Goal: Information Seeking & Learning: Compare options

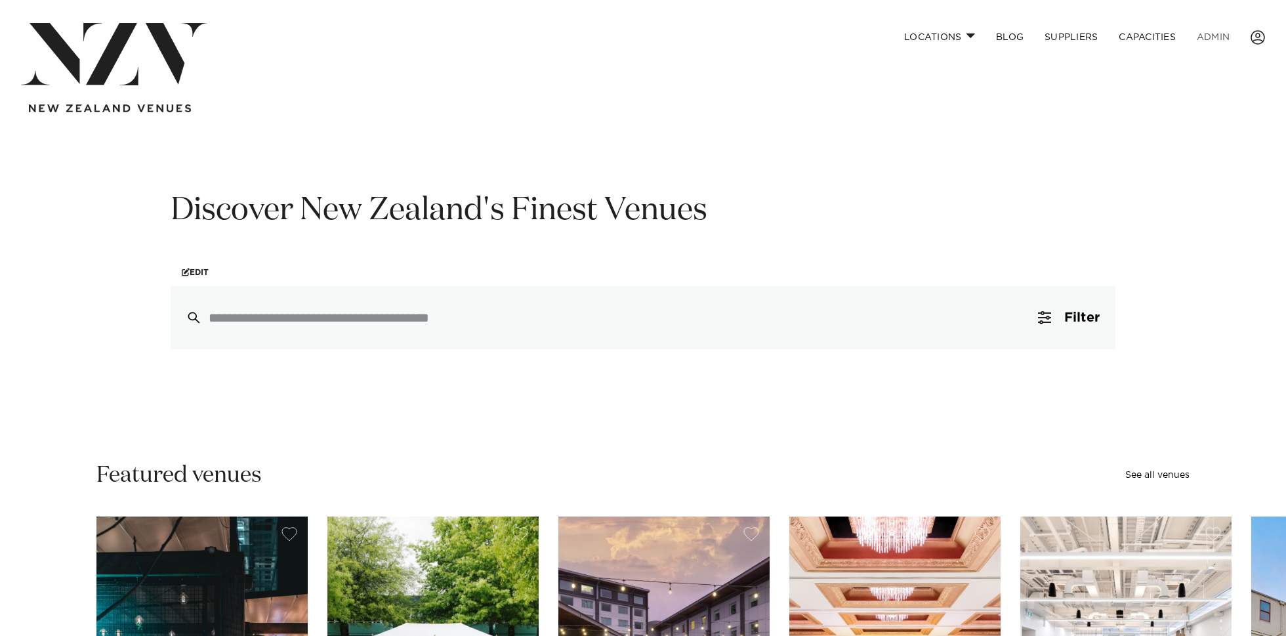
click at [1226, 37] on link "ADMIN" at bounding box center [1213, 37] width 54 height 28
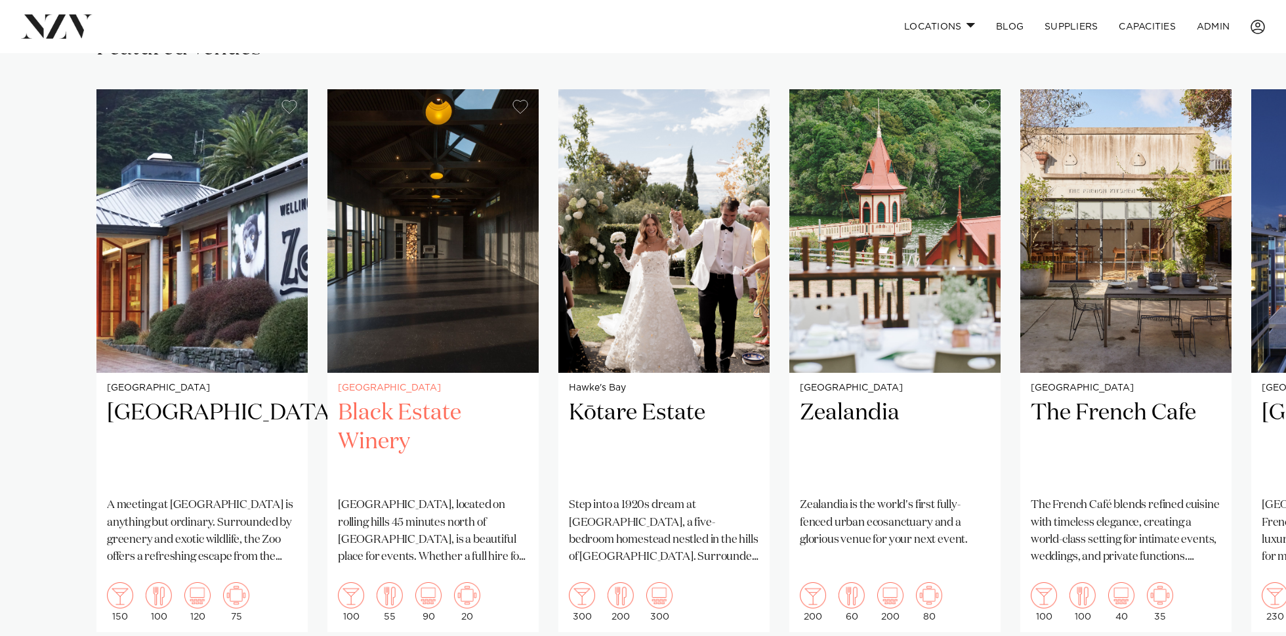
scroll to position [133, 0]
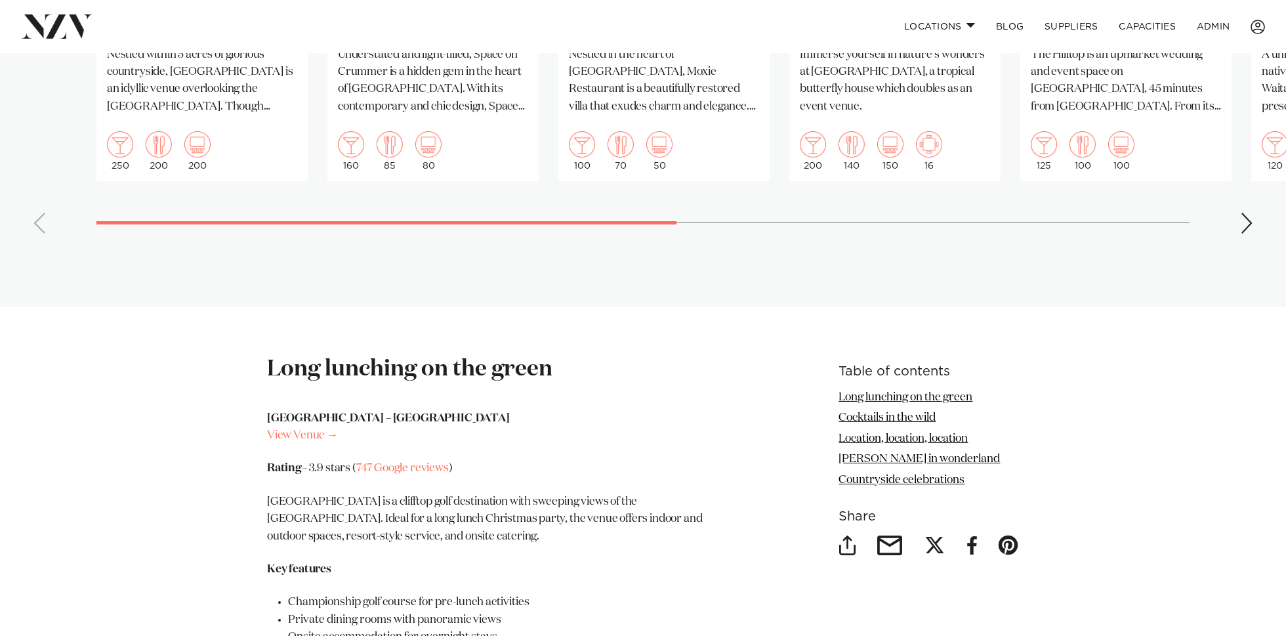
scroll to position [1211, 0]
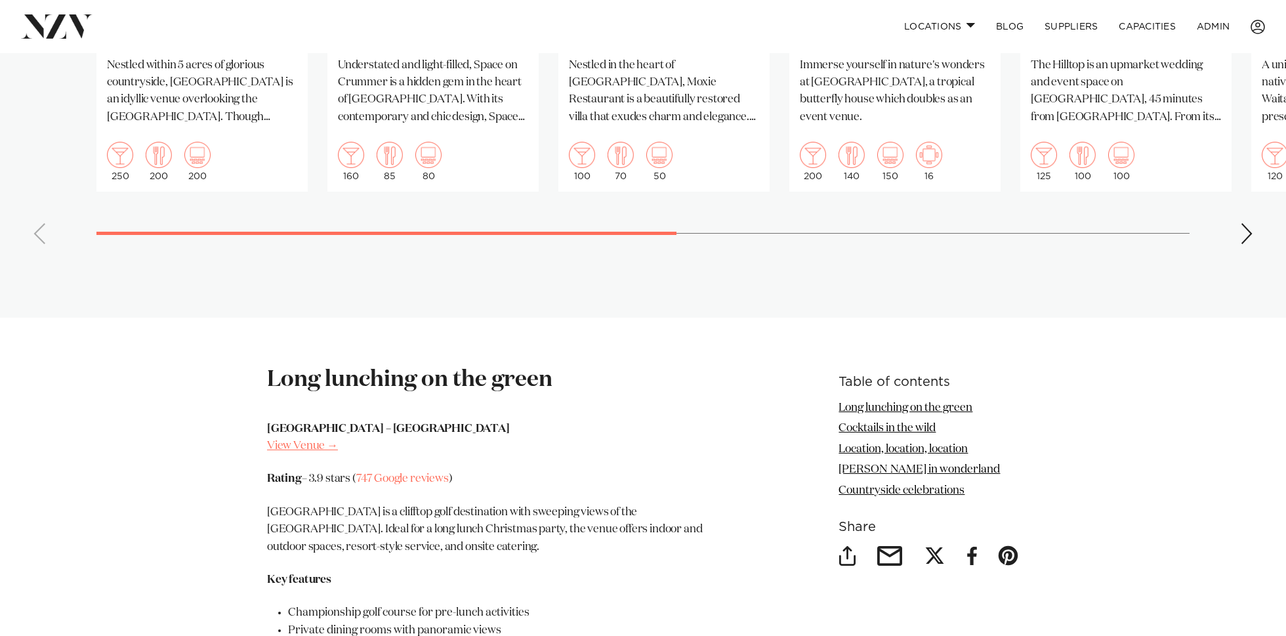
click at [302, 448] on link "View Venue →" at bounding box center [302, 445] width 71 height 11
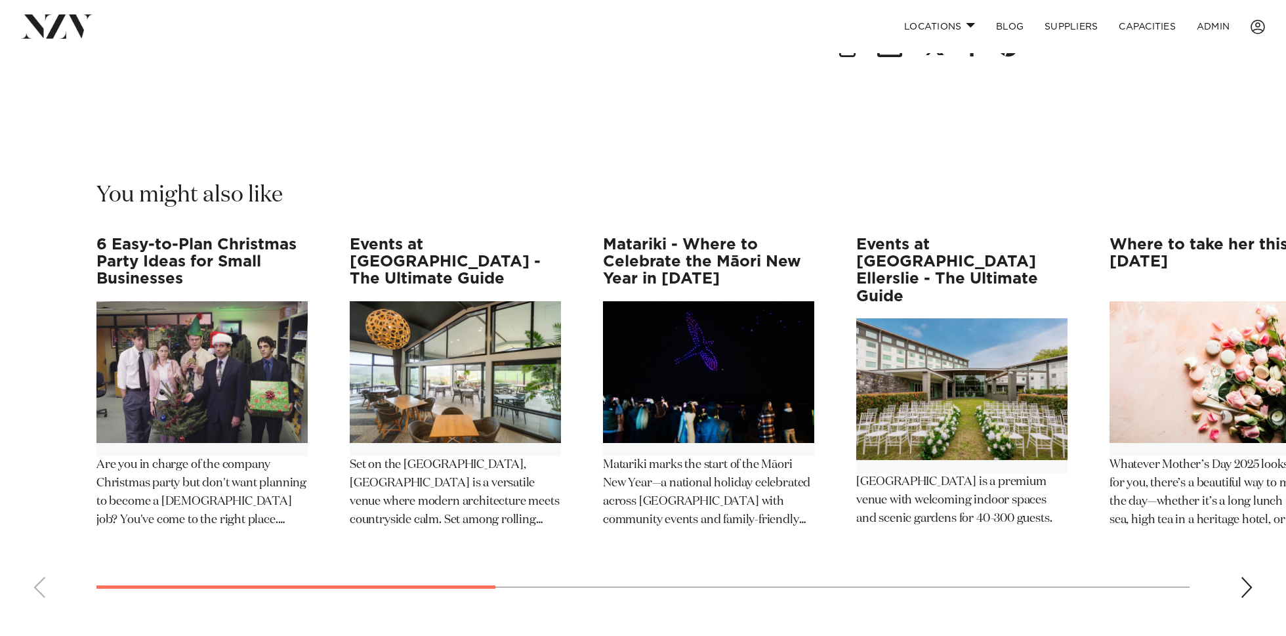
scroll to position [4080, 0]
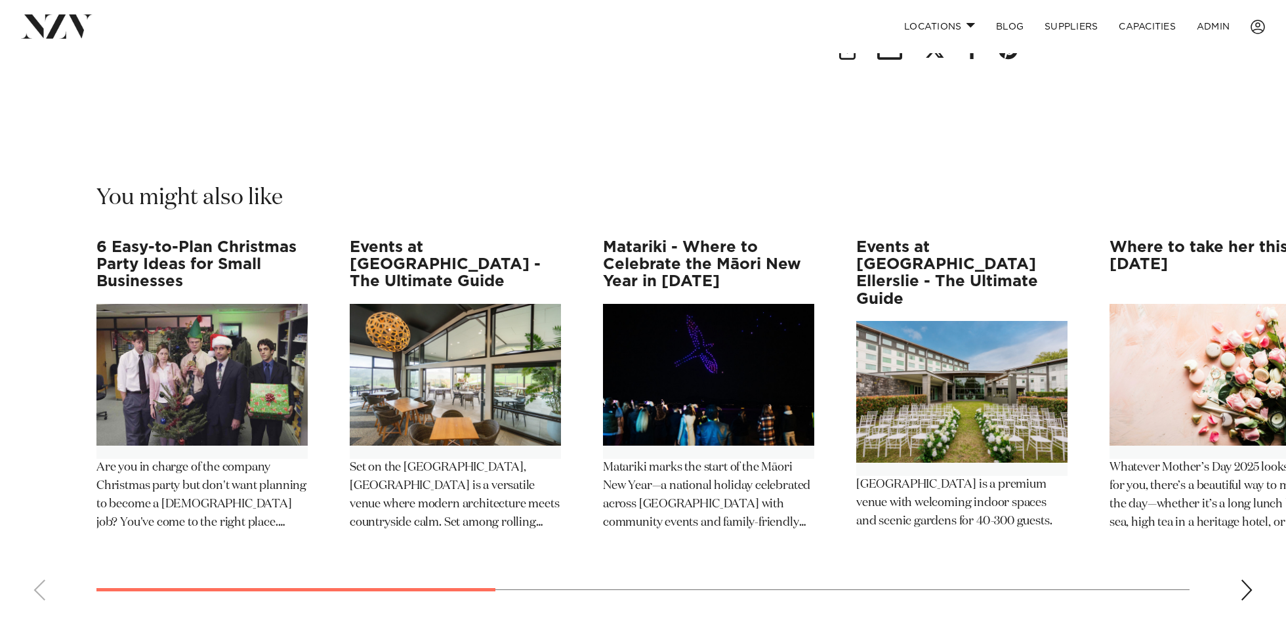
click at [689, 318] on img "3 / 12" at bounding box center [708, 375] width 211 height 142
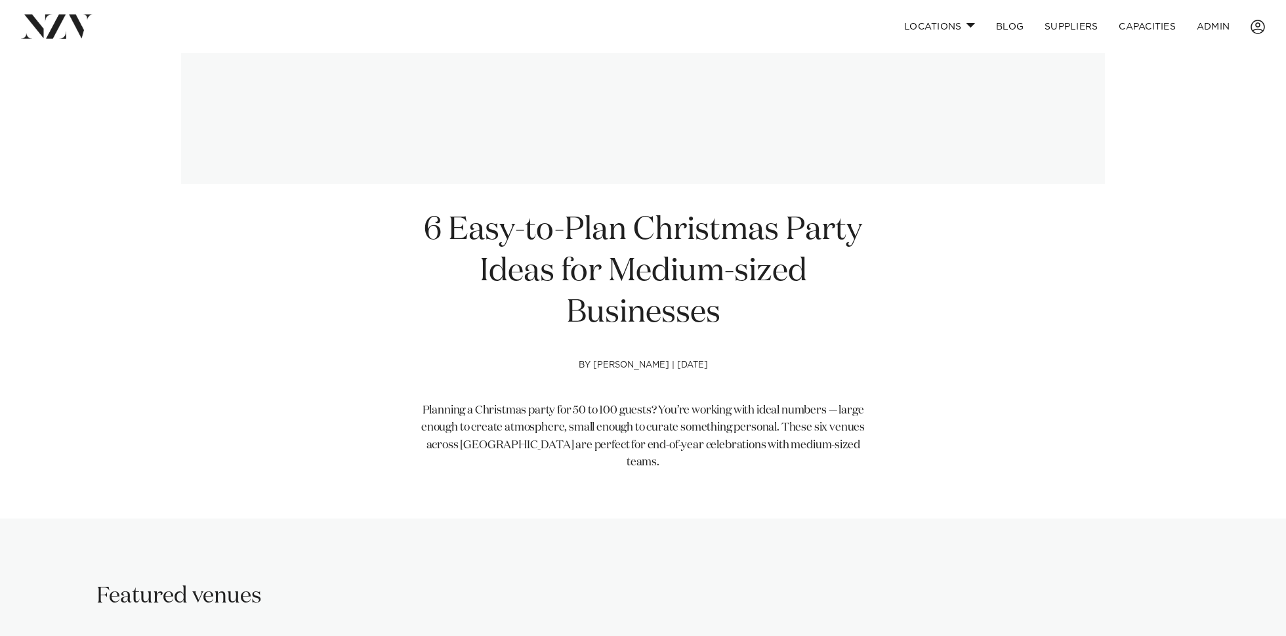
scroll to position [322, 0]
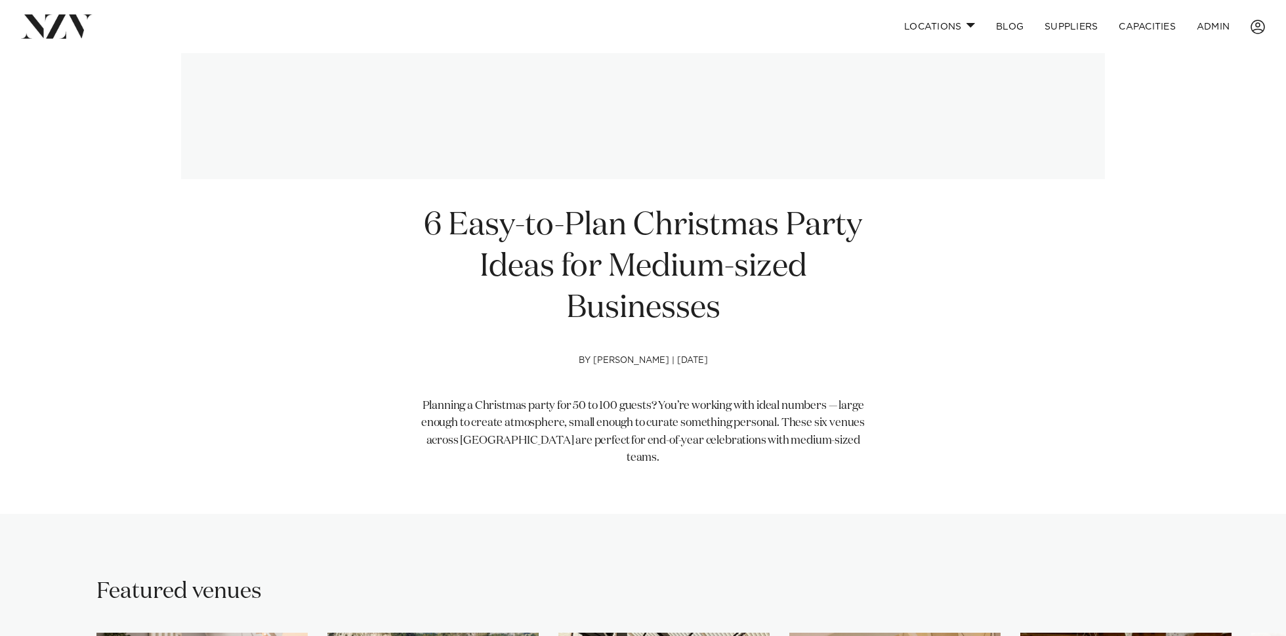
click at [545, 278] on h1 "6 Easy-to-Plan Christmas Party Ideas for Medium-sized Businesses" at bounding box center [643, 267] width 449 height 124
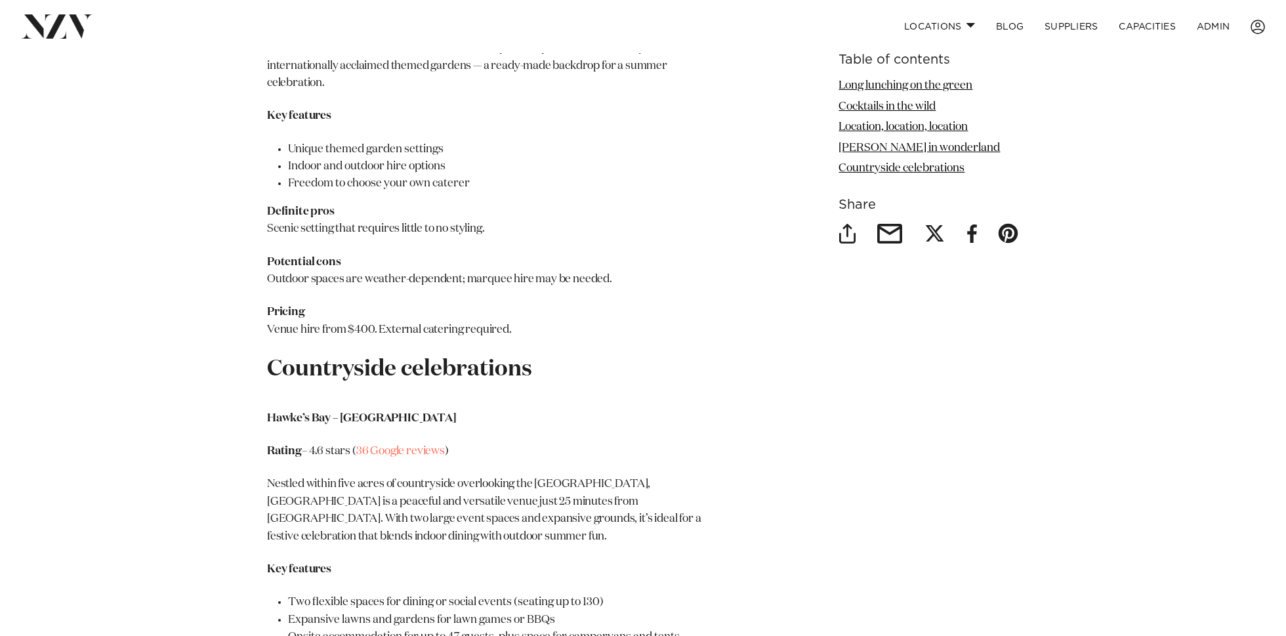
scroll to position [3029, 0]
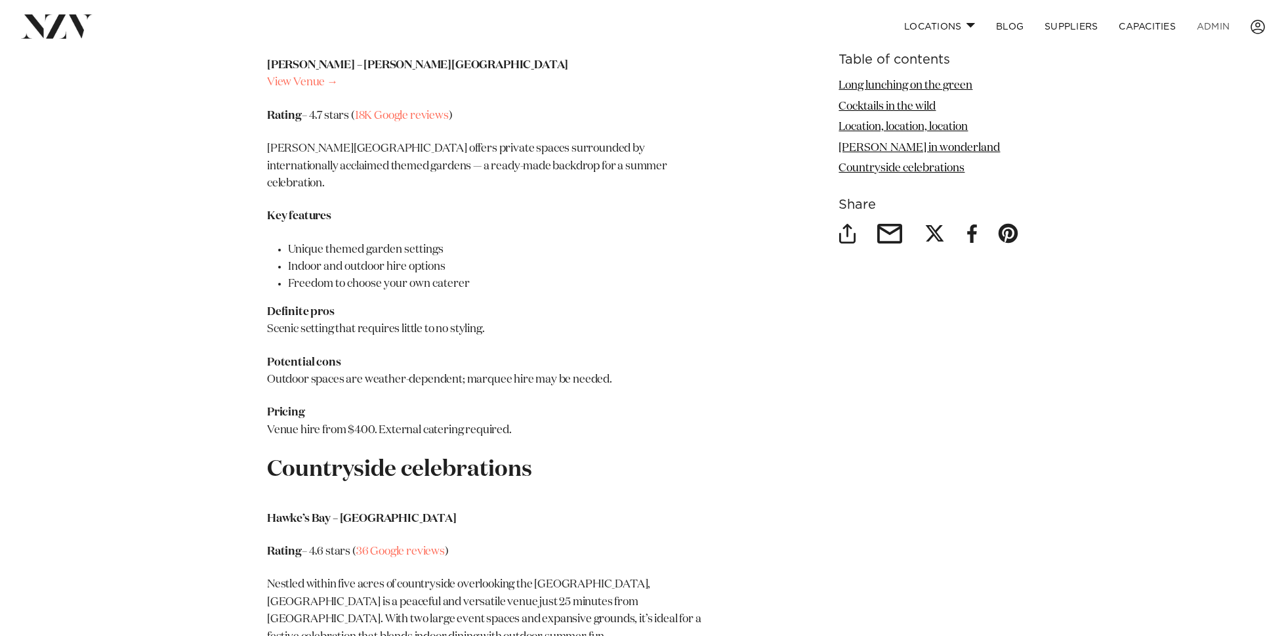
click at [1226, 30] on link "ADMIN" at bounding box center [1213, 26] width 54 height 28
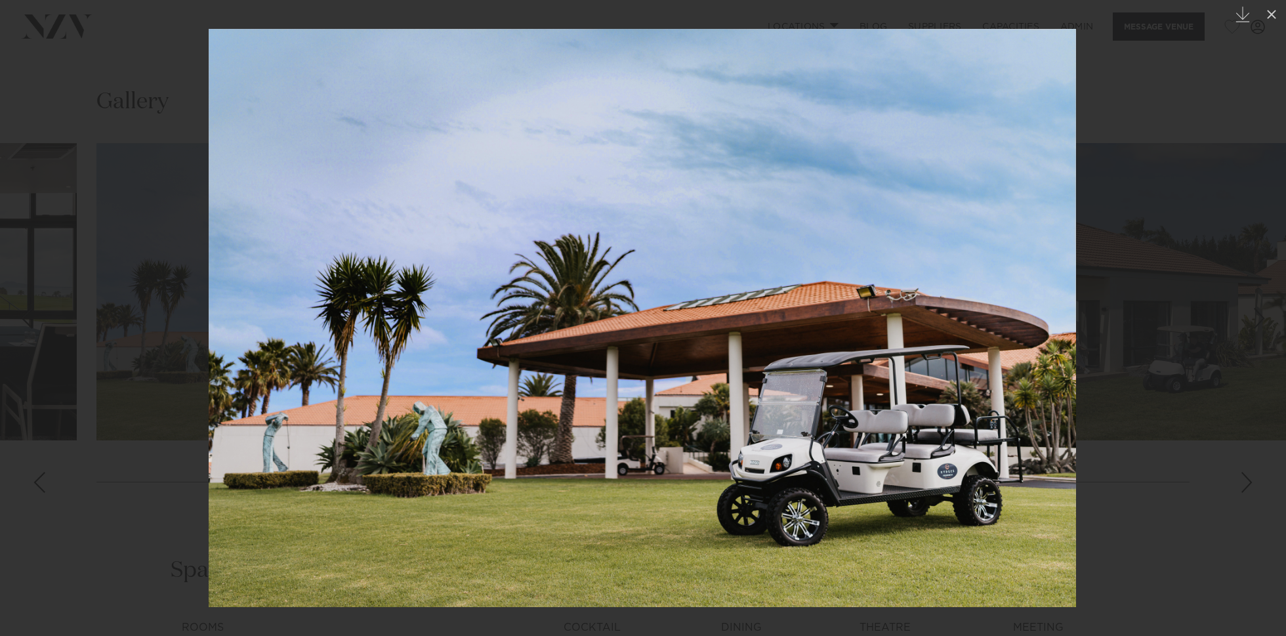
scroll to position [1592, 0]
click at [560, 342] on img at bounding box center [642, 318] width 867 height 578
click at [590, 383] on img at bounding box center [642, 318] width 867 height 578
click at [125, 114] on div at bounding box center [643, 318] width 1286 height 636
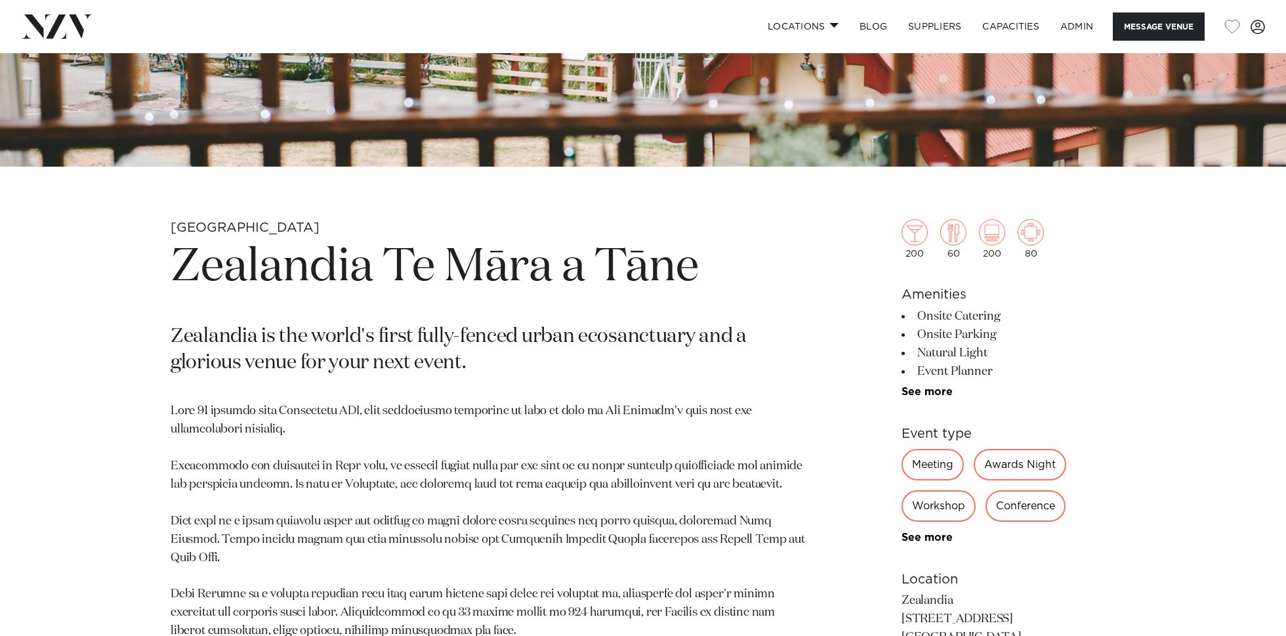
scroll to position [546, 0]
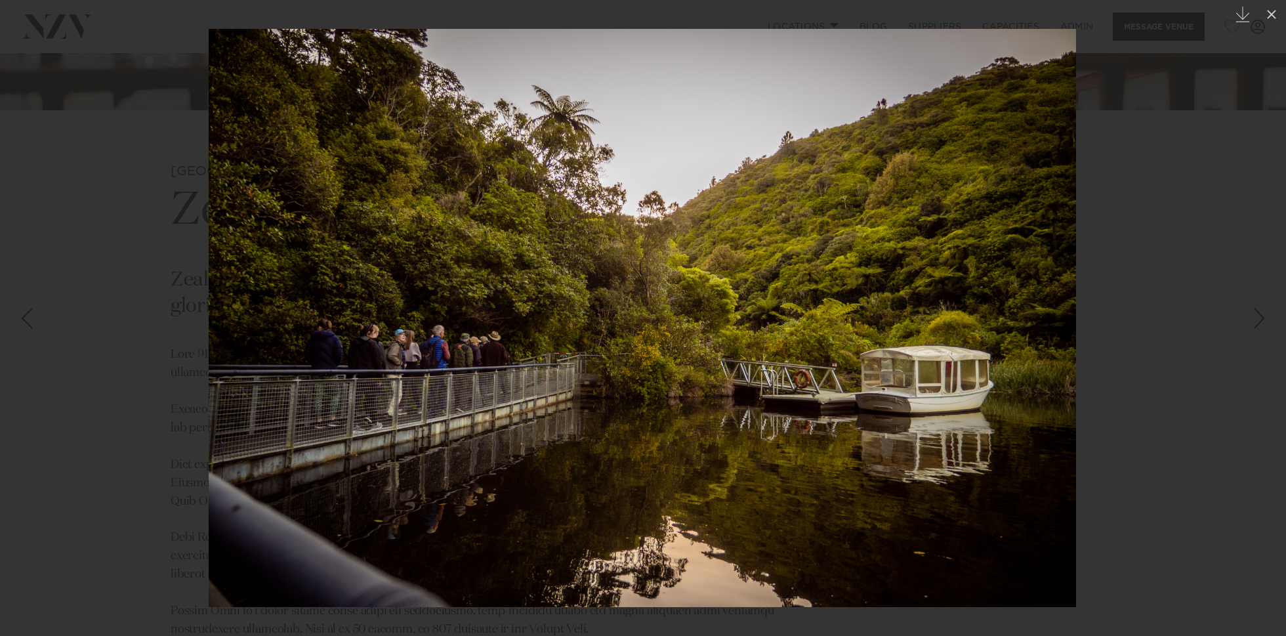
click at [1153, 329] on div at bounding box center [643, 318] width 1286 height 636
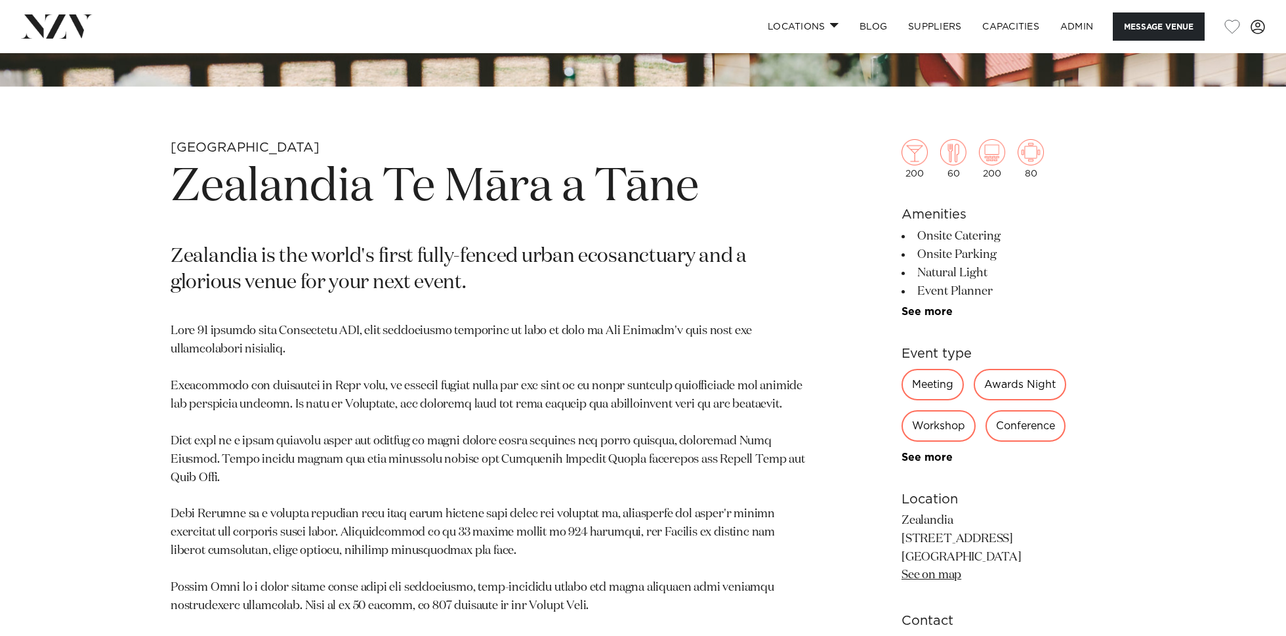
scroll to position [571, 0]
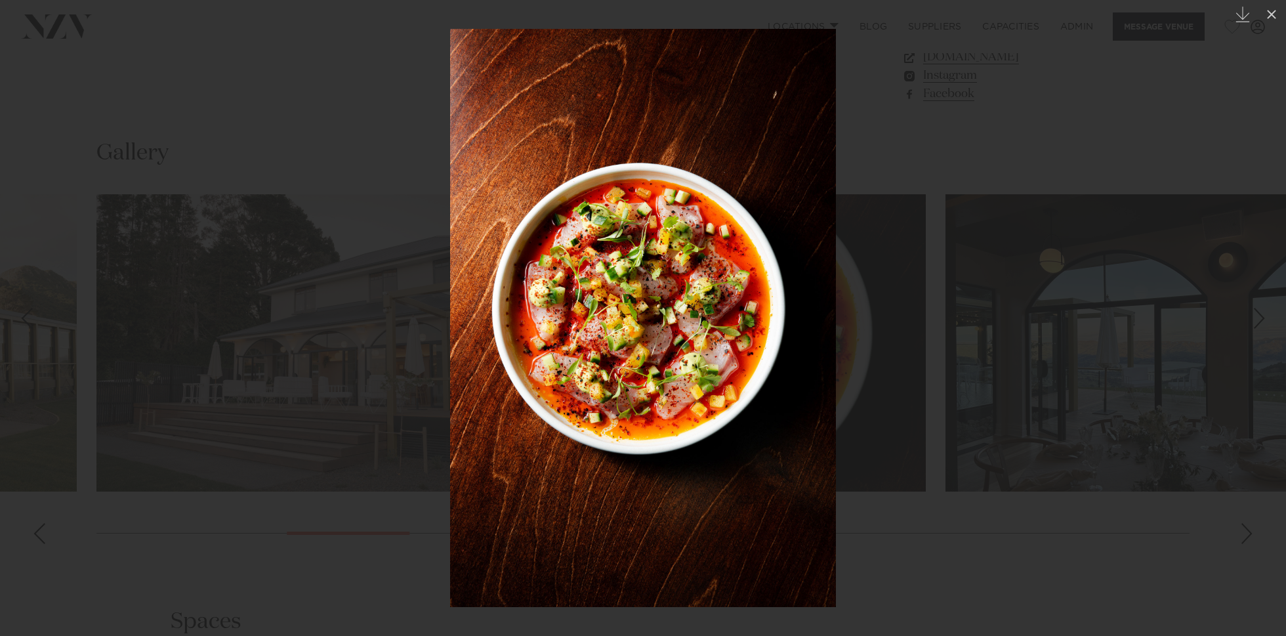
click at [207, 187] on div at bounding box center [643, 318] width 1286 height 636
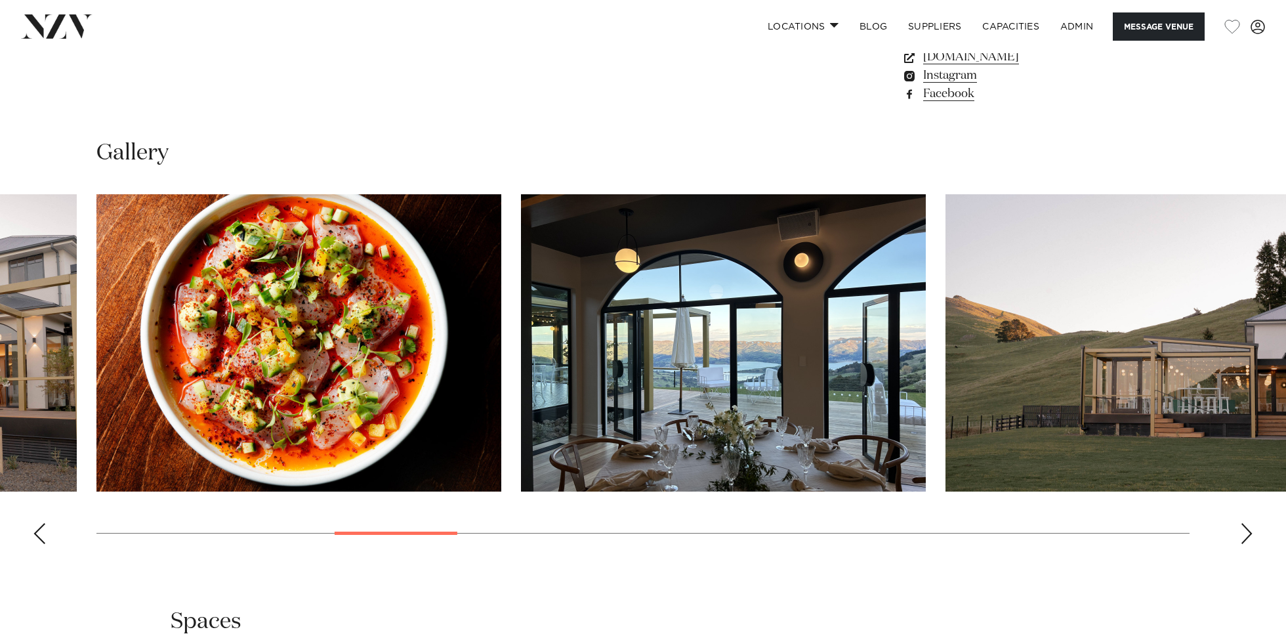
click at [318, 377] on img "6 / 23" at bounding box center [298, 342] width 405 height 297
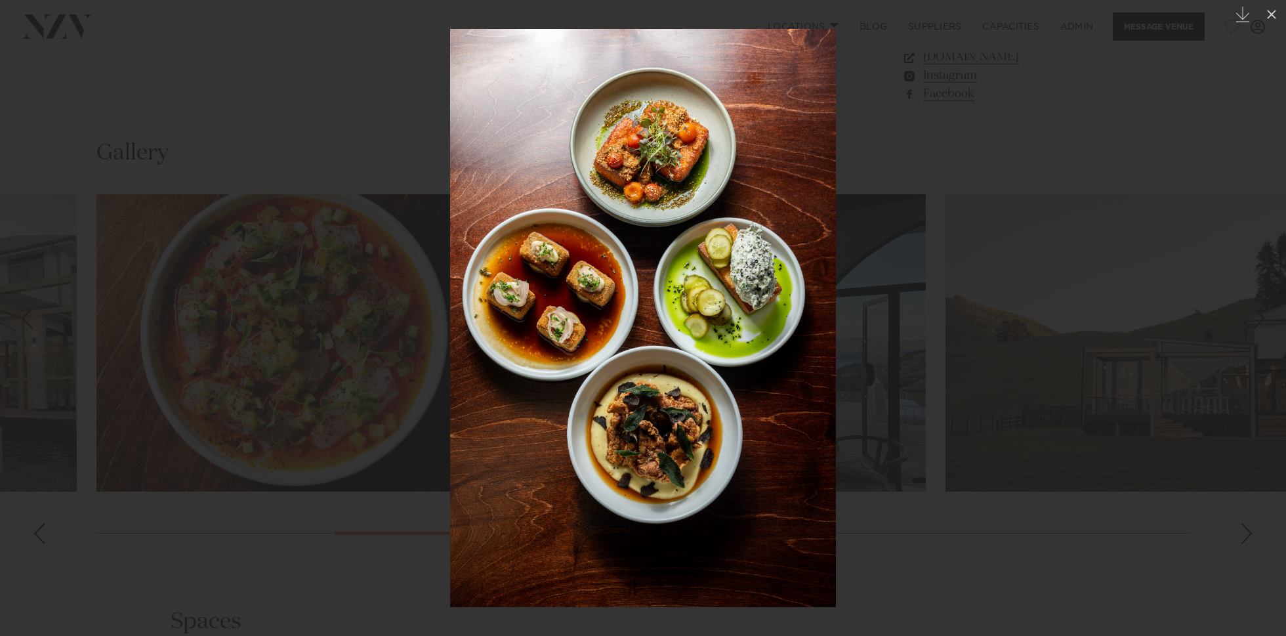
click at [218, 100] on div at bounding box center [643, 318] width 1286 height 636
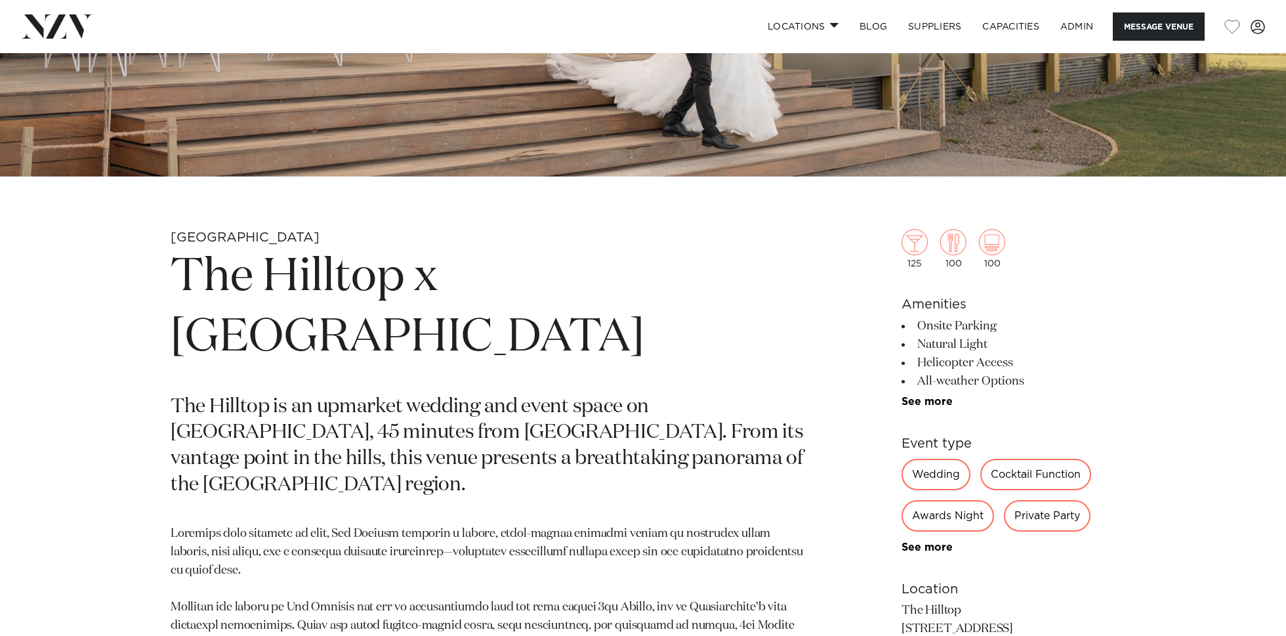
scroll to position [479, 0]
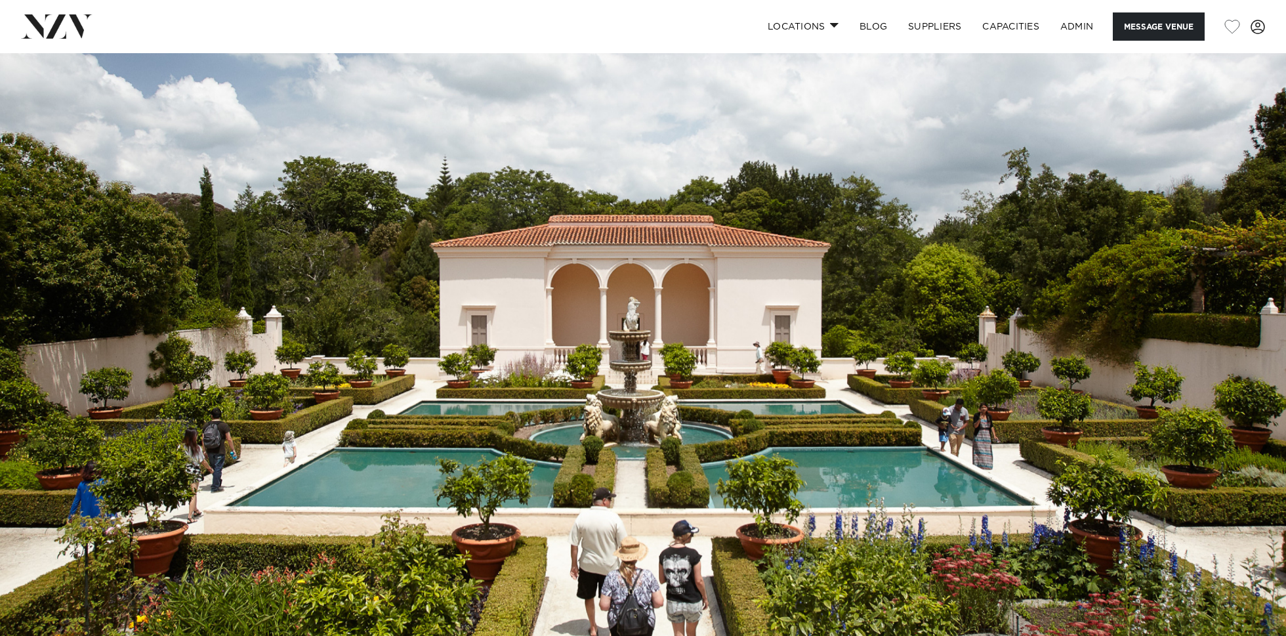
click at [512, 309] on img at bounding box center [643, 354] width 1286 height 603
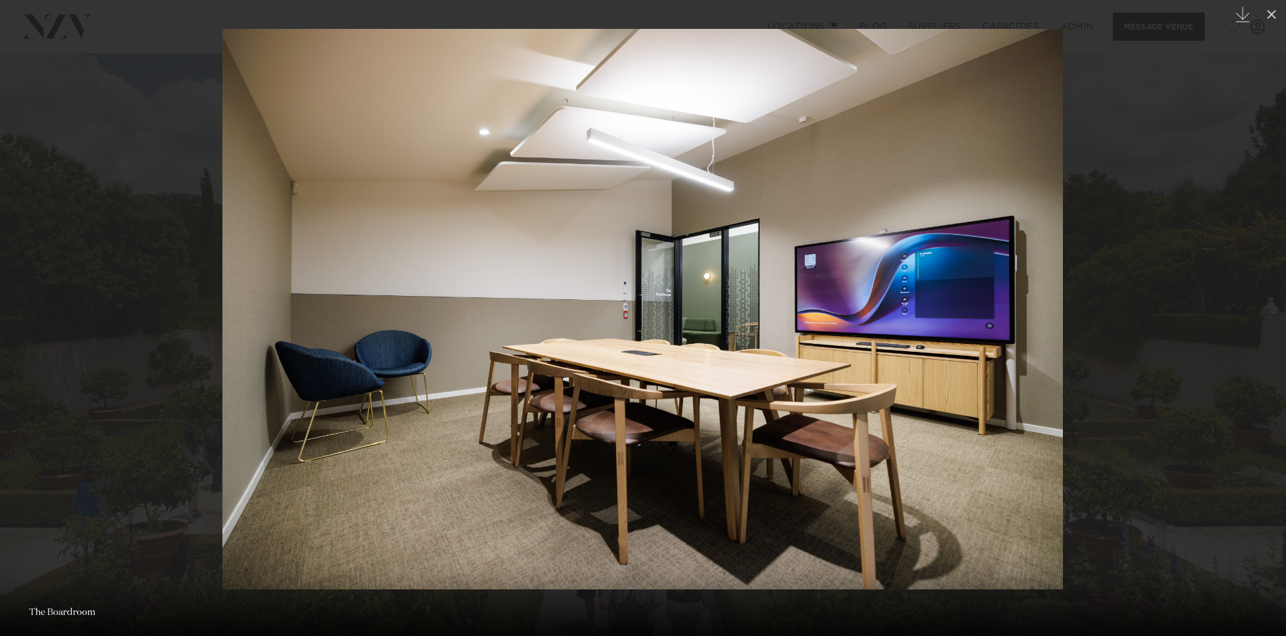
click at [808, 356] on img at bounding box center [642, 309] width 841 height 560
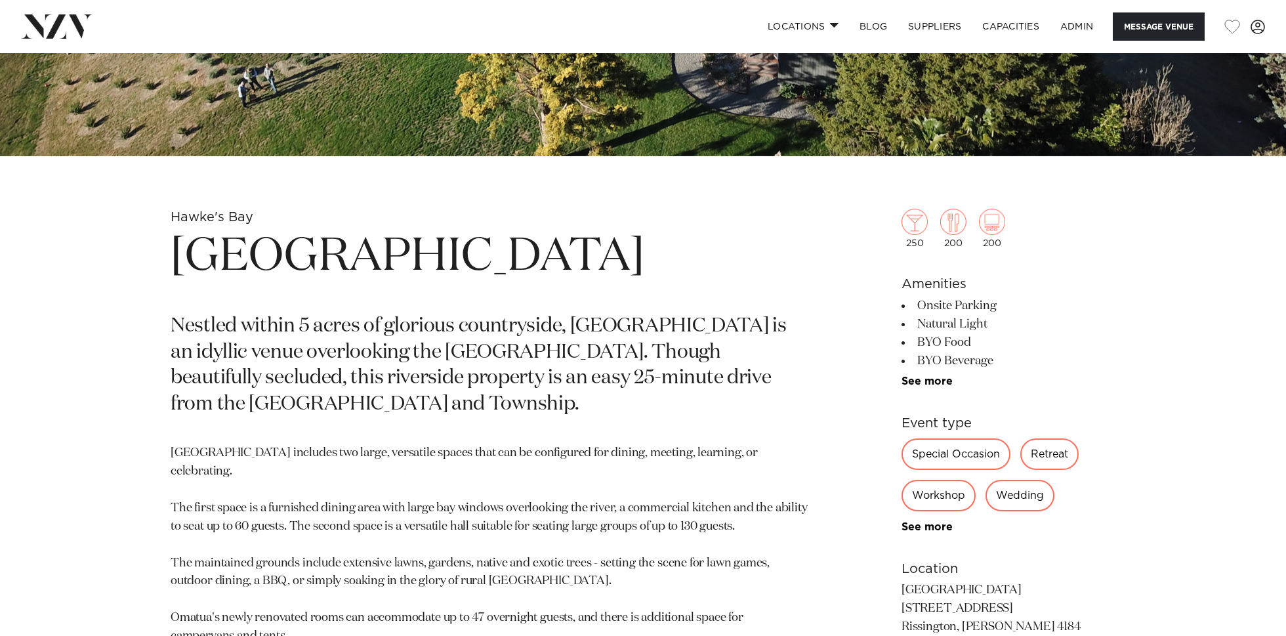
scroll to position [521, 0]
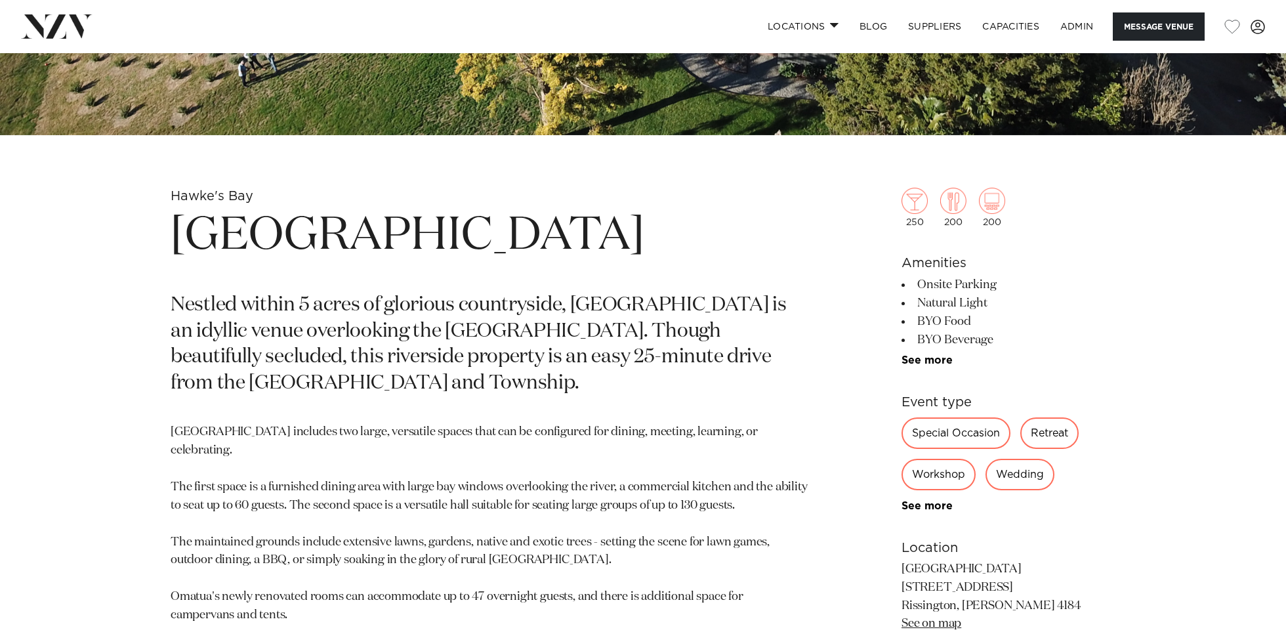
click at [260, 241] on h1 "[GEOGRAPHIC_DATA]" at bounding box center [490, 236] width 638 height 60
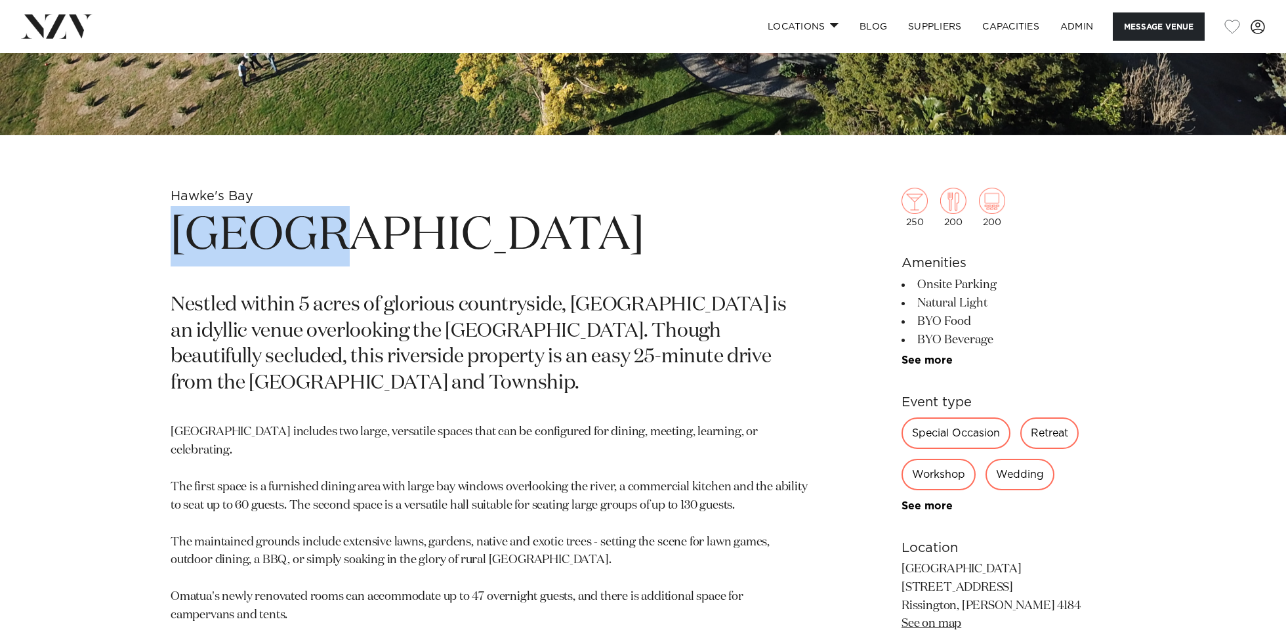
click at [260, 241] on h1 "Omatua" at bounding box center [490, 236] width 638 height 60
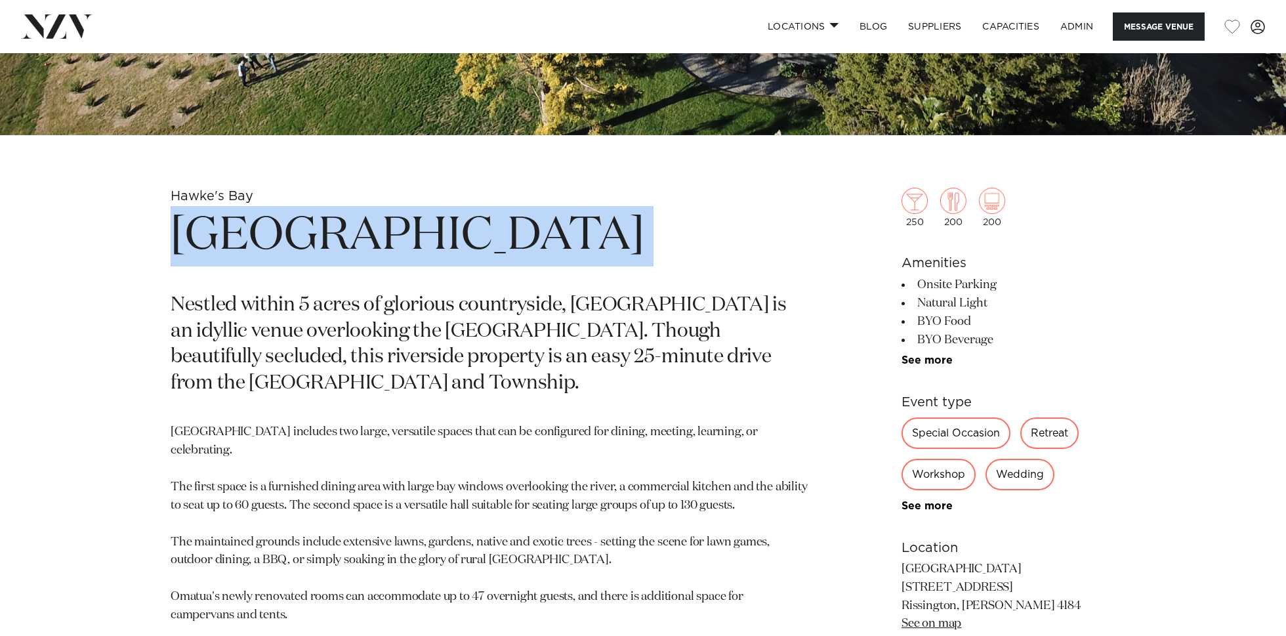
copy section "Omatua"
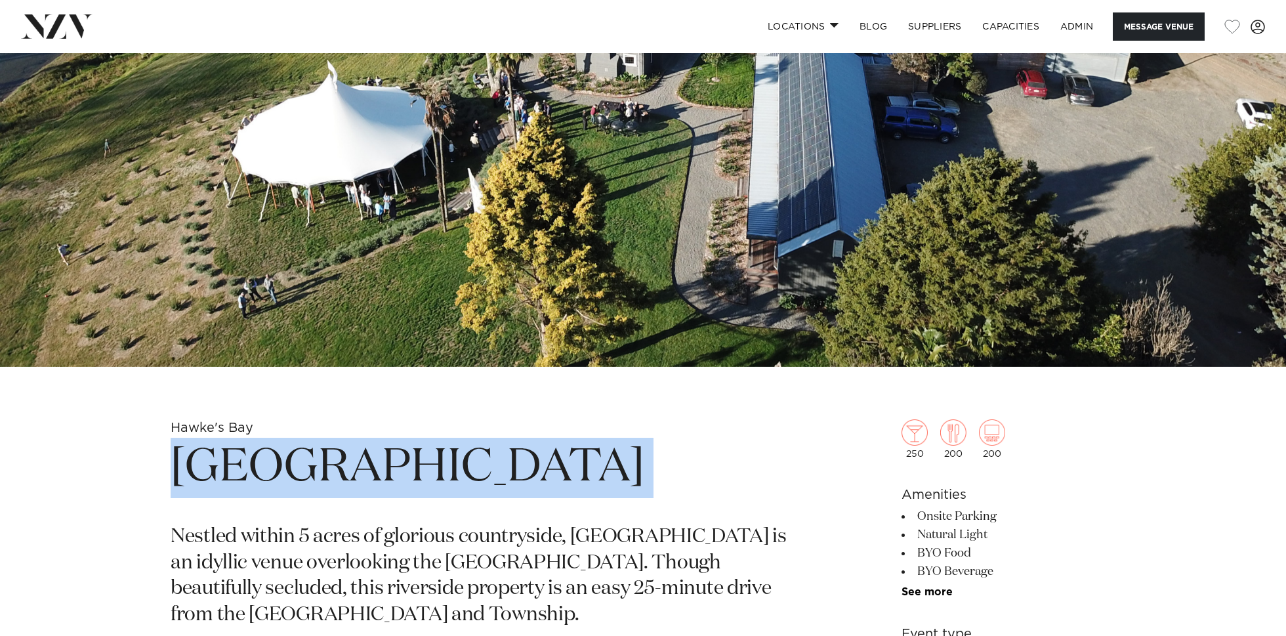
scroll to position [116, 0]
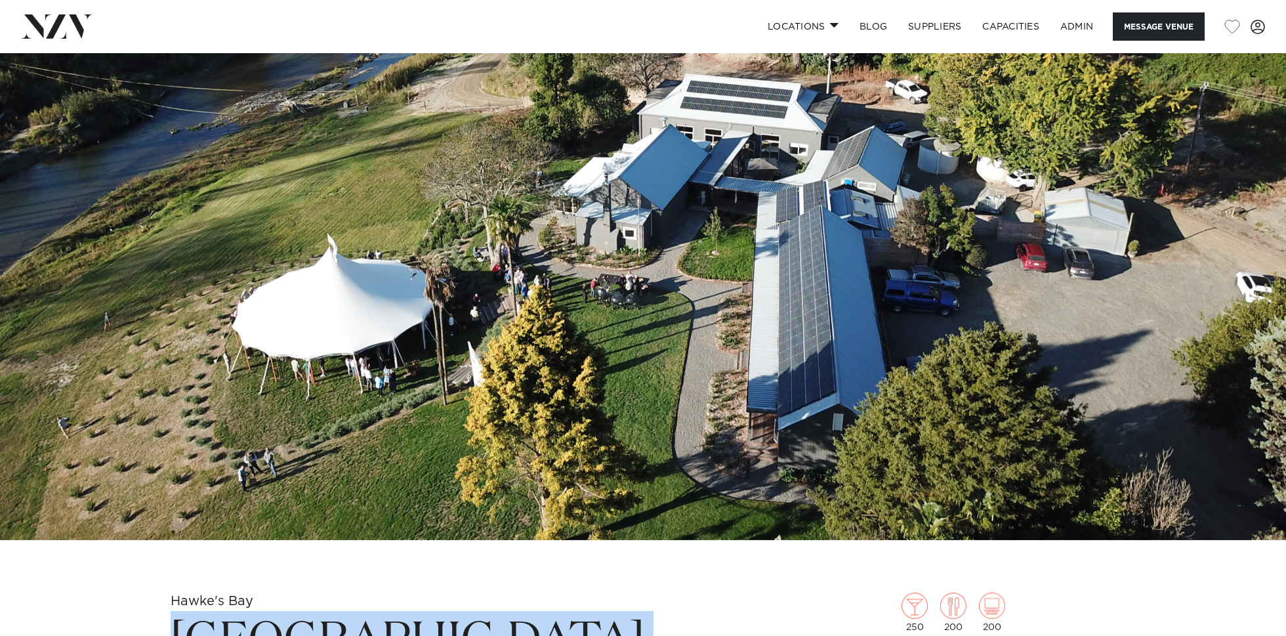
click at [283, 220] on img at bounding box center [643, 238] width 1286 height 603
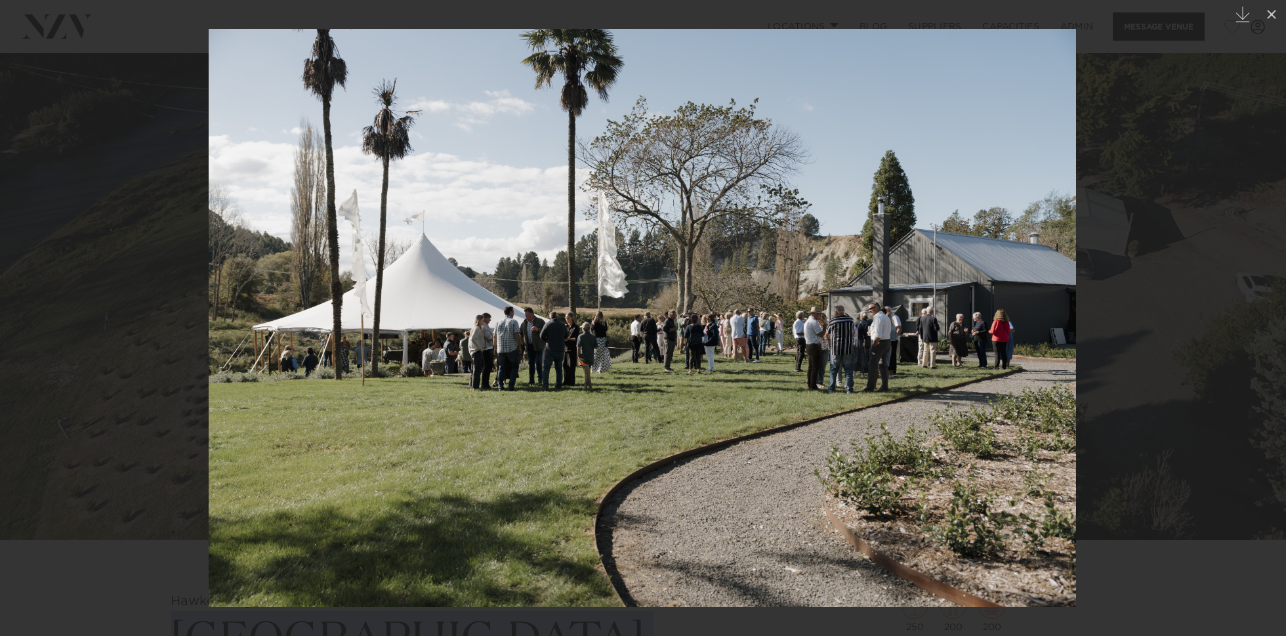
click at [165, 205] on div at bounding box center [643, 318] width 1286 height 636
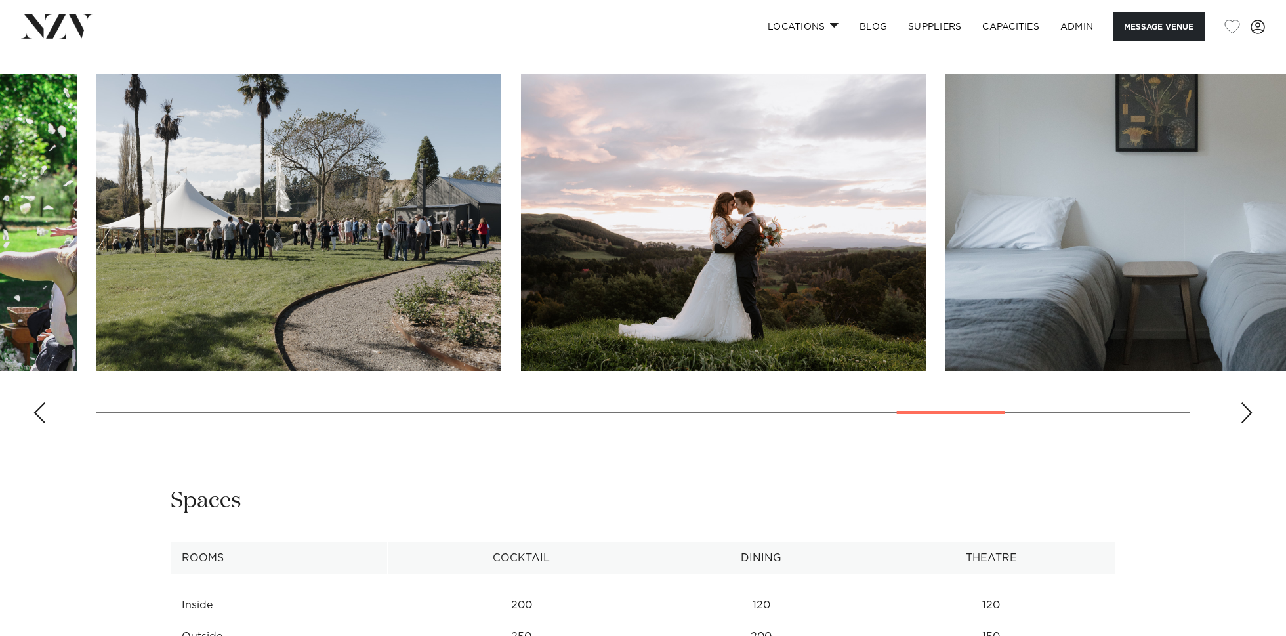
scroll to position [1393, 0]
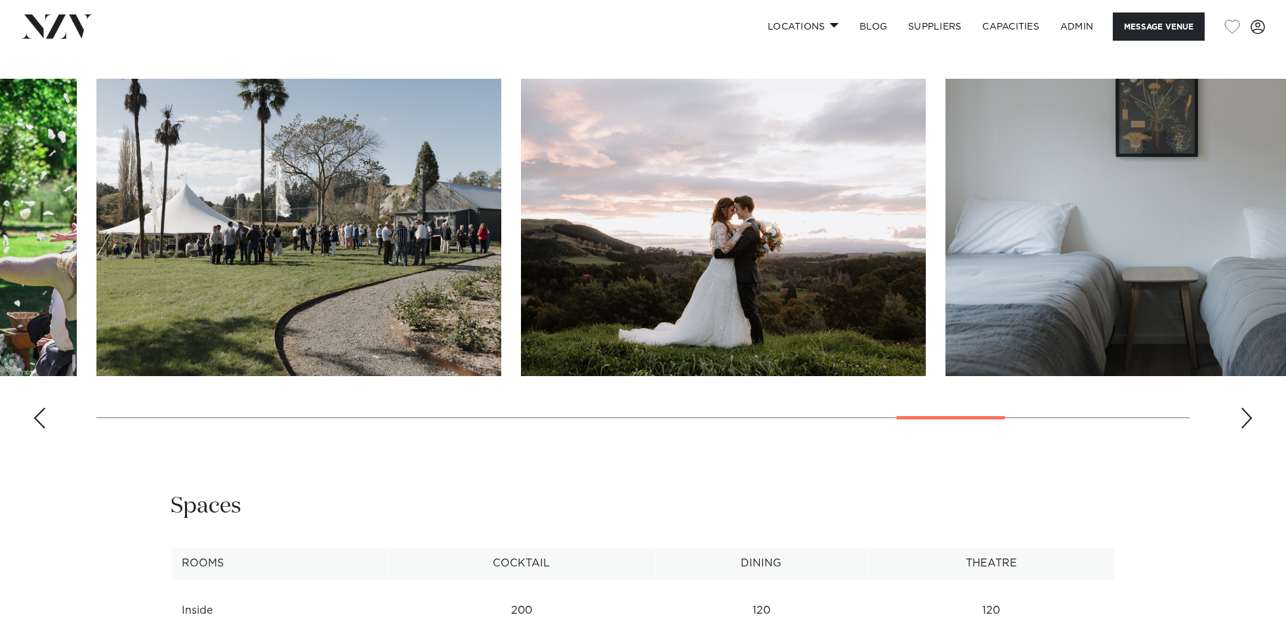
click at [386, 189] on img "20 / 26" at bounding box center [298, 227] width 405 height 297
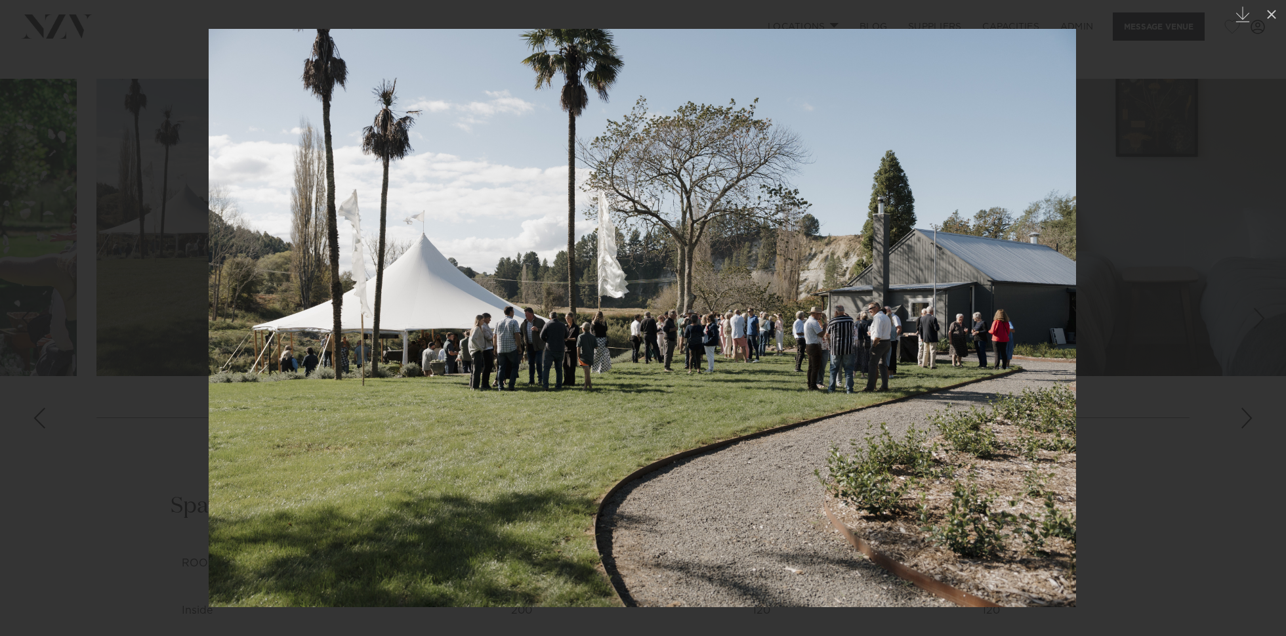
click at [500, 360] on img at bounding box center [642, 318] width 867 height 578
click at [121, 140] on div at bounding box center [643, 318] width 1286 height 636
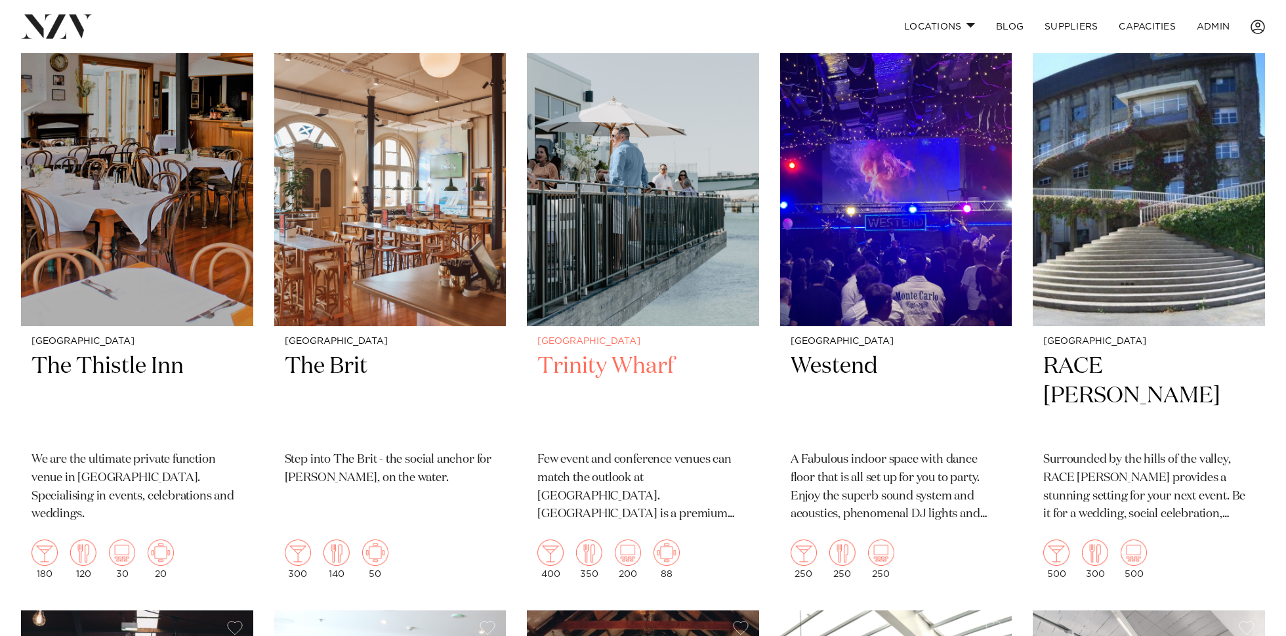
scroll to position [14063, 0]
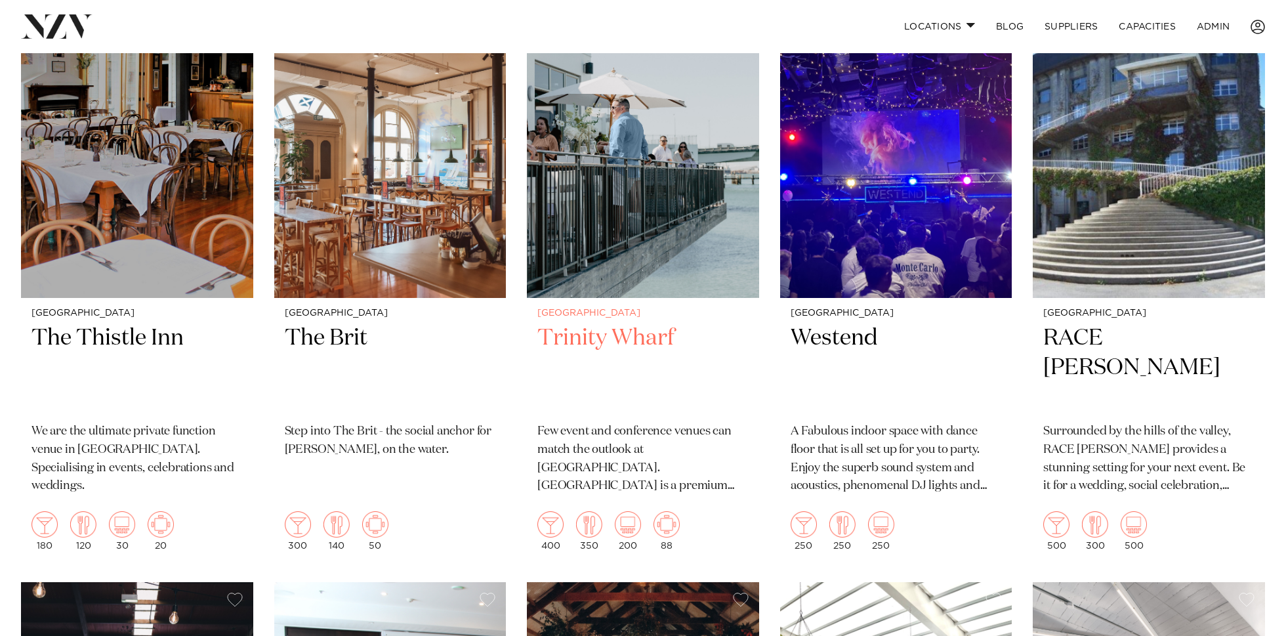
click at [640, 131] on img at bounding box center [643, 142] width 232 height 311
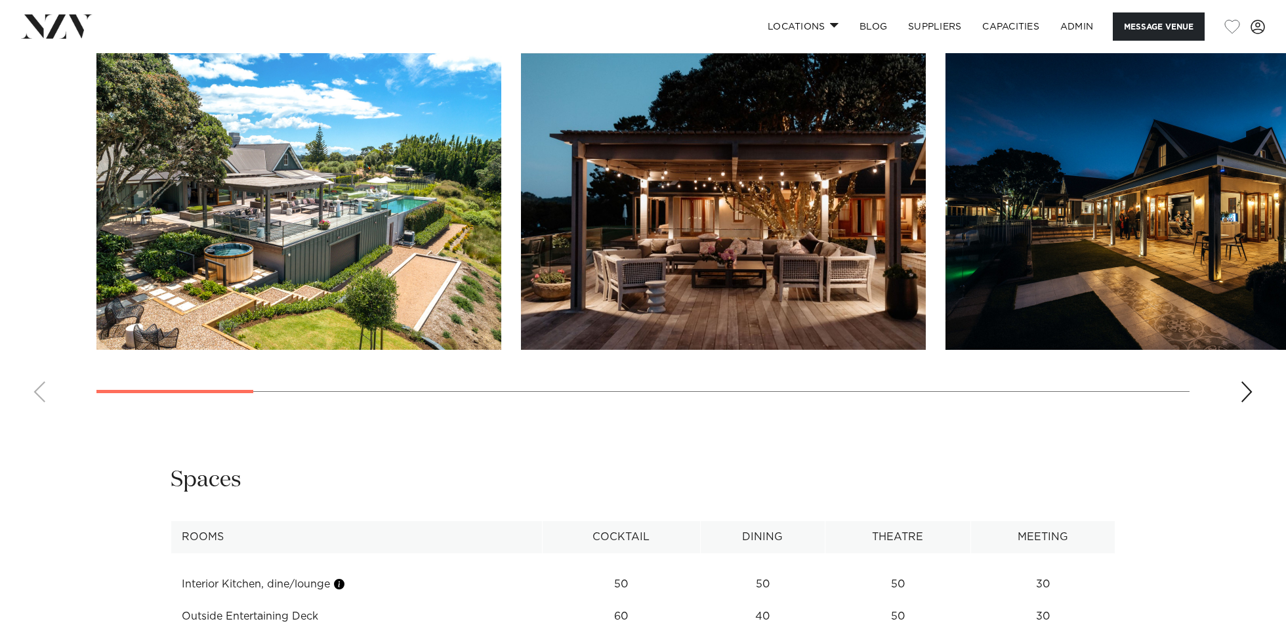
scroll to position [1411, 0]
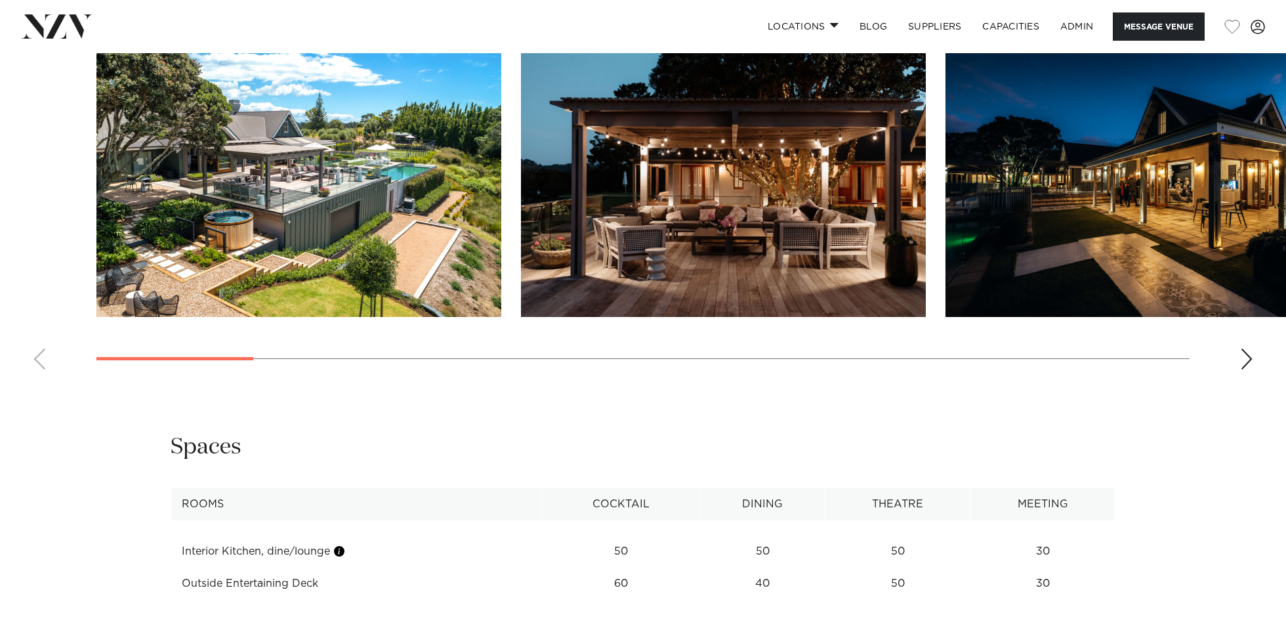
click at [1243, 361] on div "Next slide" at bounding box center [1246, 358] width 13 height 21
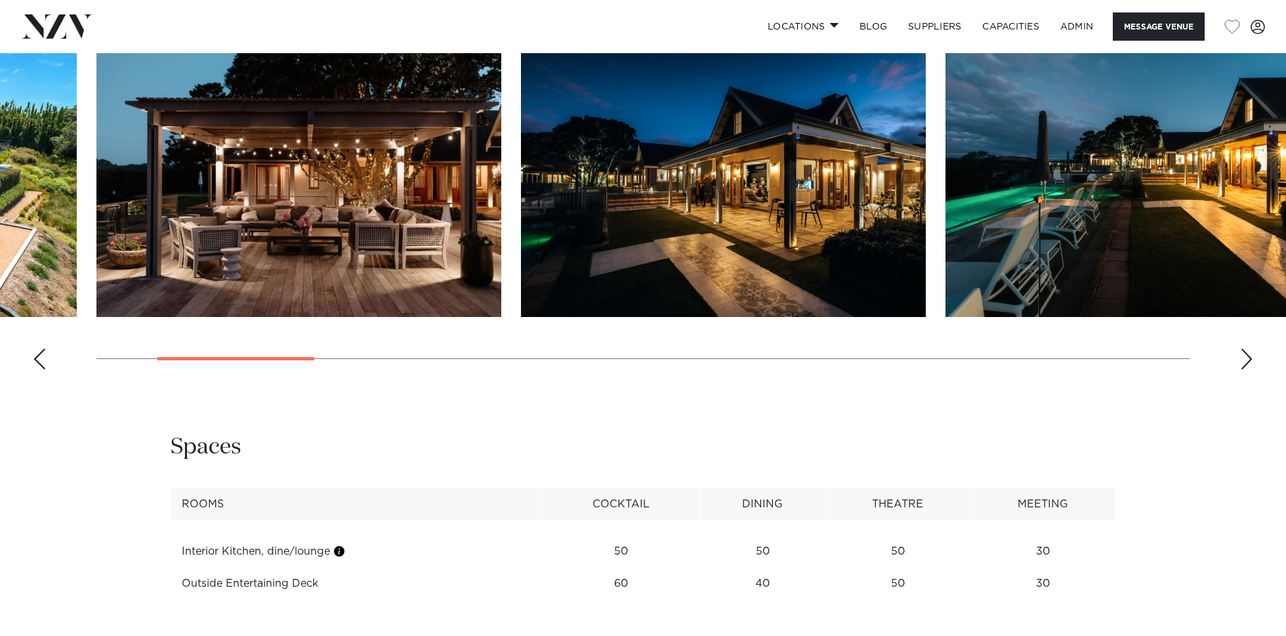
click at [1243, 361] on div "Next slide" at bounding box center [1246, 358] width 13 height 21
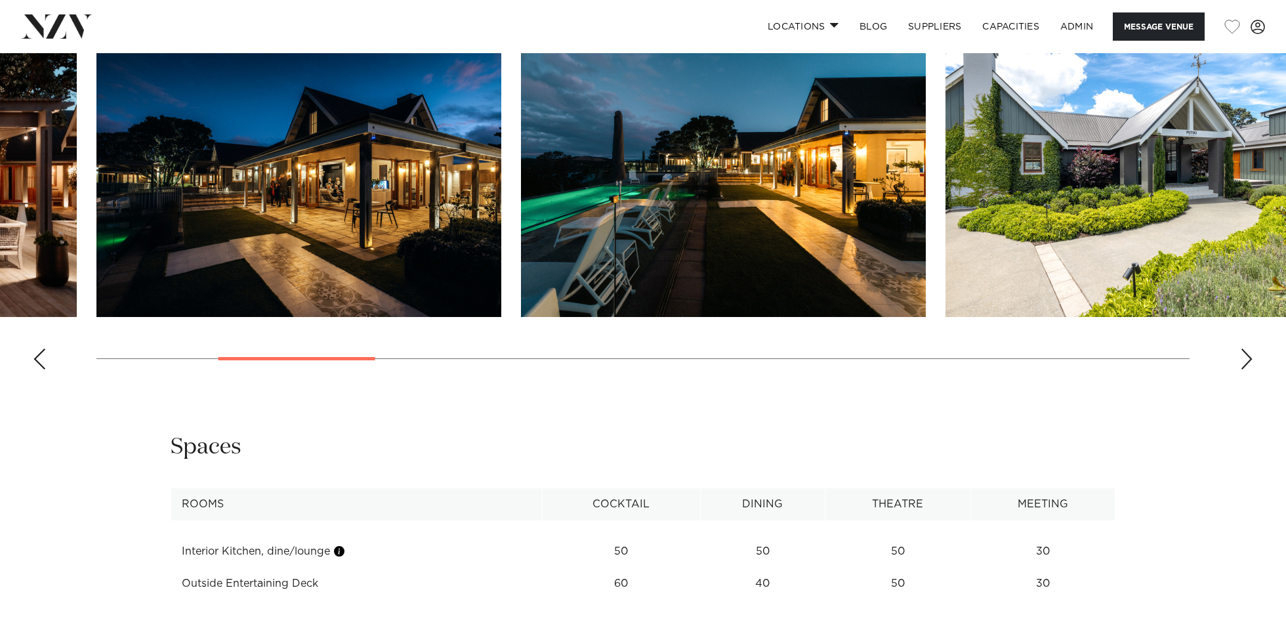
click at [1243, 361] on div "Next slide" at bounding box center [1246, 358] width 13 height 21
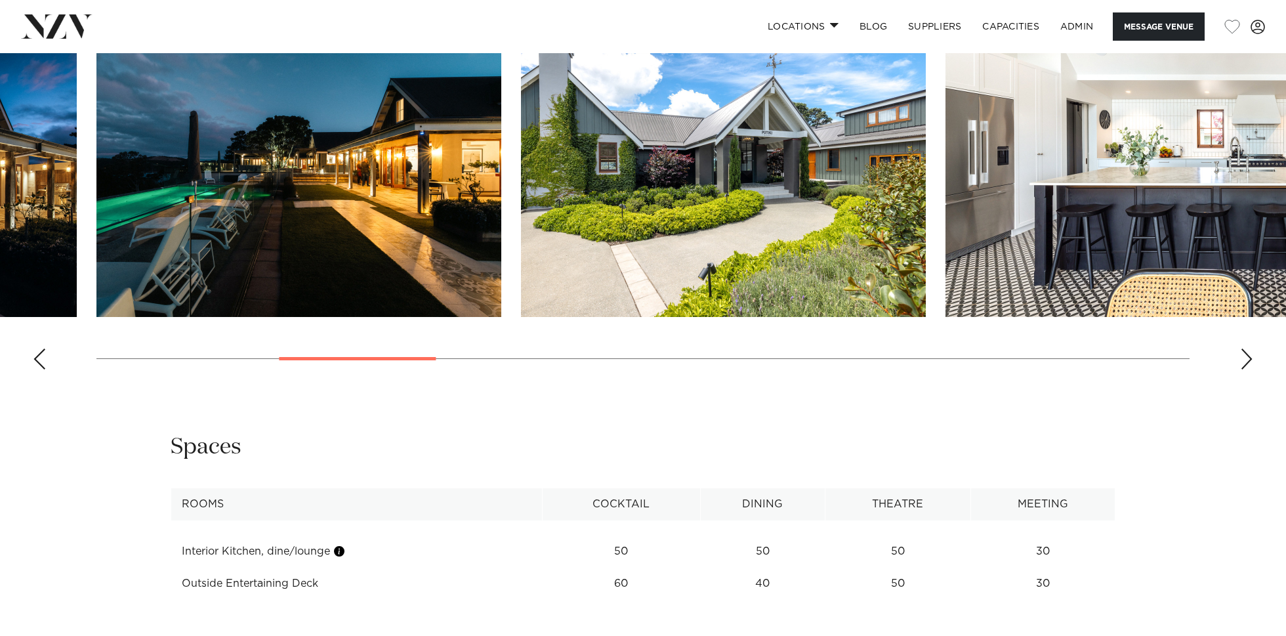
click at [1243, 361] on div "Next slide" at bounding box center [1246, 358] width 13 height 21
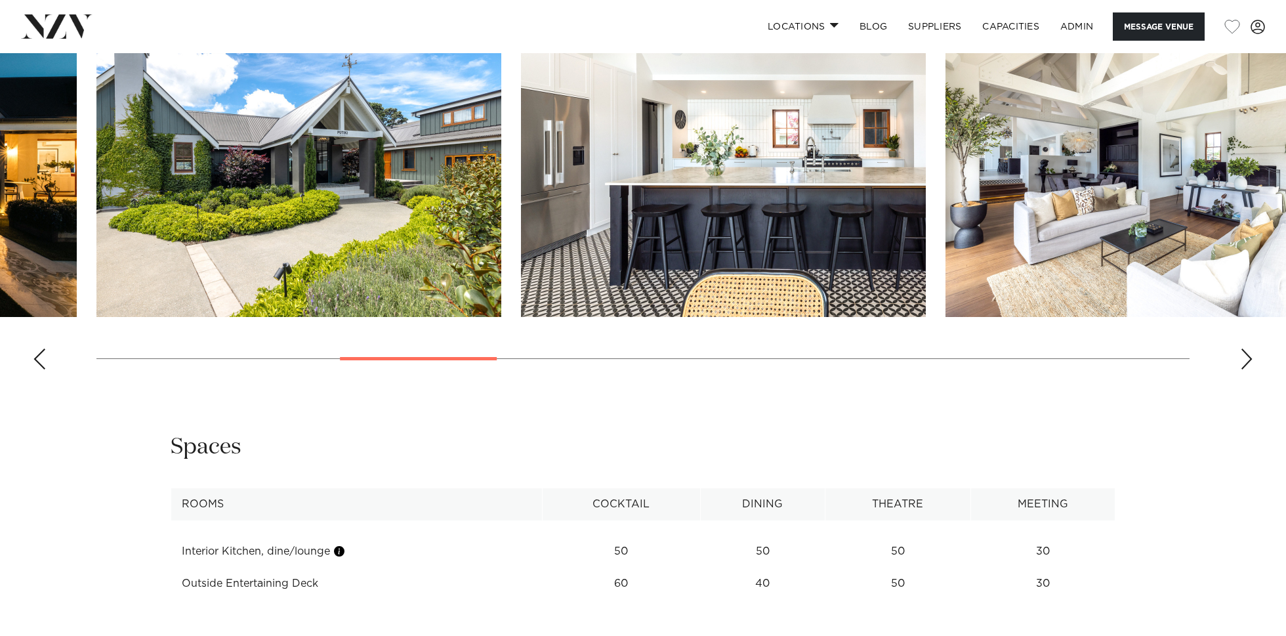
click at [1243, 361] on div "Next slide" at bounding box center [1246, 358] width 13 height 21
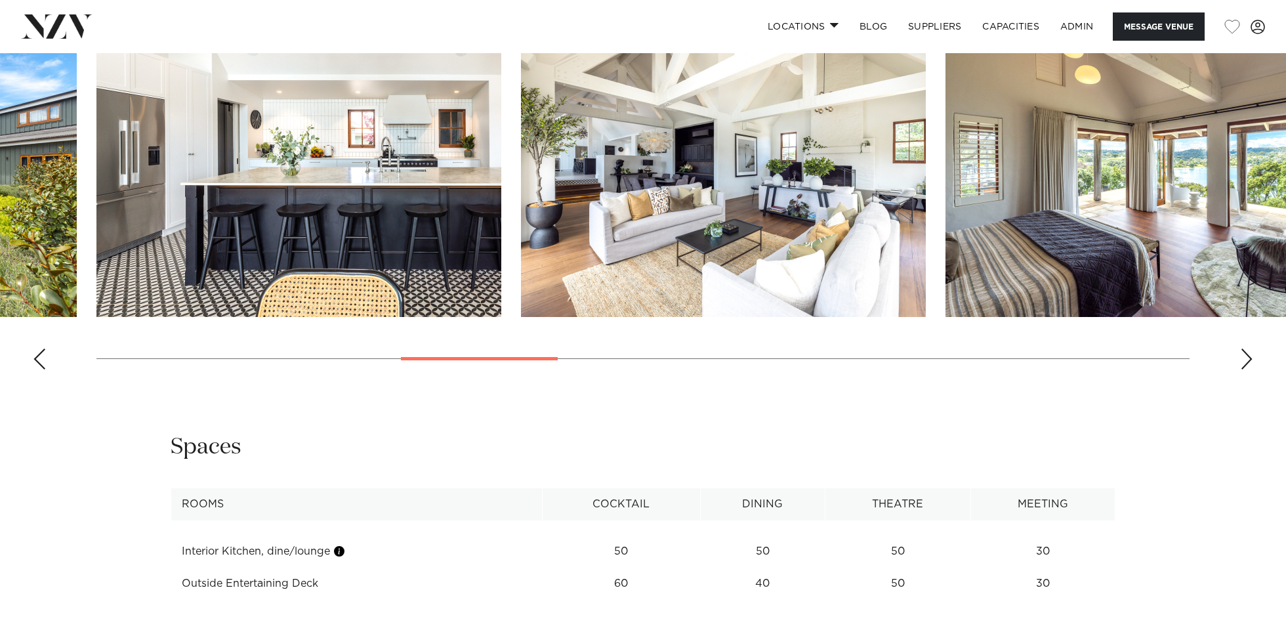
click at [1243, 361] on div "Next slide" at bounding box center [1246, 358] width 13 height 21
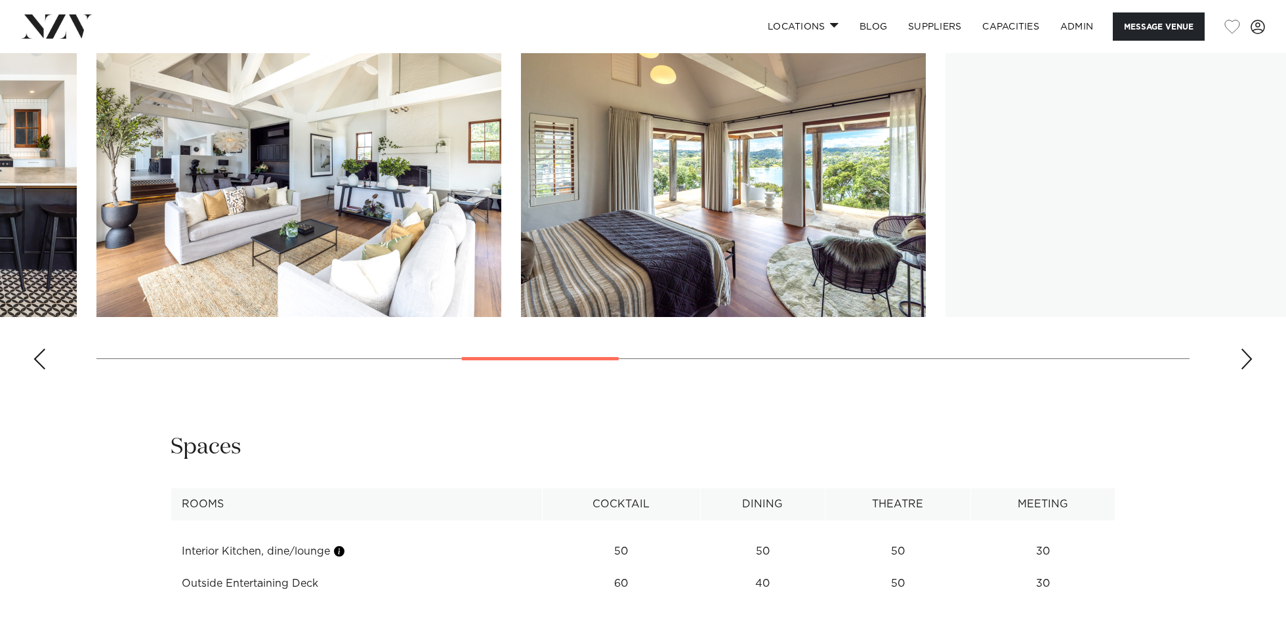
click at [1243, 361] on div "Next slide" at bounding box center [1246, 358] width 13 height 21
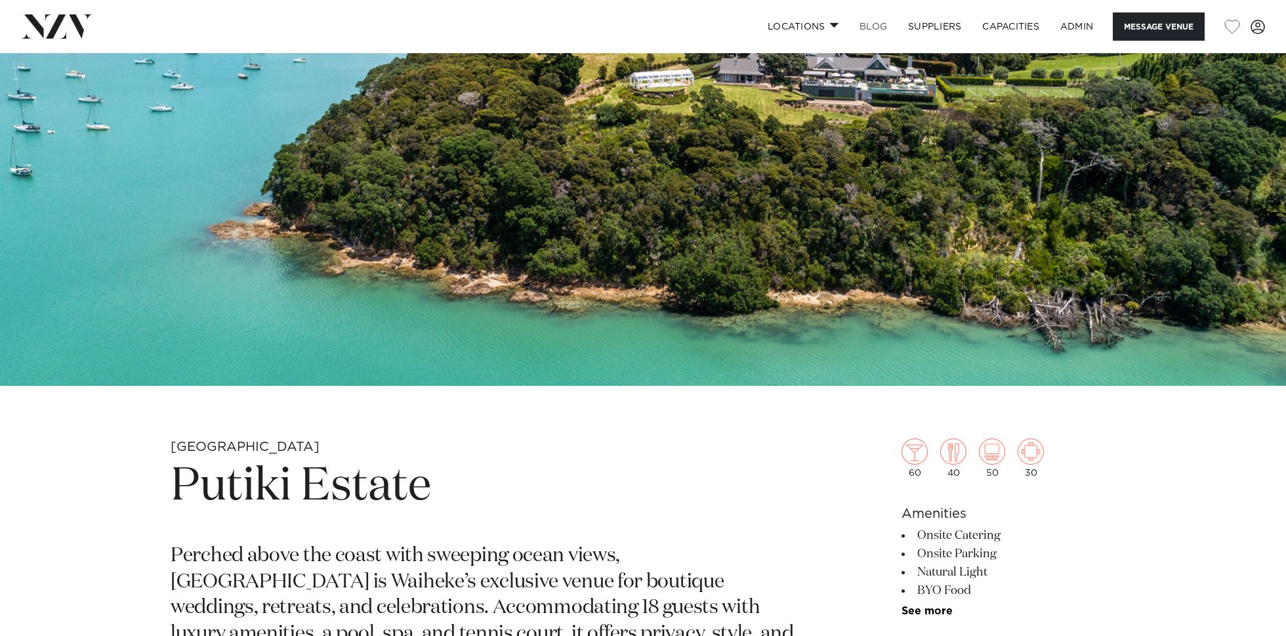
scroll to position [0, 0]
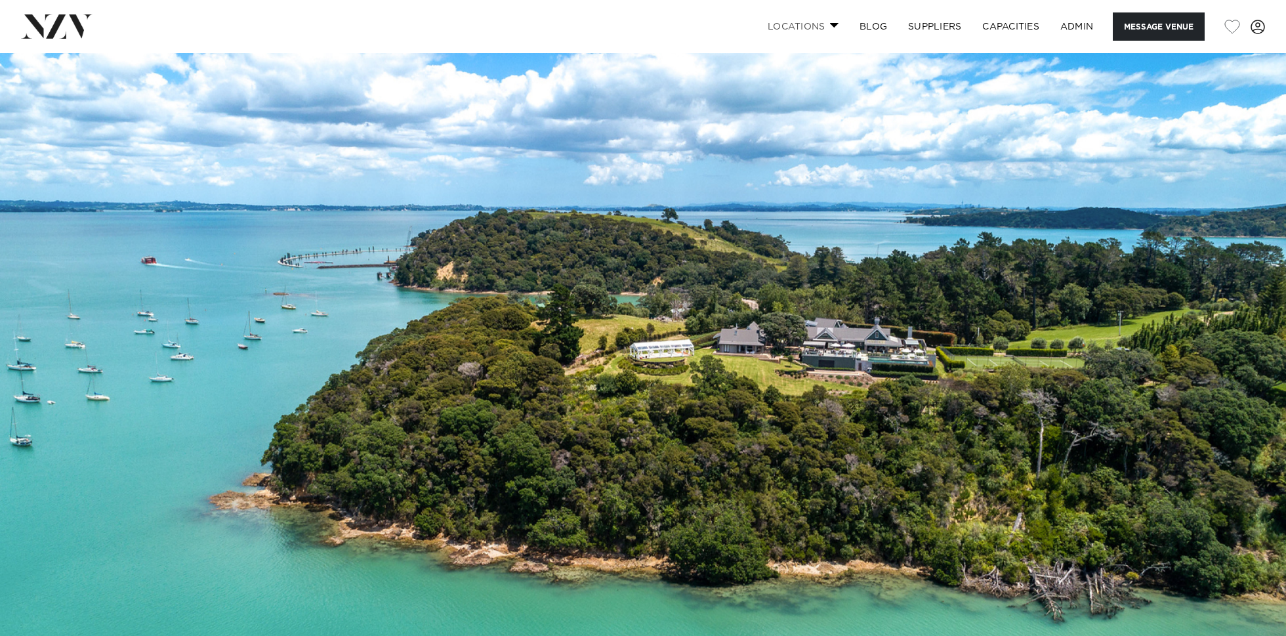
click at [792, 37] on link "Locations" at bounding box center [803, 26] width 92 height 28
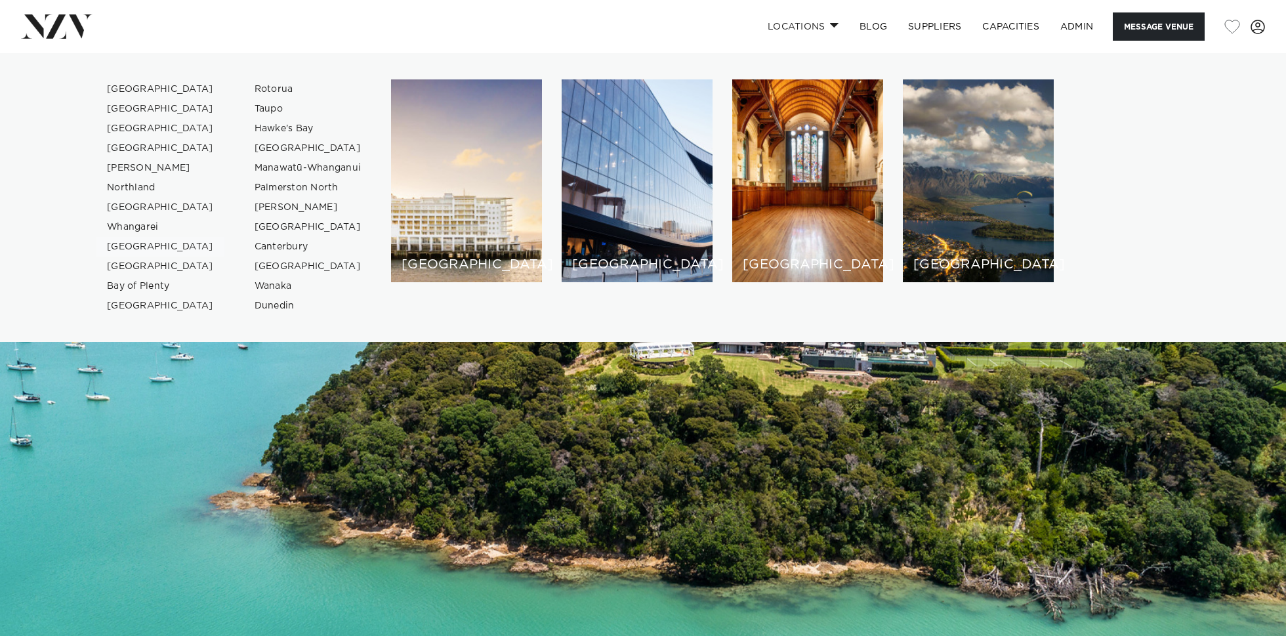
click at [137, 245] on link "[GEOGRAPHIC_DATA]" at bounding box center [160, 247] width 128 height 20
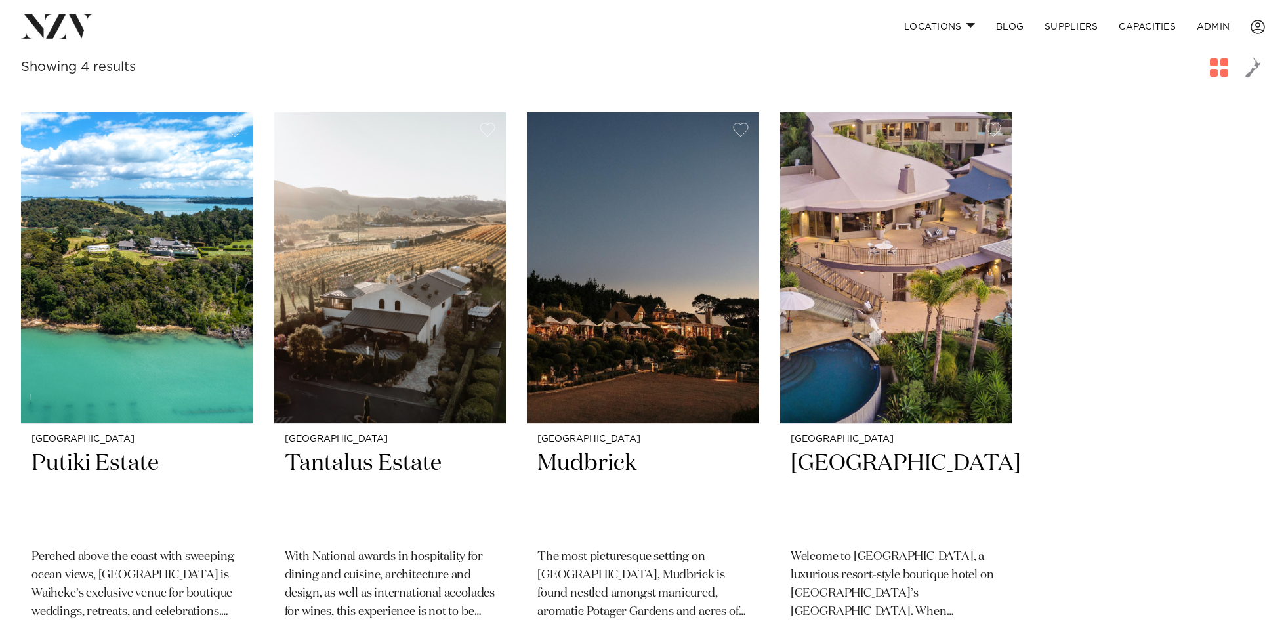
scroll to position [526, 0]
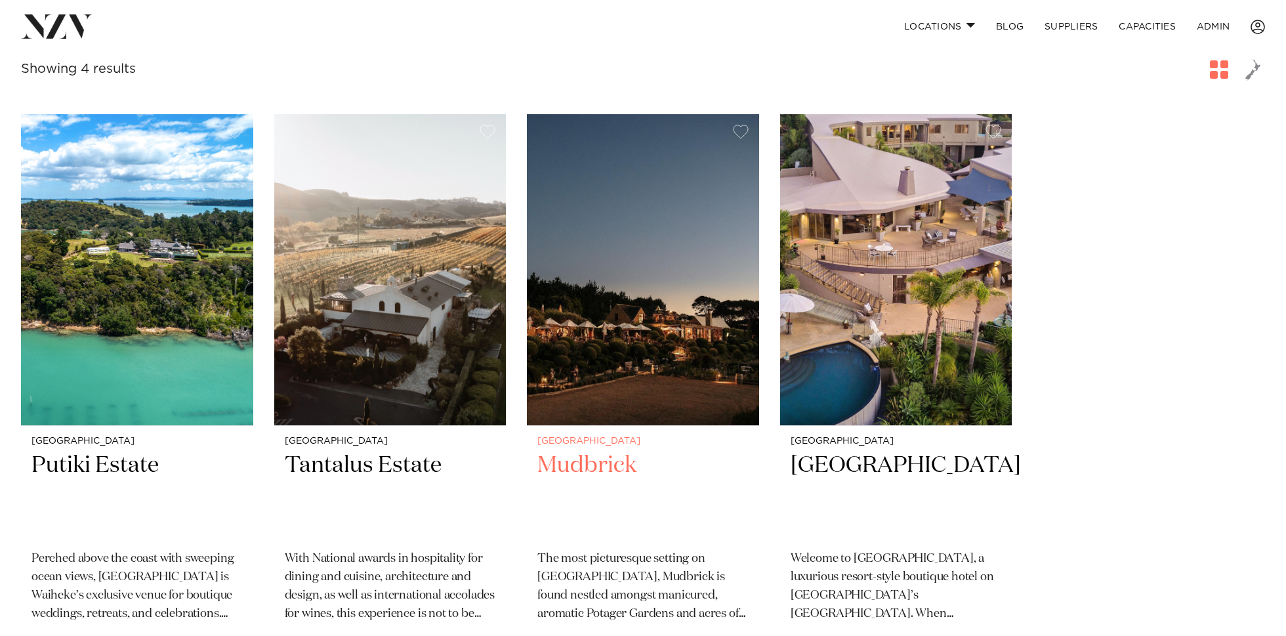
click at [671, 173] on img at bounding box center [643, 269] width 232 height 311
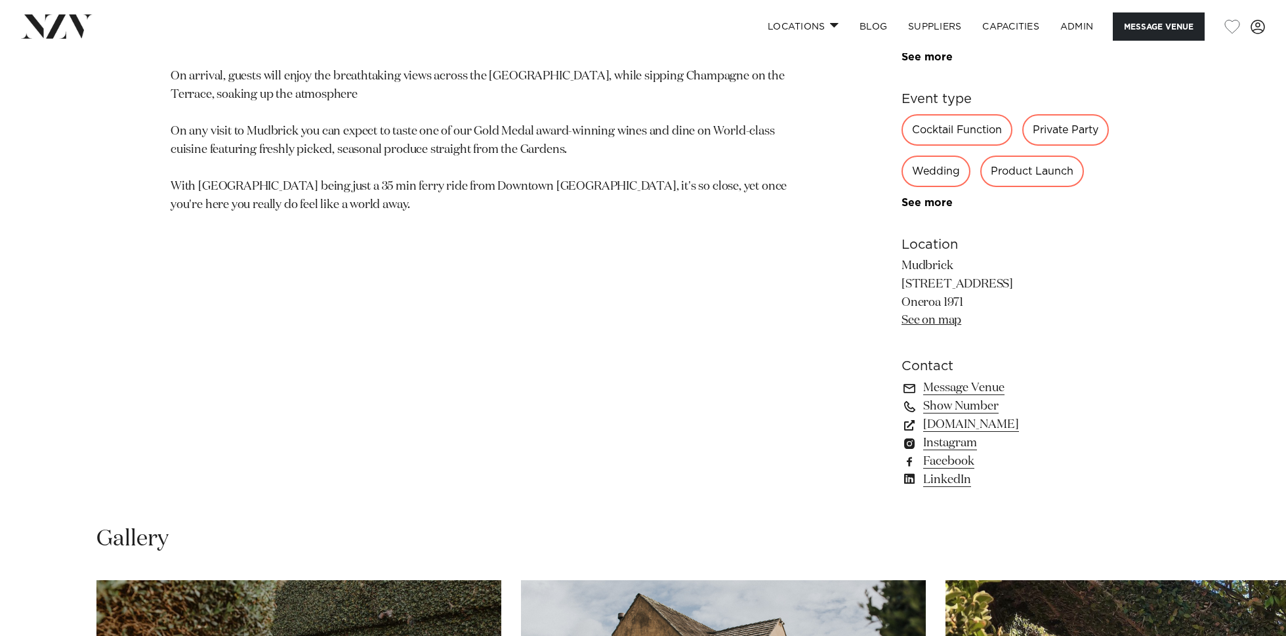
scroll to position [853, 0]
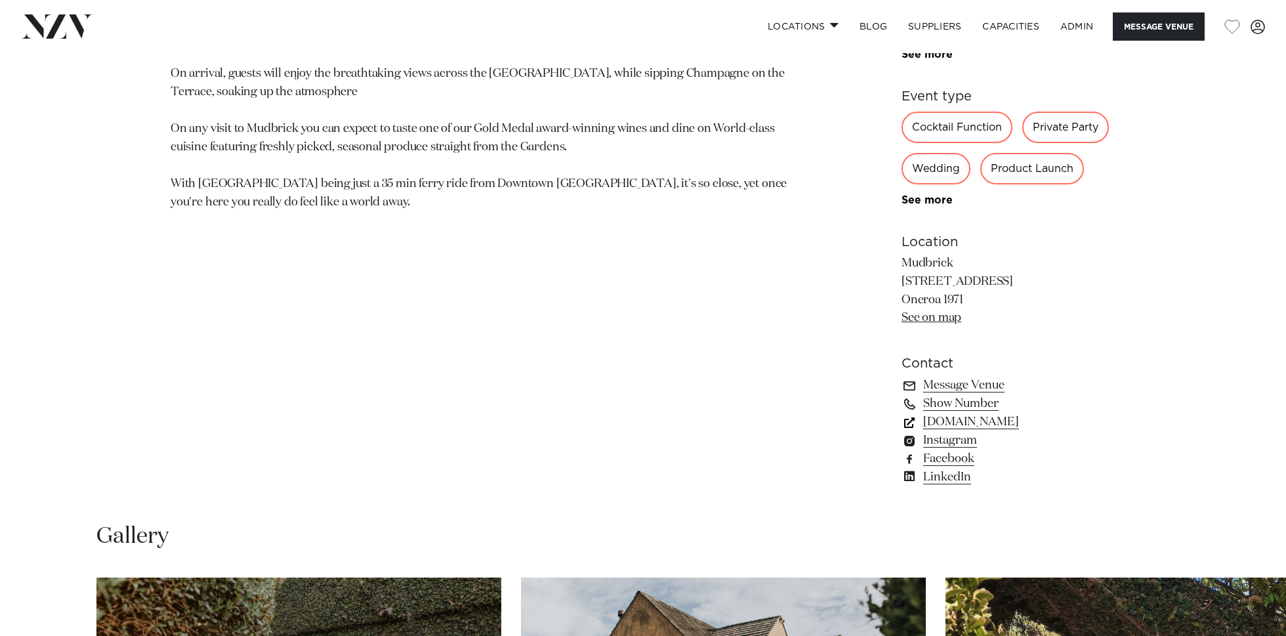
click at [965, 422] on link "[DOMAIN_NAME]" at bounding box center [1009, 422] width 214 height 18
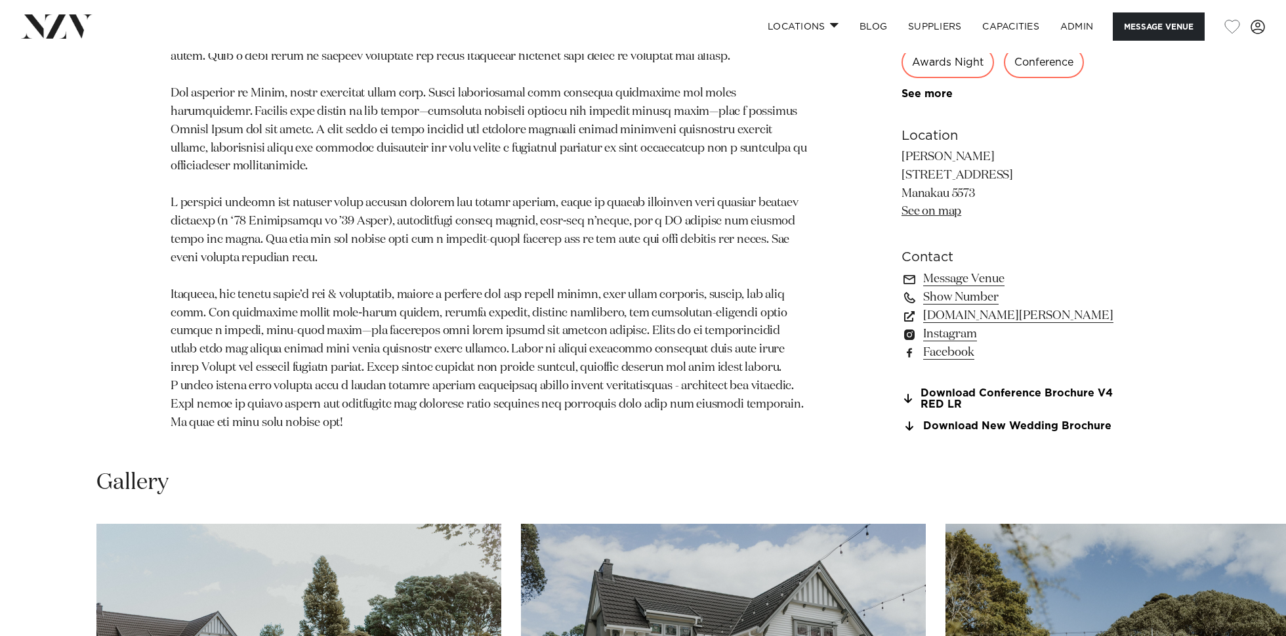
scroll to position [1085, 0]
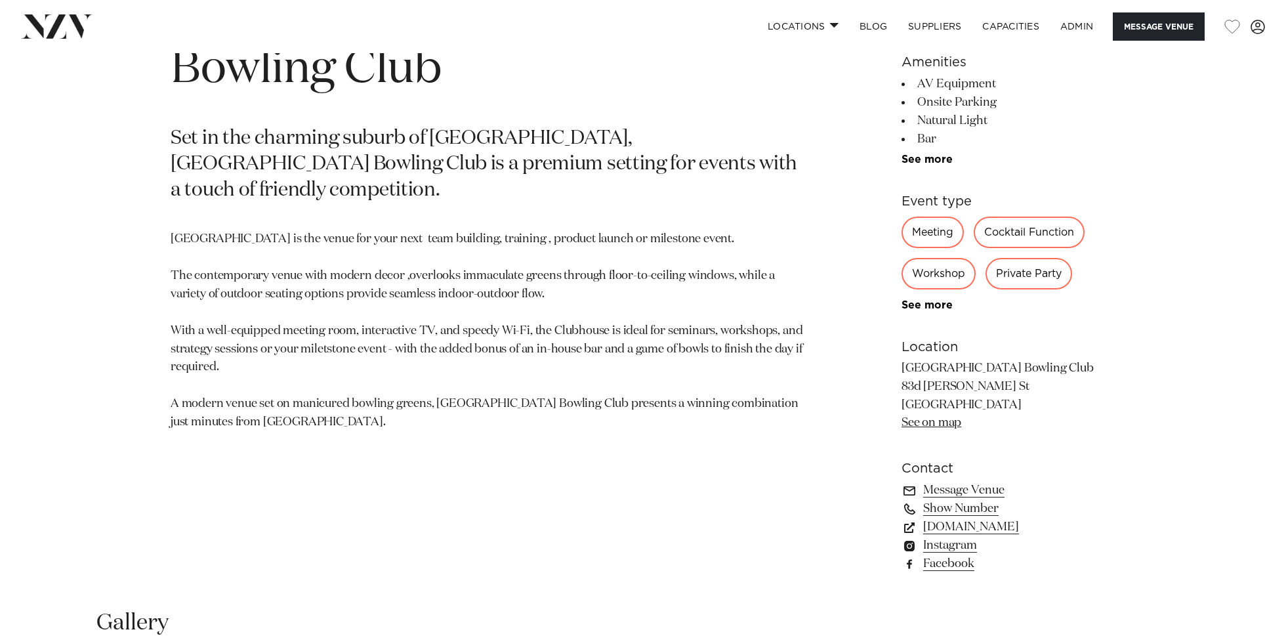
scroll to position [751, 0]
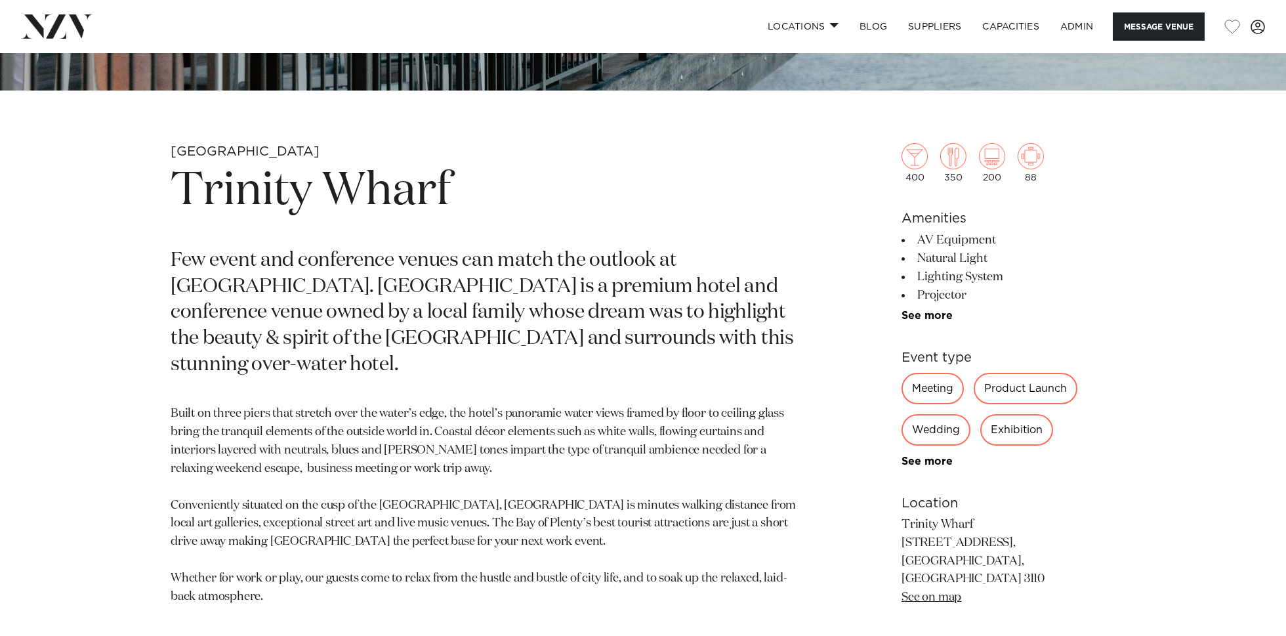
scroll to position [757, 0]
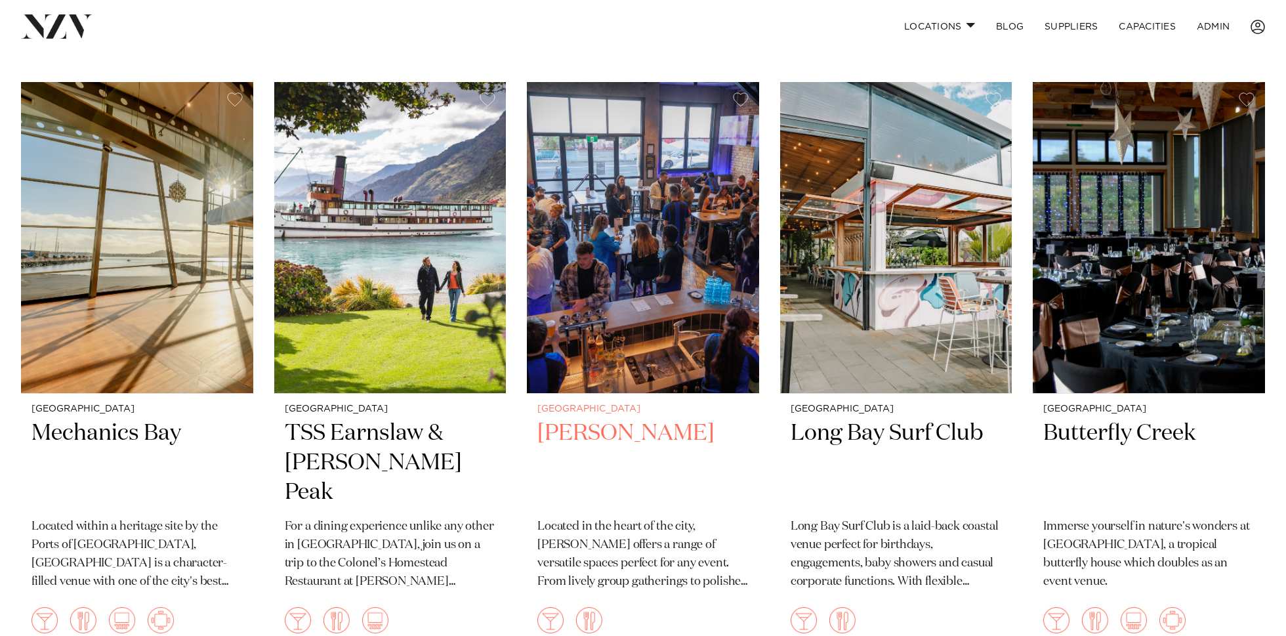
scroll to position [15181, 0]
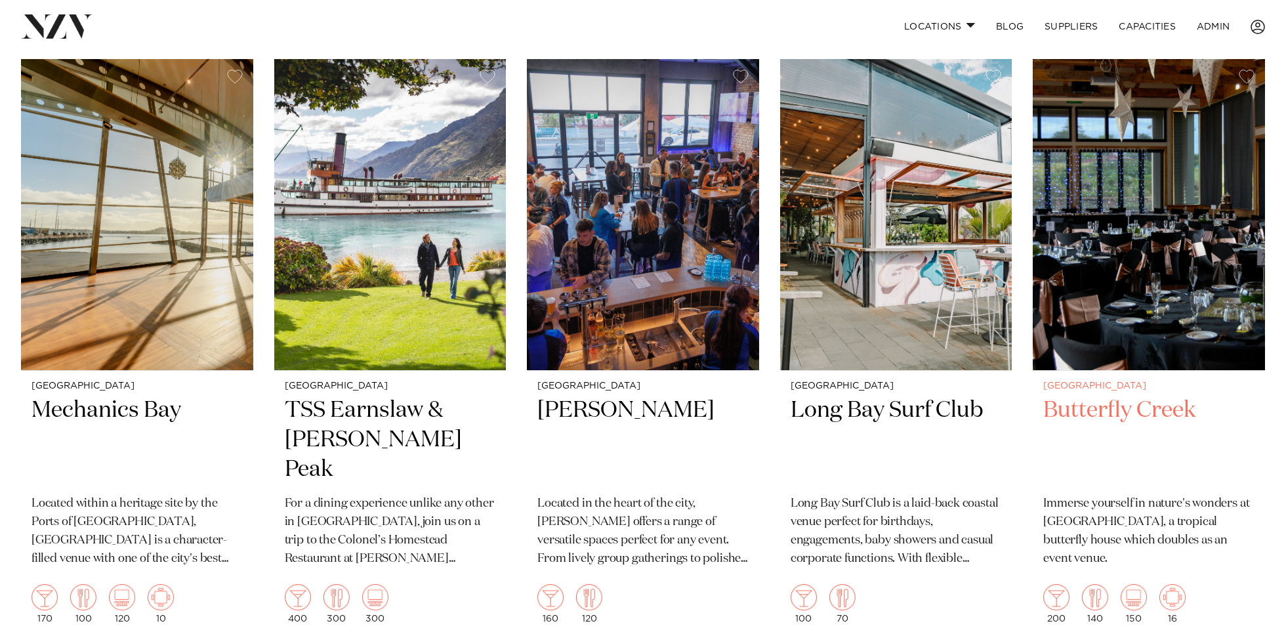
click at [1140, 195] on img at bounding box center [1149, 214] width 232 height 311
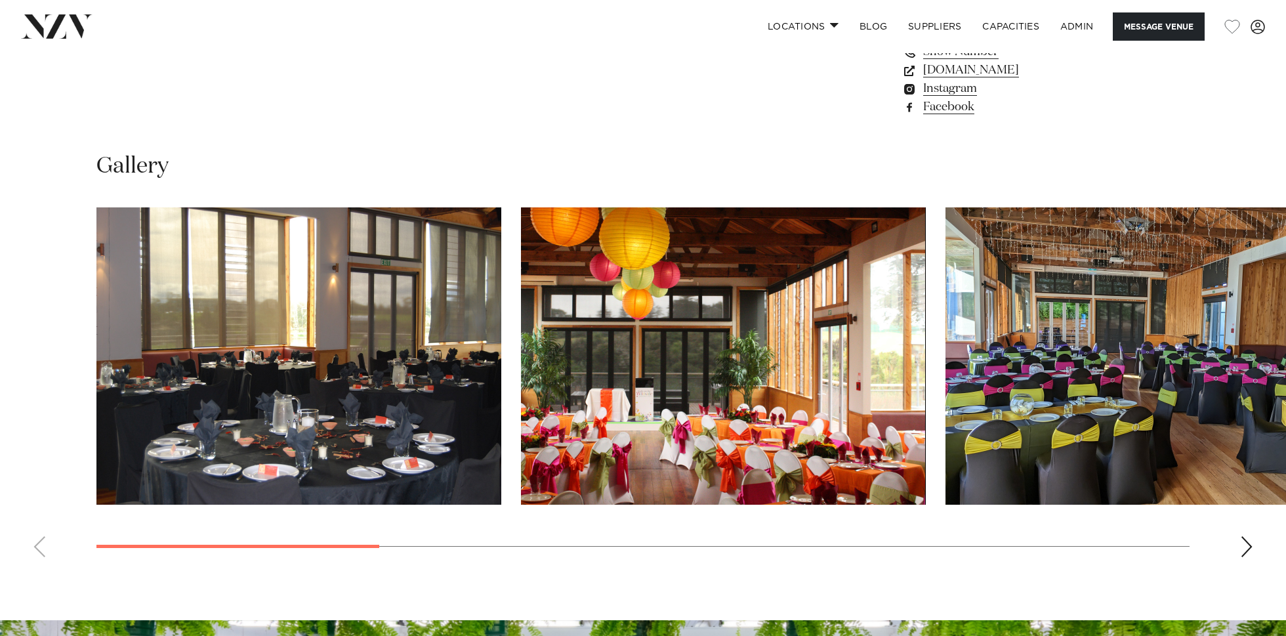
scroll to position [1199, 0]
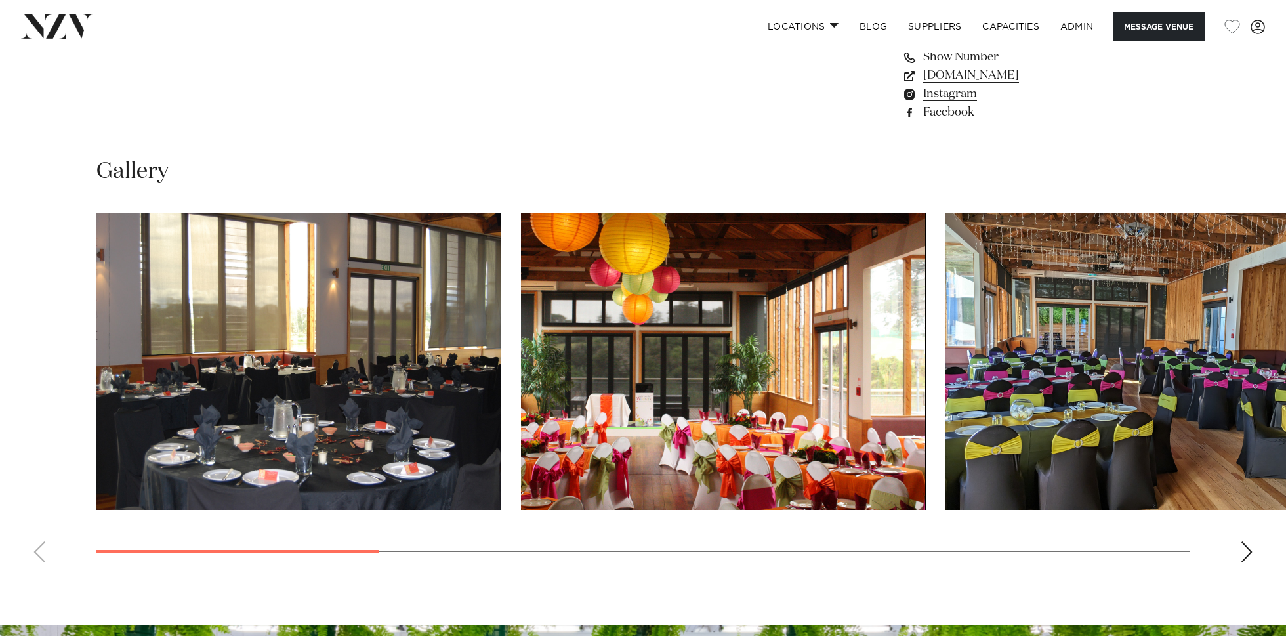
click at [675, 370] on img "2 / 10" at bounding box center [723, 361] width 405 height 297
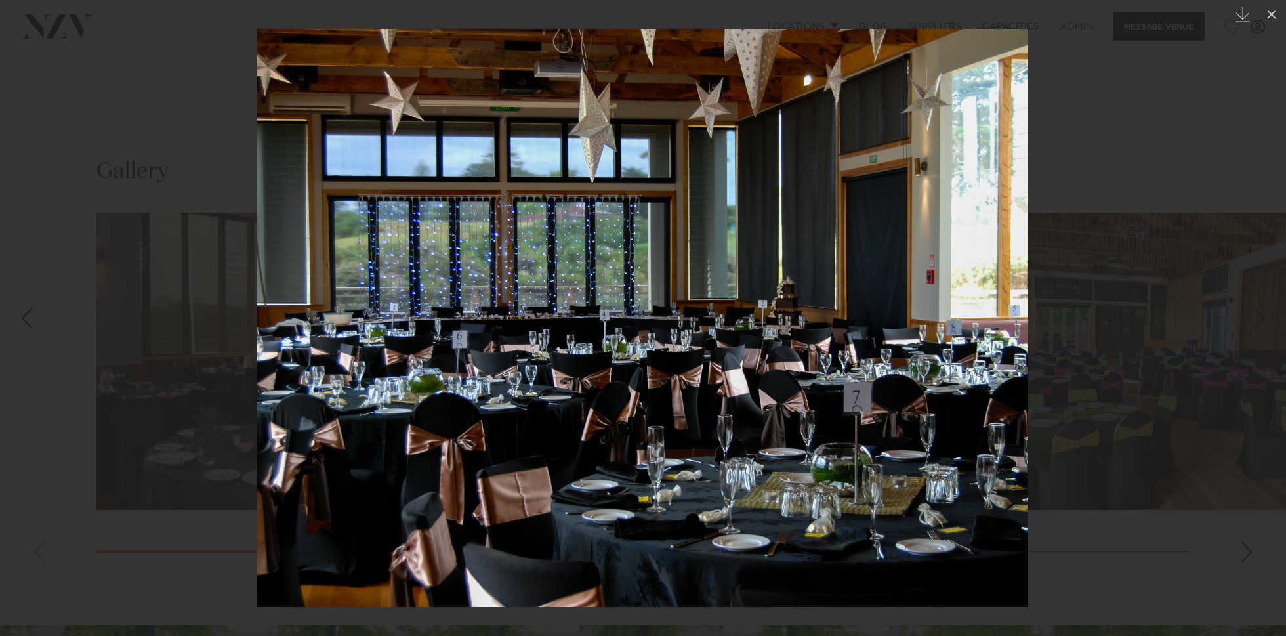
click at [154, 161] on div at bounding box center [643, 318] width 1286 height 636
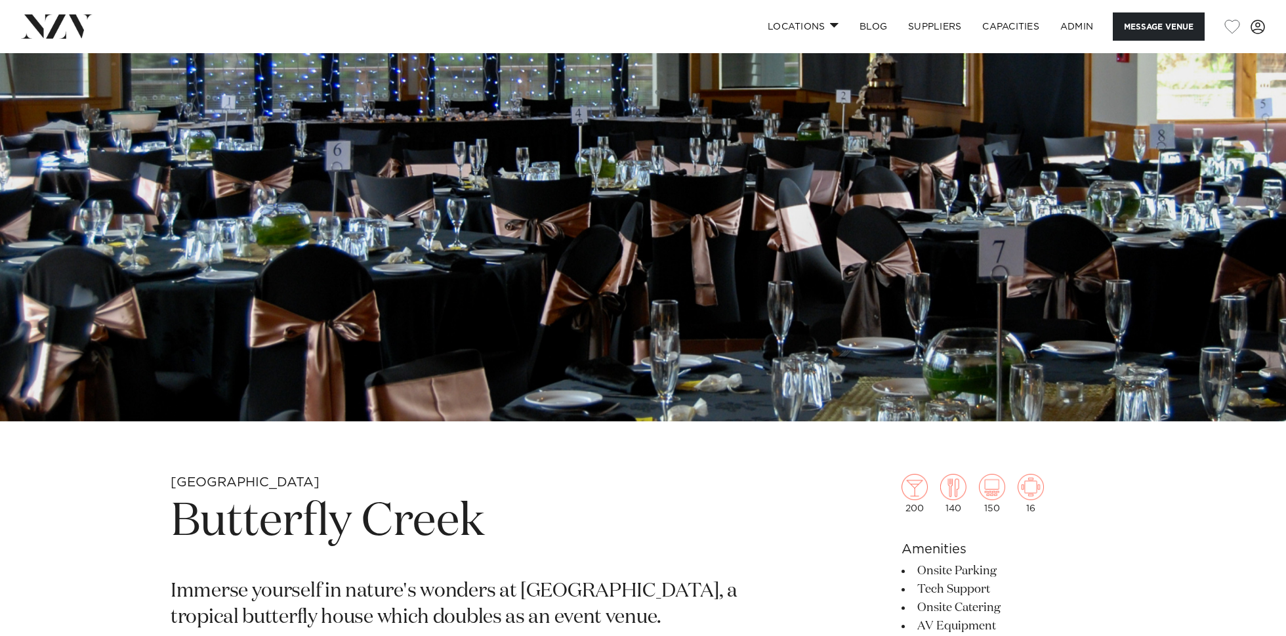
scroll to position [385, 0]
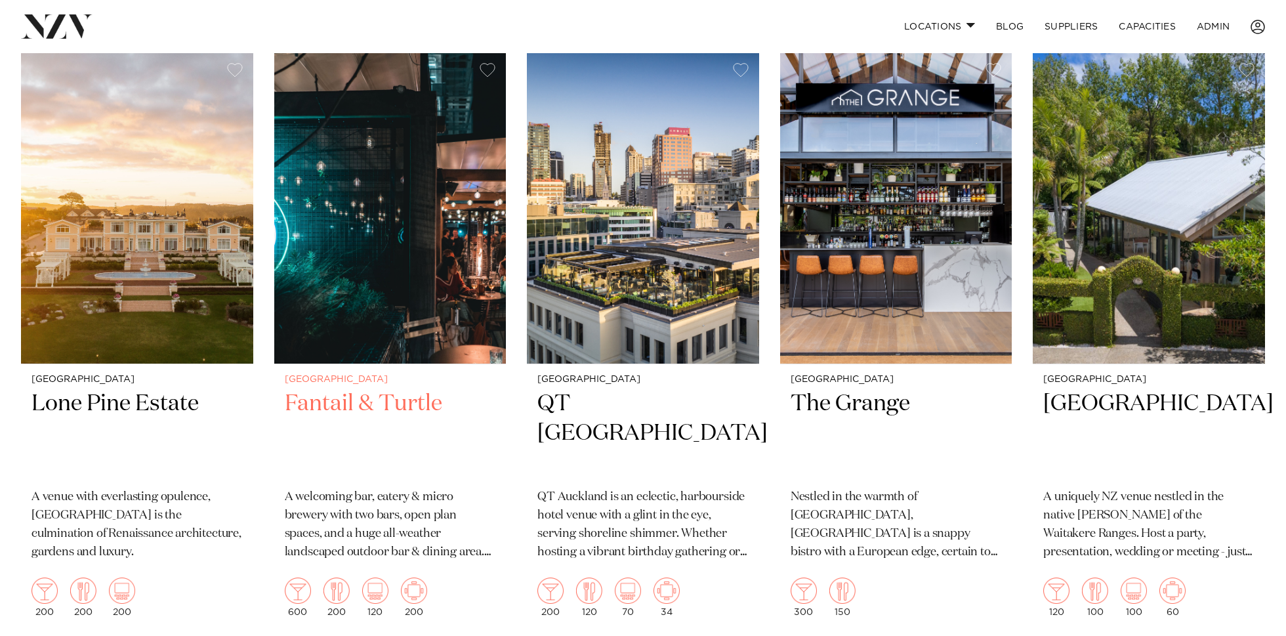
scroll to position [298, 0]
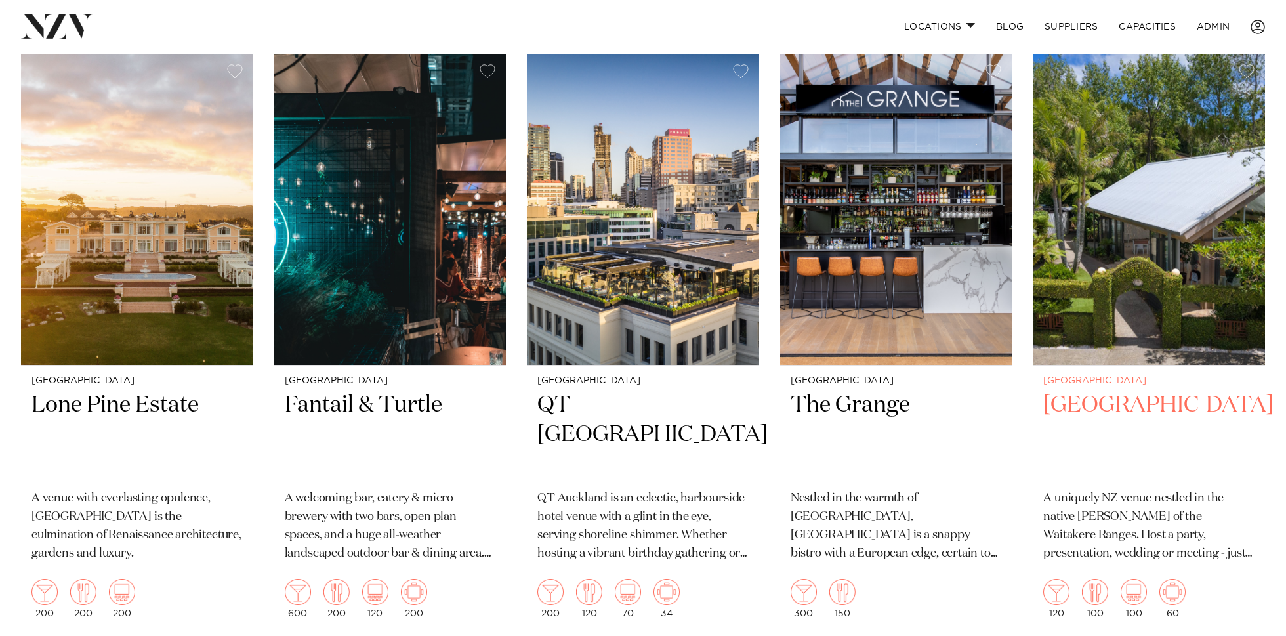
click at [1167, 167] on img at bounding box center [1149, 209] width 232 height 311
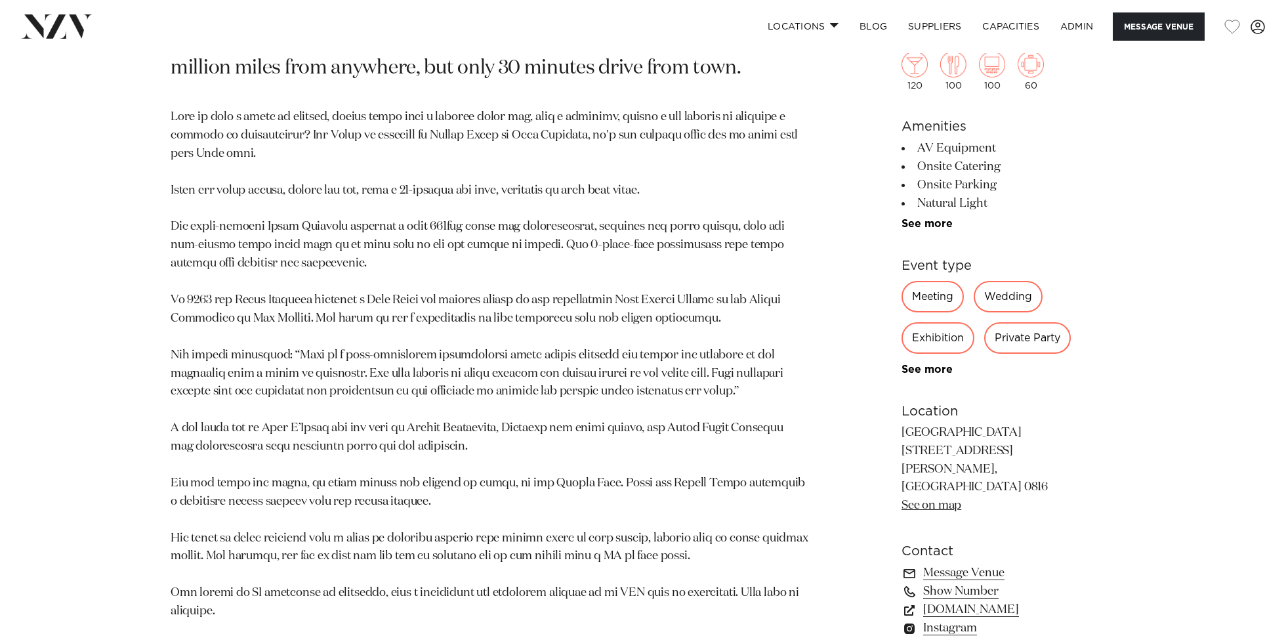
scroll to position [1289, 0]
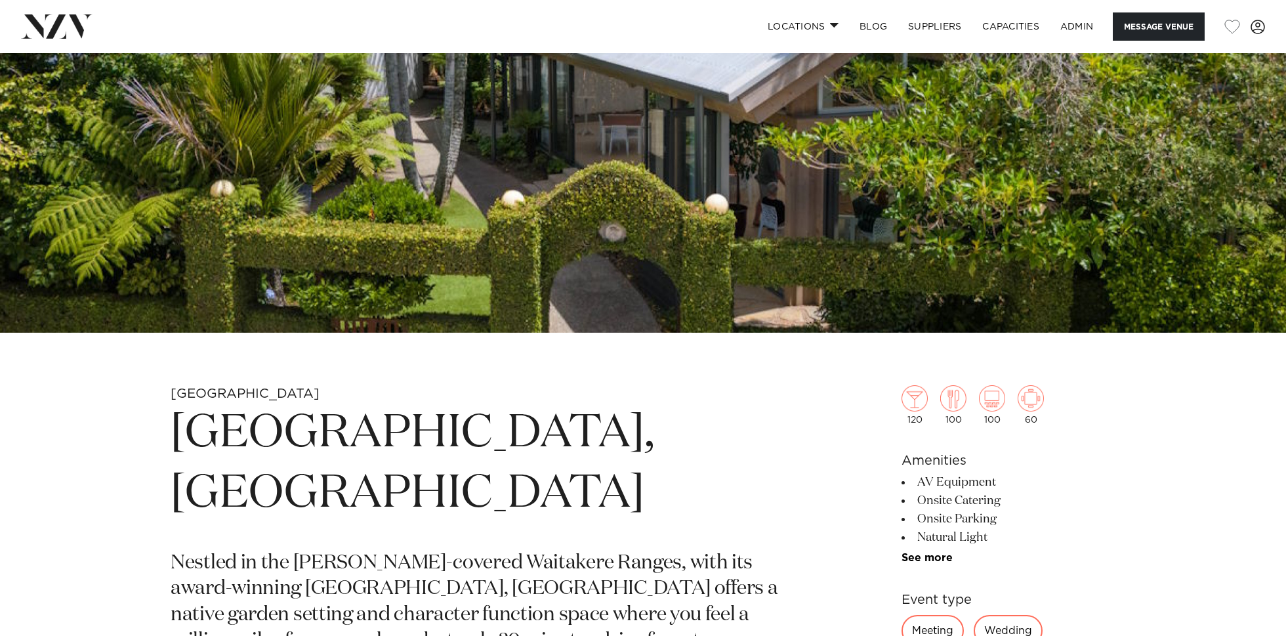
click at [291, 451] on h1 "[GEOGRAPHIC_DATA], [GEOGRAPHIC_DATA]" at bounding box center [490, 464] width 638 height 121
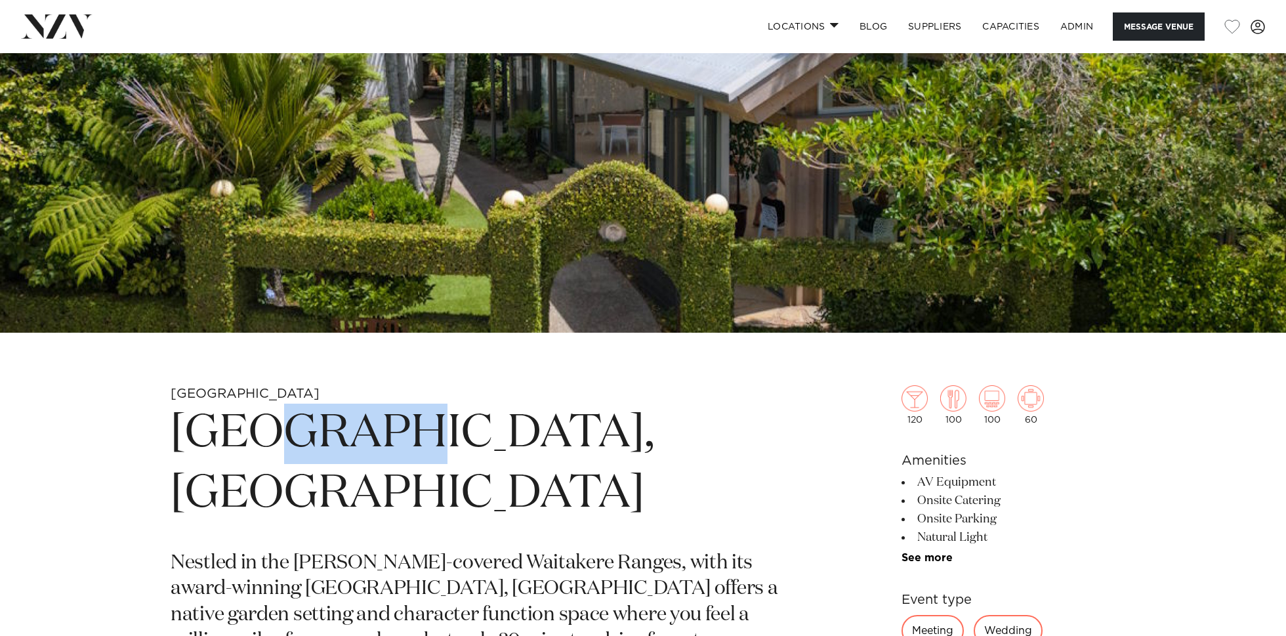
click at [291, 451] on h1 "[GEOGRAPHIC_DATA], [GEOGRAPHIC_DATA]" at bounding box center [490, 464] width 638 height 121
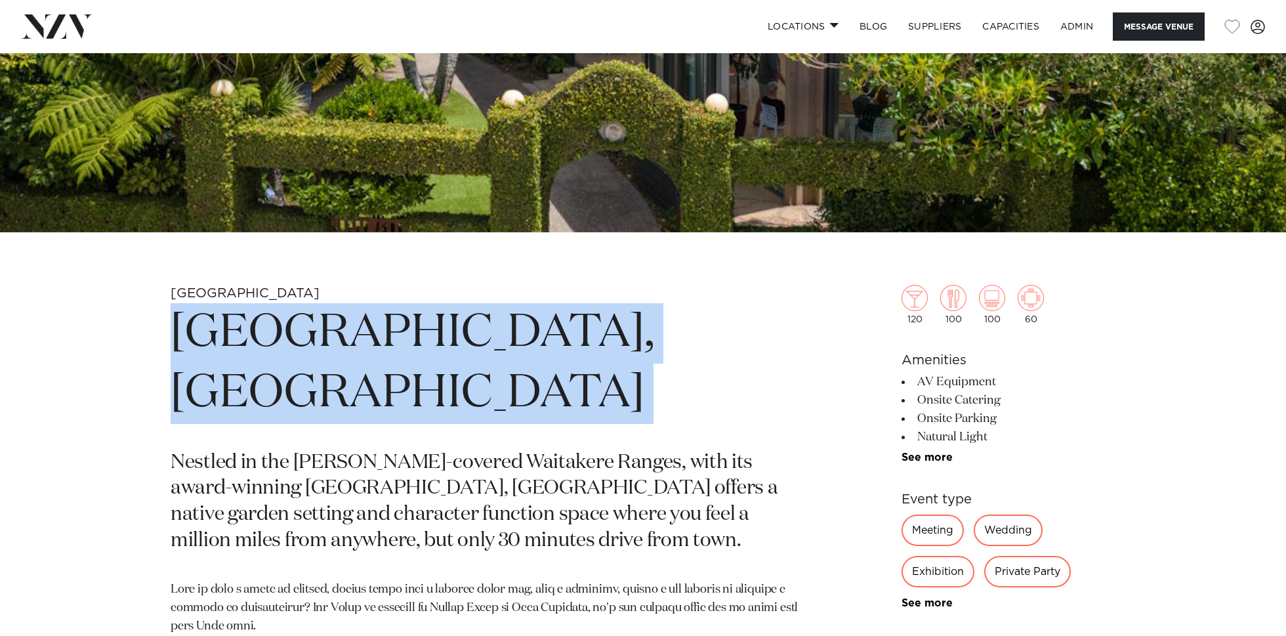
scroll to position [576, 0]
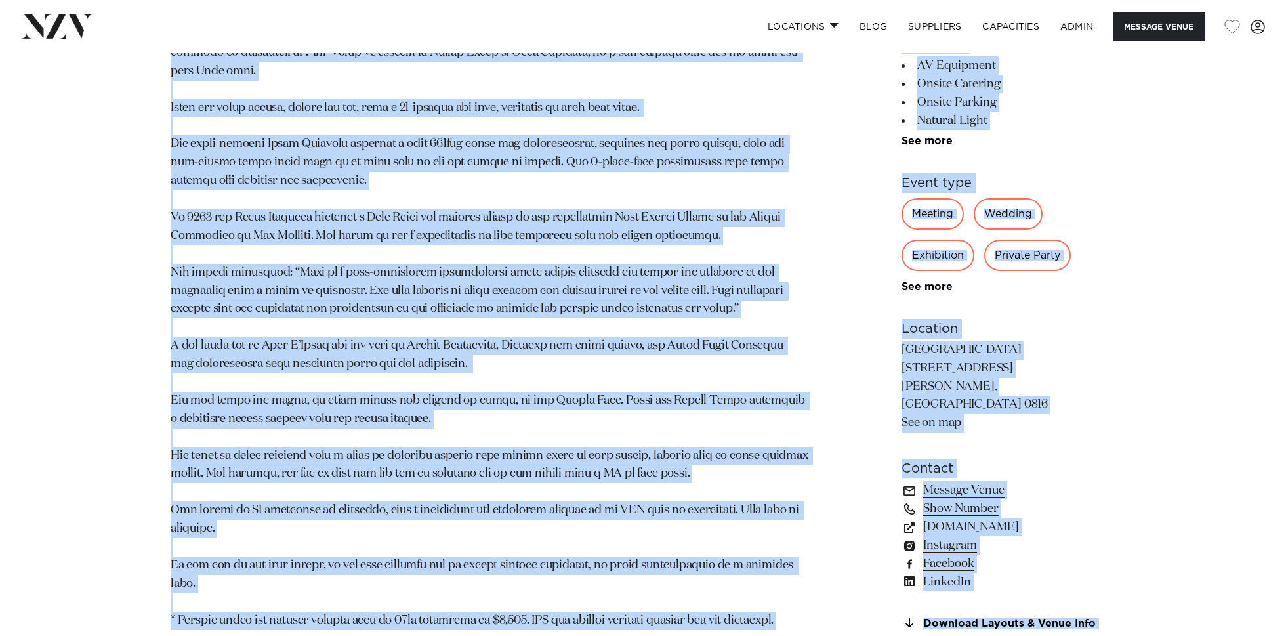
scroll to position [1012, 0]
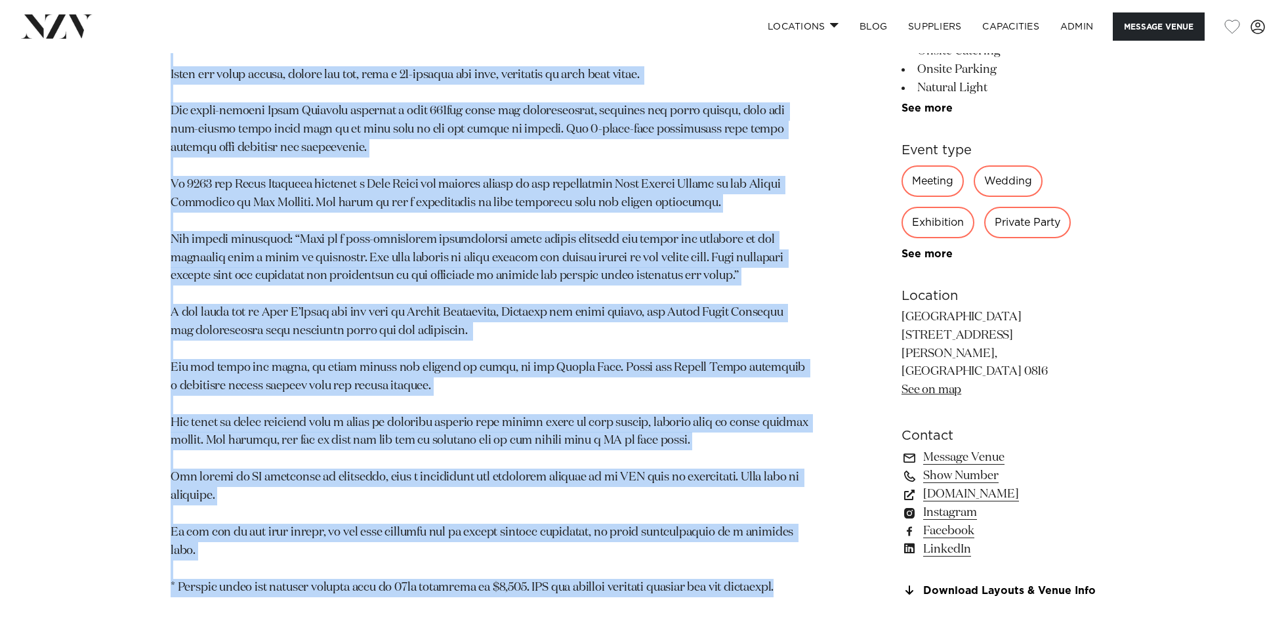
drag, startPoint x: 167, startPoint y: 195, endPoint x: 799, endPoint y: 551, distance: 725.4
click at [799, 551] on div "Auckland Tui Hills, Auckland Nestled in the bush-covered Waitakere Ranges, with…" at bounding box center [643, 155] width 1117 height 916
copy section "Tui Hills, Auckland Nestled in the bush-covered Waitakere Ranges, with its awar…"
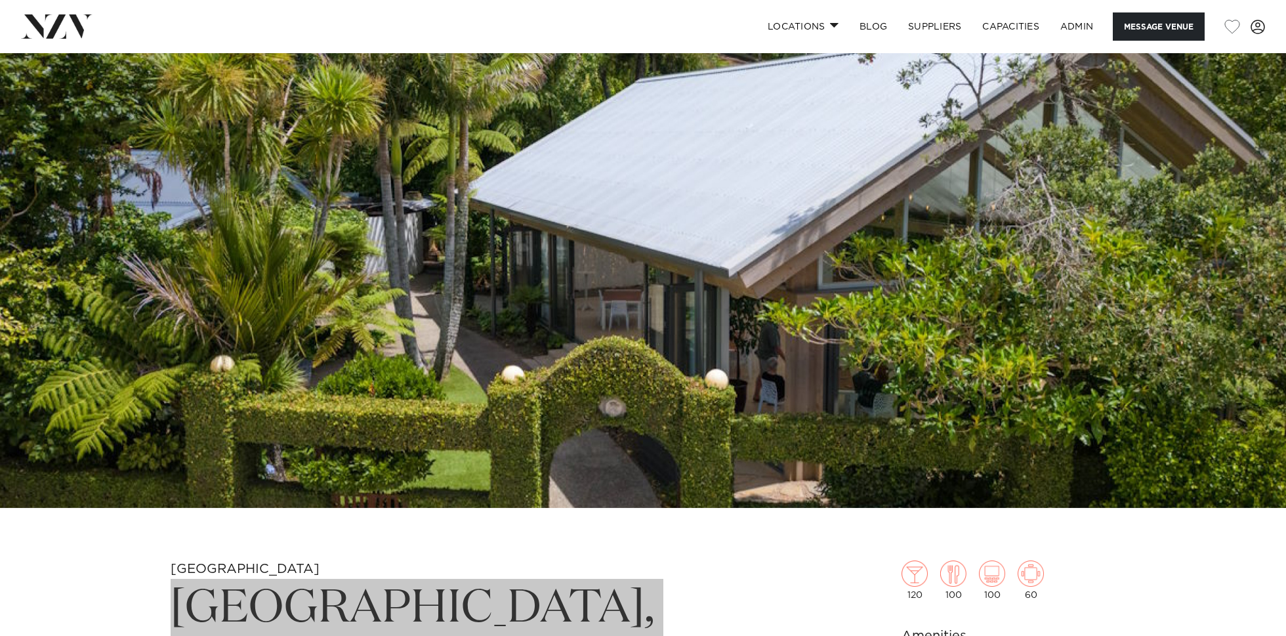
scroll to position [0, 0]
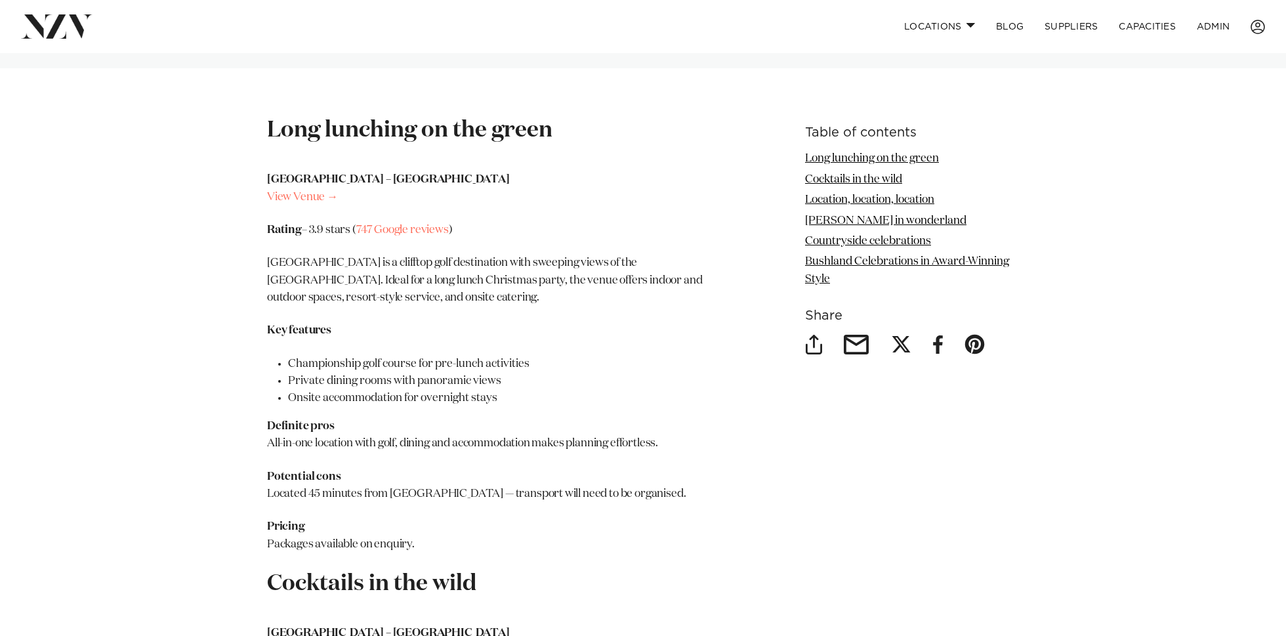
scroll to position [1563, 0]
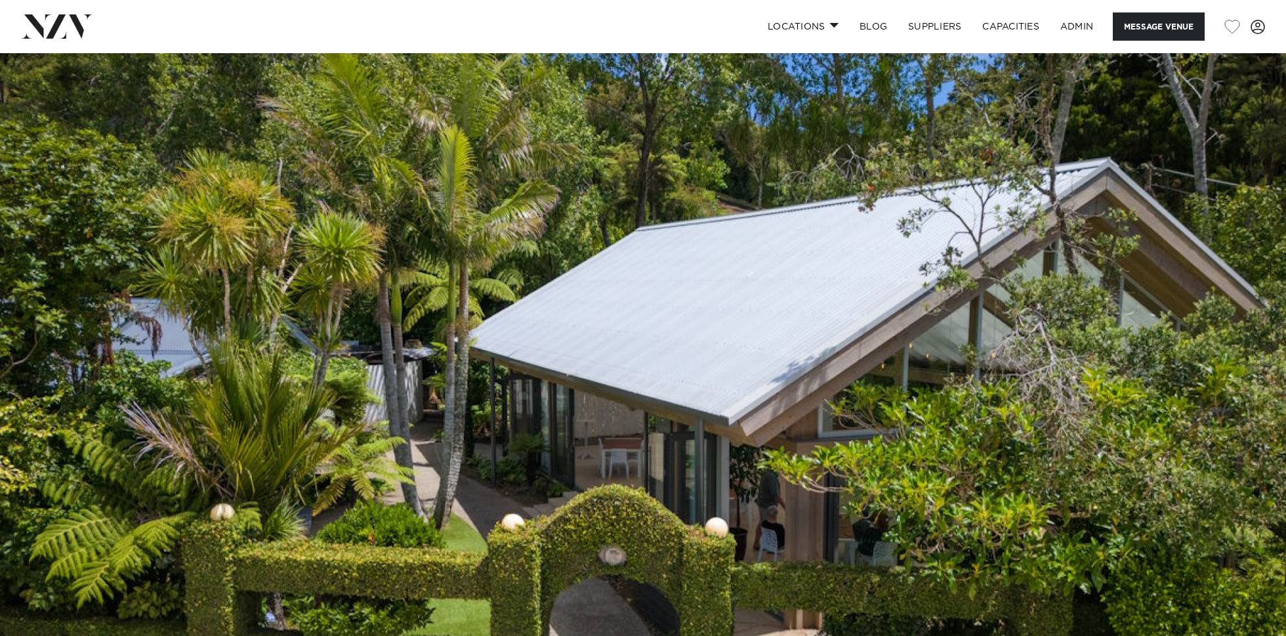
click at [561, 318] on img at bounding box center [643, 354] width 1286 height 603
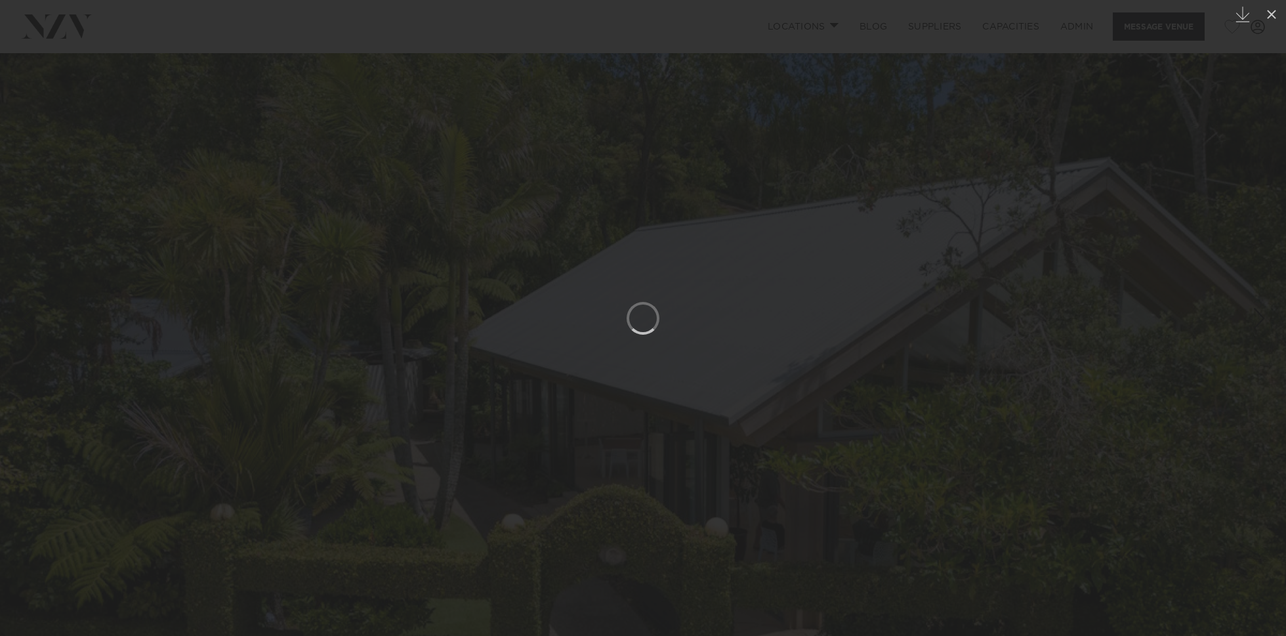
click at [705, 285] on div at bounding box center [643, 318] width 1286 height 636
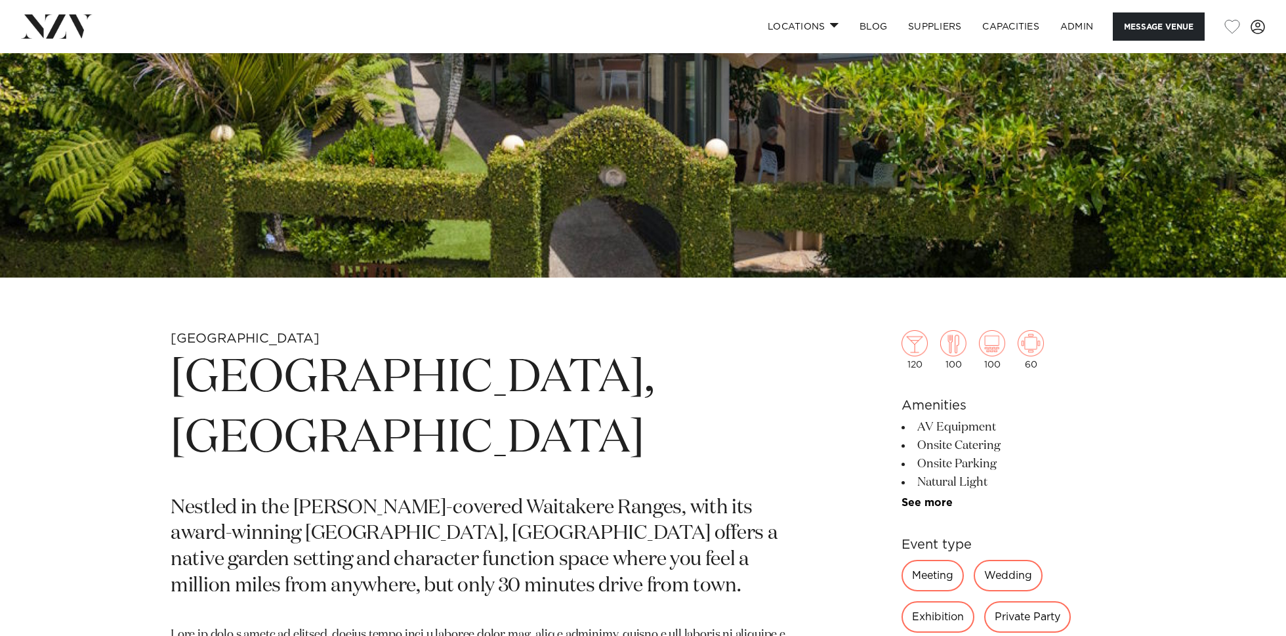
scroll to position [436, 0]
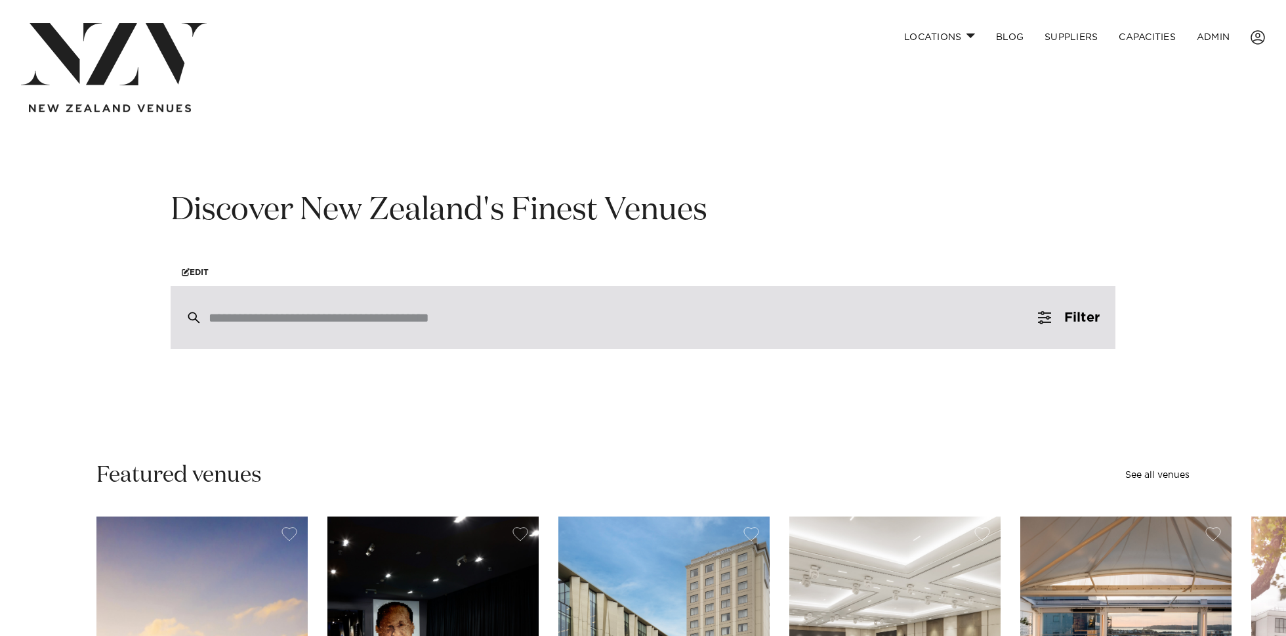
click at [261, 314] on input "search" at bounding box center [615, 317] width 813 height 14
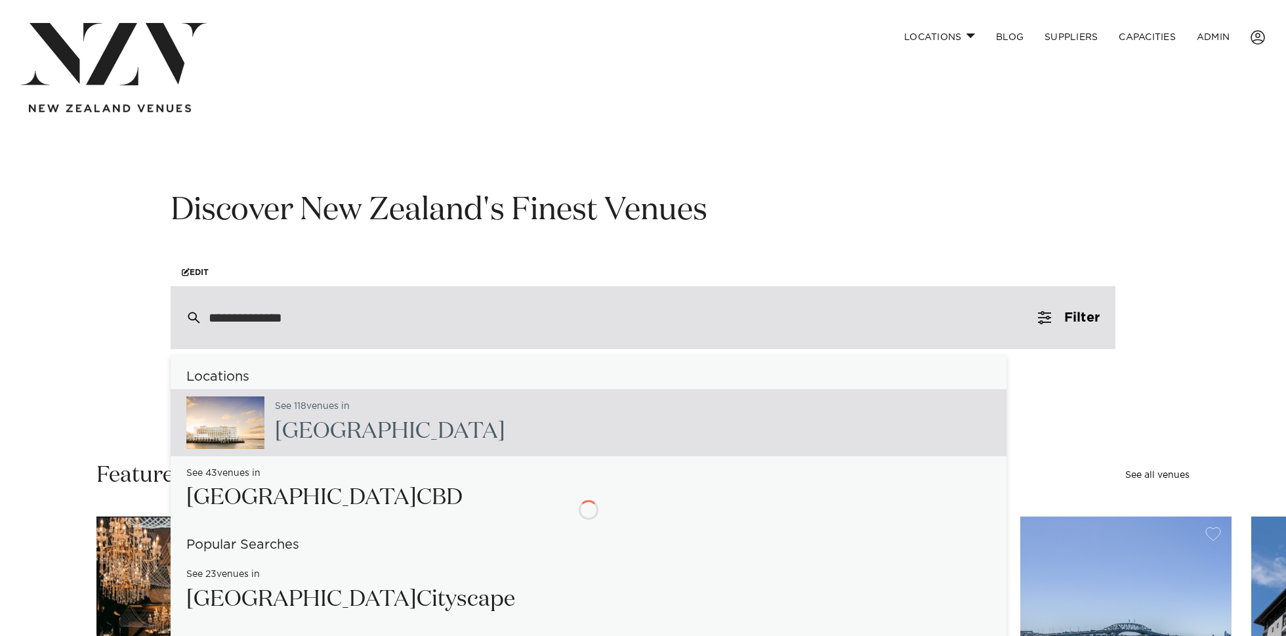
type input "**********"
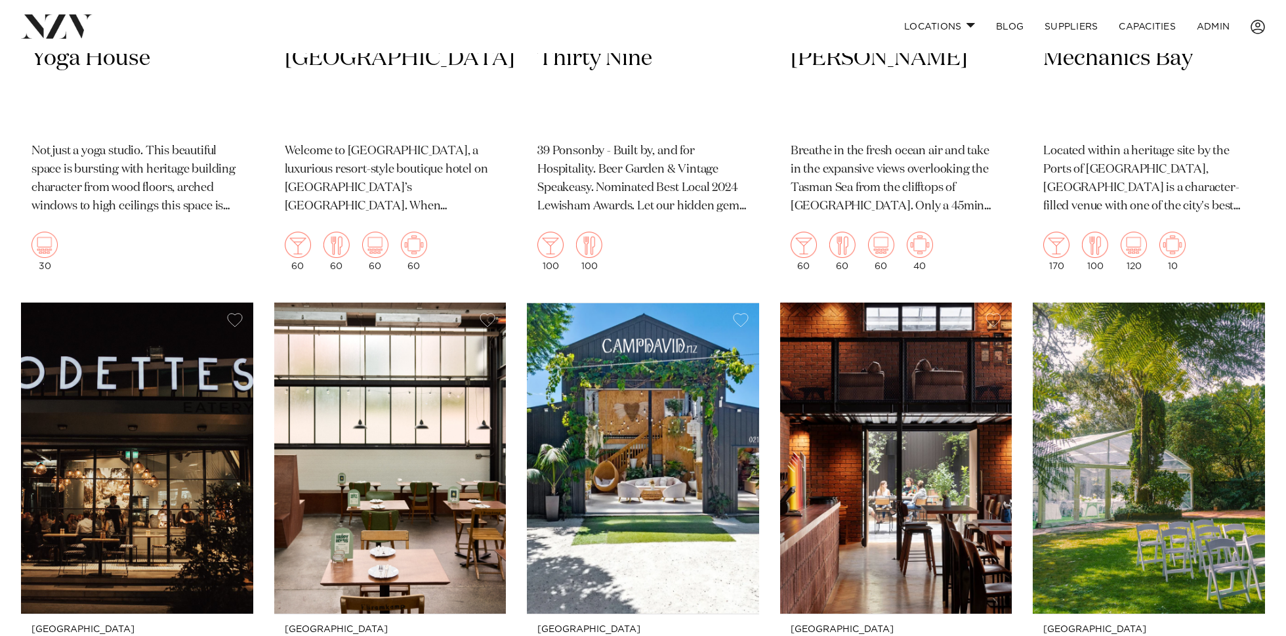
scroll to position [13890, 0]
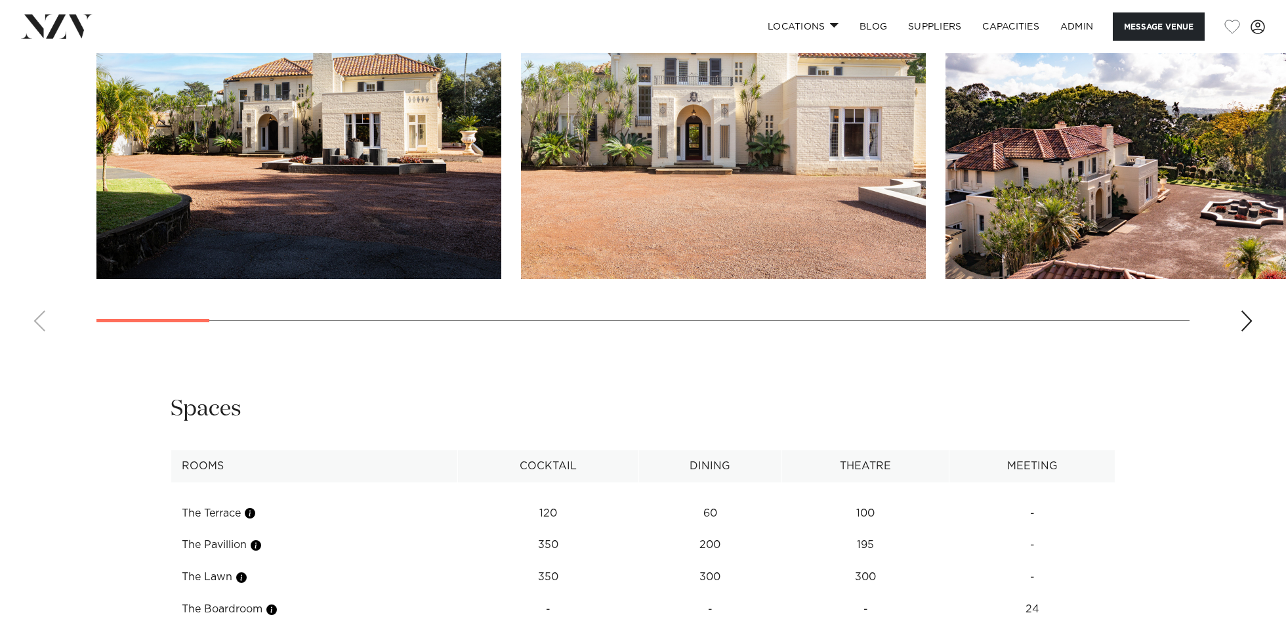
scroll to position [1362, 0]
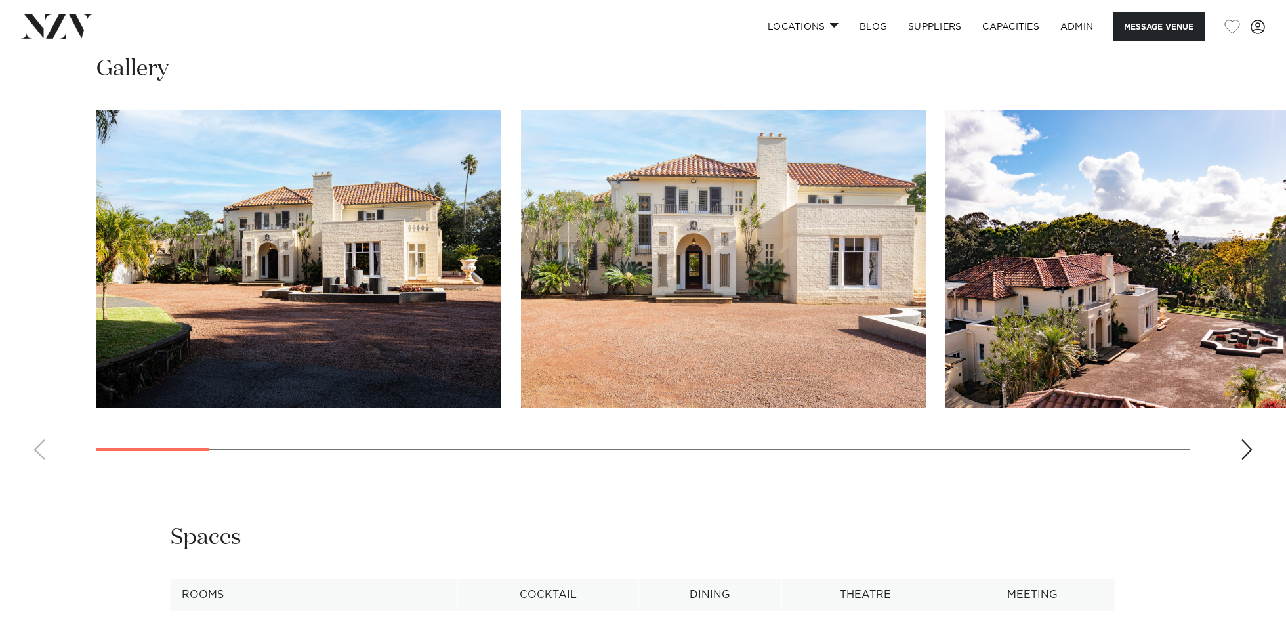
click at [1243, 453] on div "Next slide" at bounding box center [1246, 449] width 13 height 21
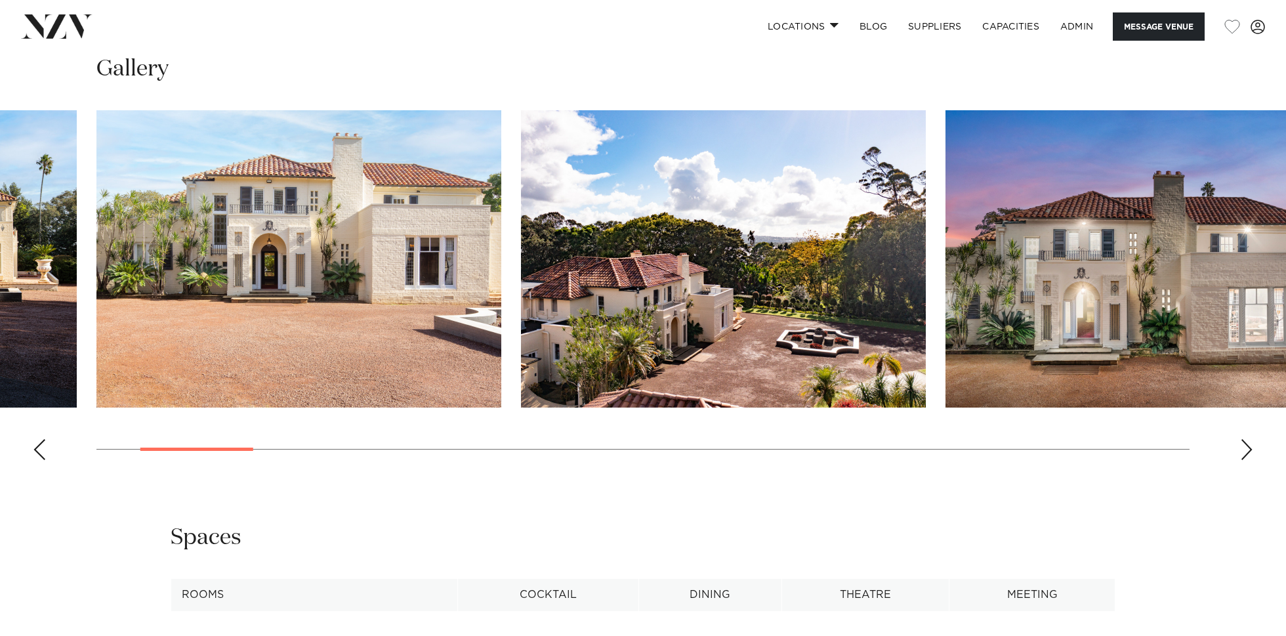
click at [1243, 453] on div "Next slide" at bounding box center [1246, 449] width 13 height 21
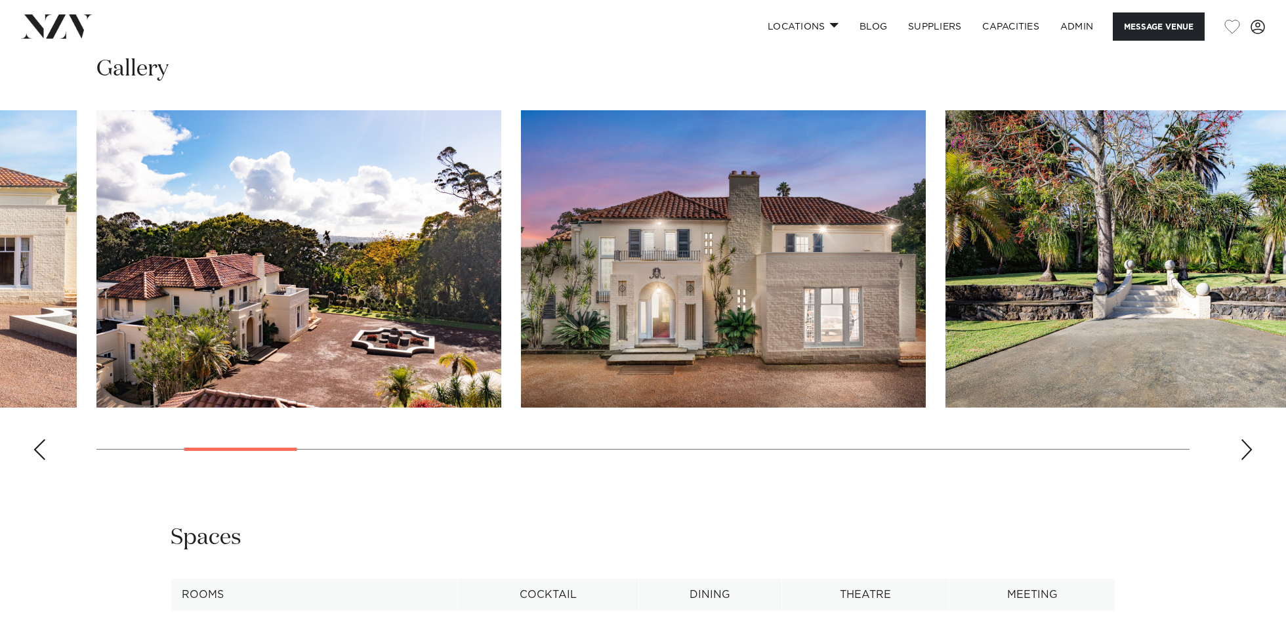
click at [1243, 453] on div "Next slide" at bounding box center [1246, 449] width 13 height 21
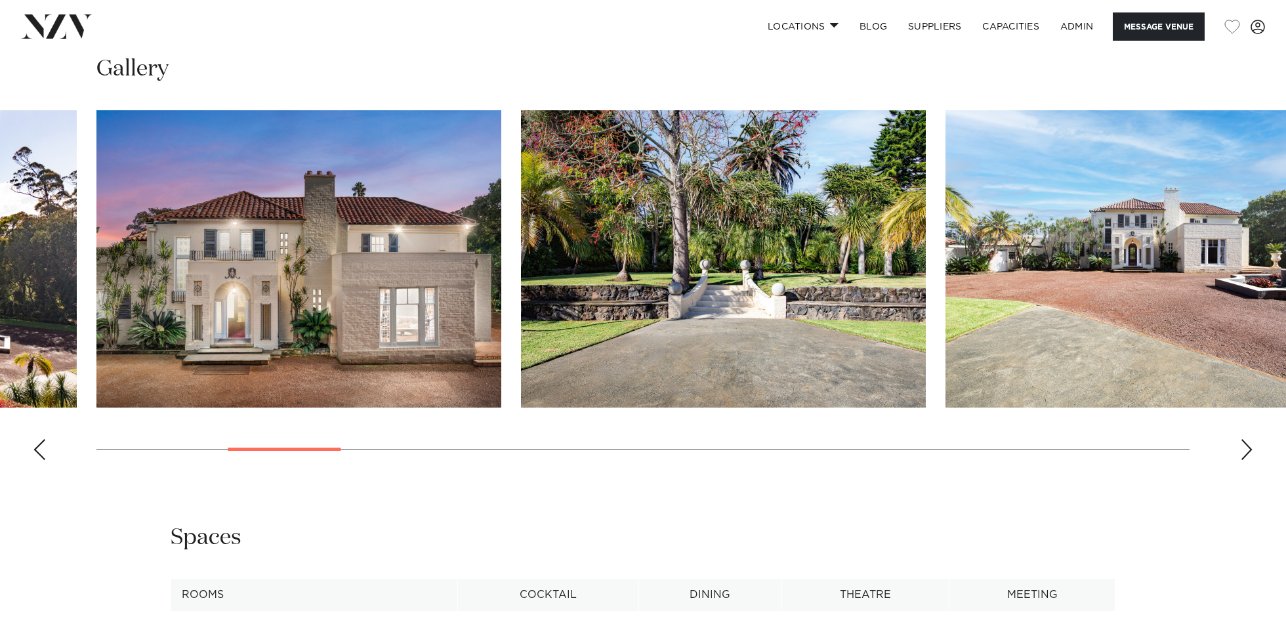
click at [1243, 453] on div "Next slide" at bounding box center [1246, 449] width 13 height 21
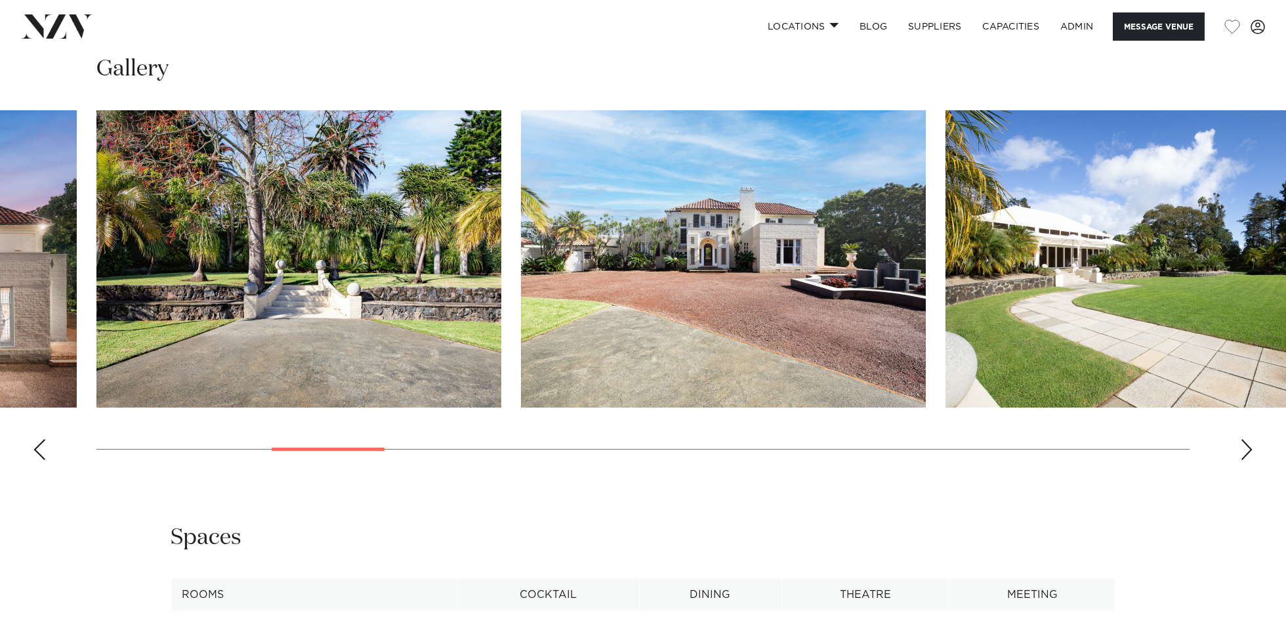
click at [1243, 453] on div "Next slide" at bounding box center [1246, 449] width 13 height 21
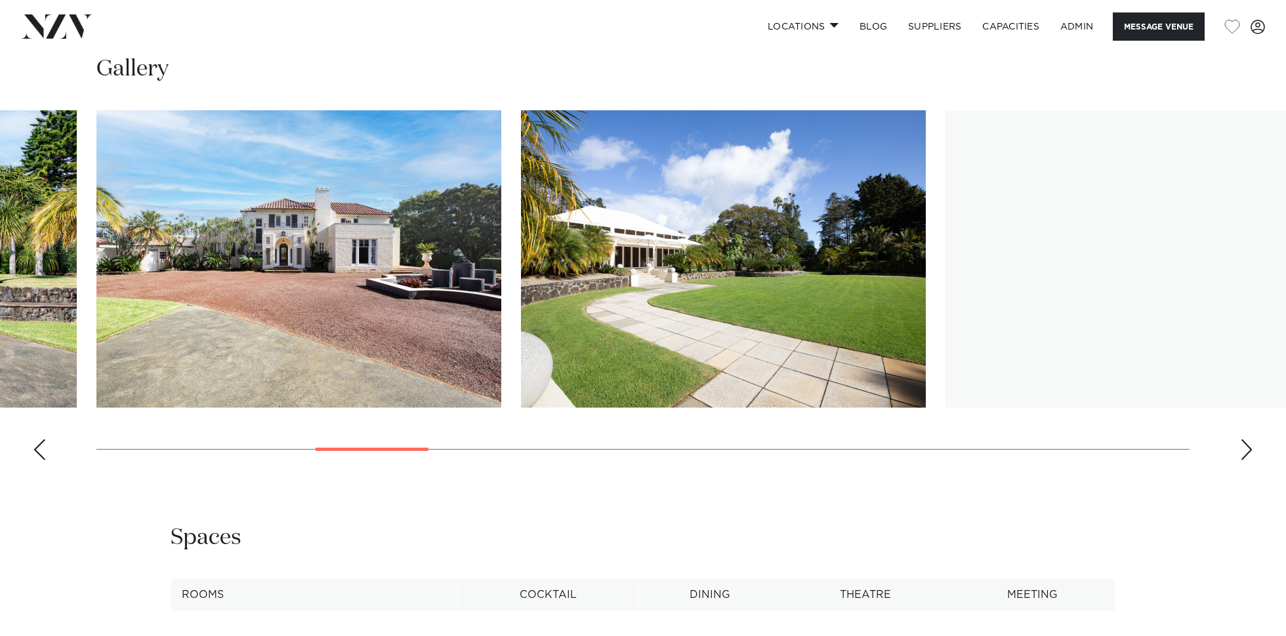
click at [1243, 453] on div "Next slide" at bounding box center [1246, 449] width 13 height 21
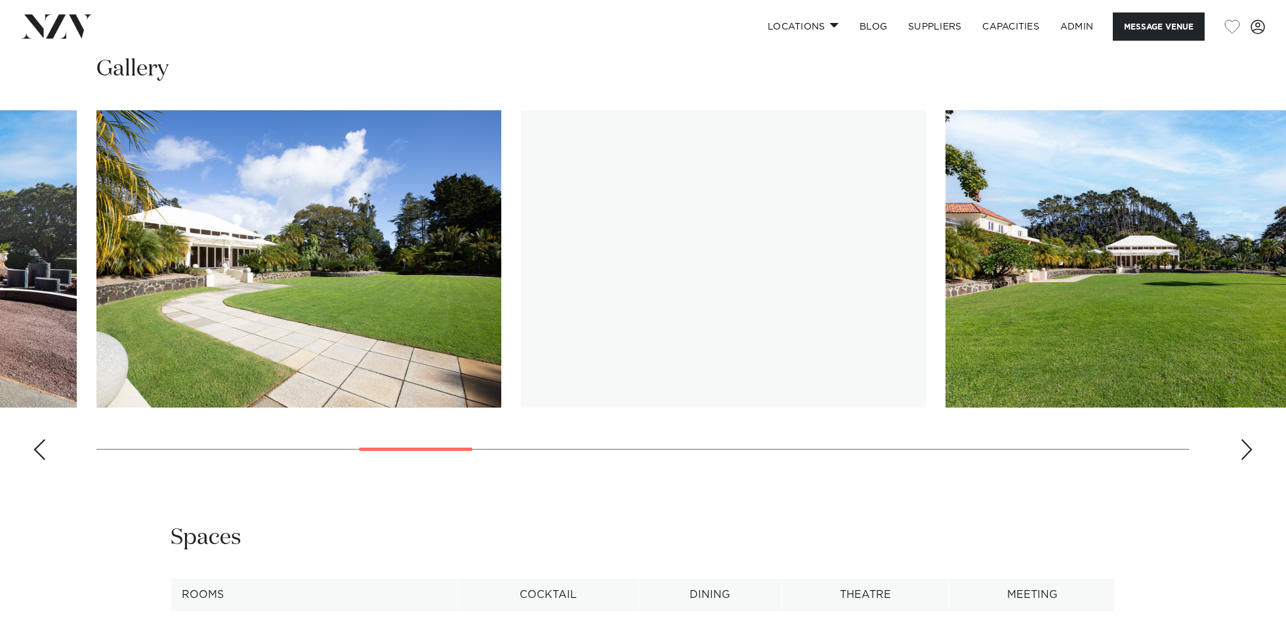
click at [1243, 453] on div "Next slide" at bounding box center [1246, 449] width 13 height 21
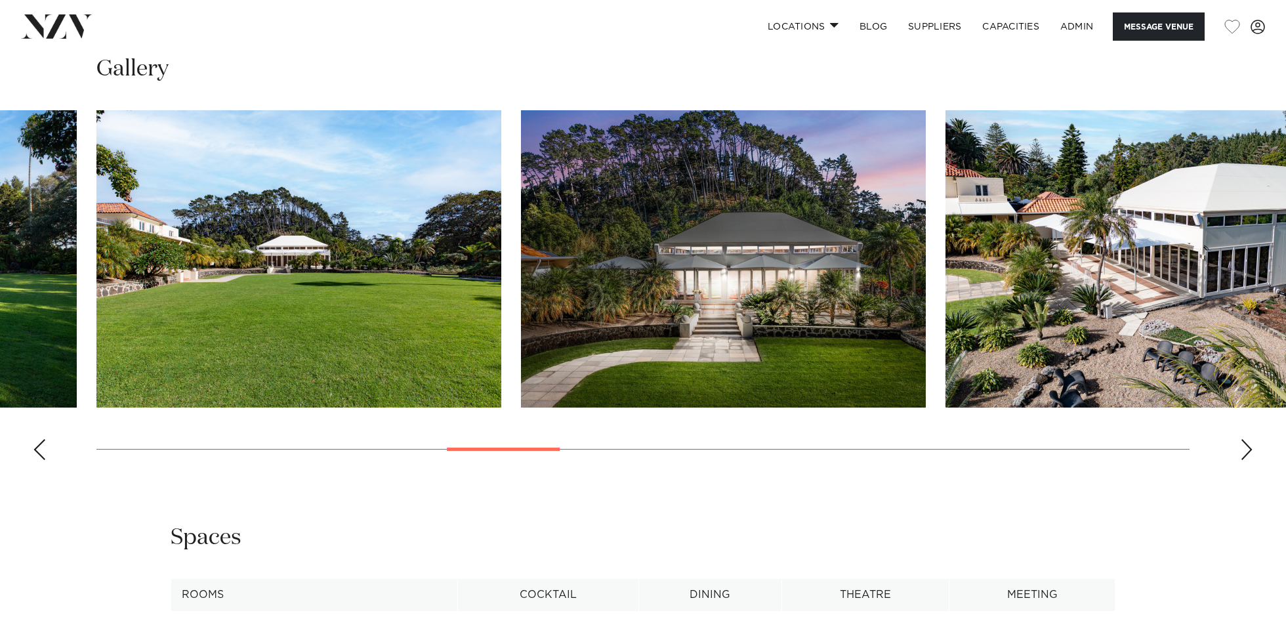
click at [1243, 453] on div "Next slide" at bounding box center [1246, 449] width 13 height 21
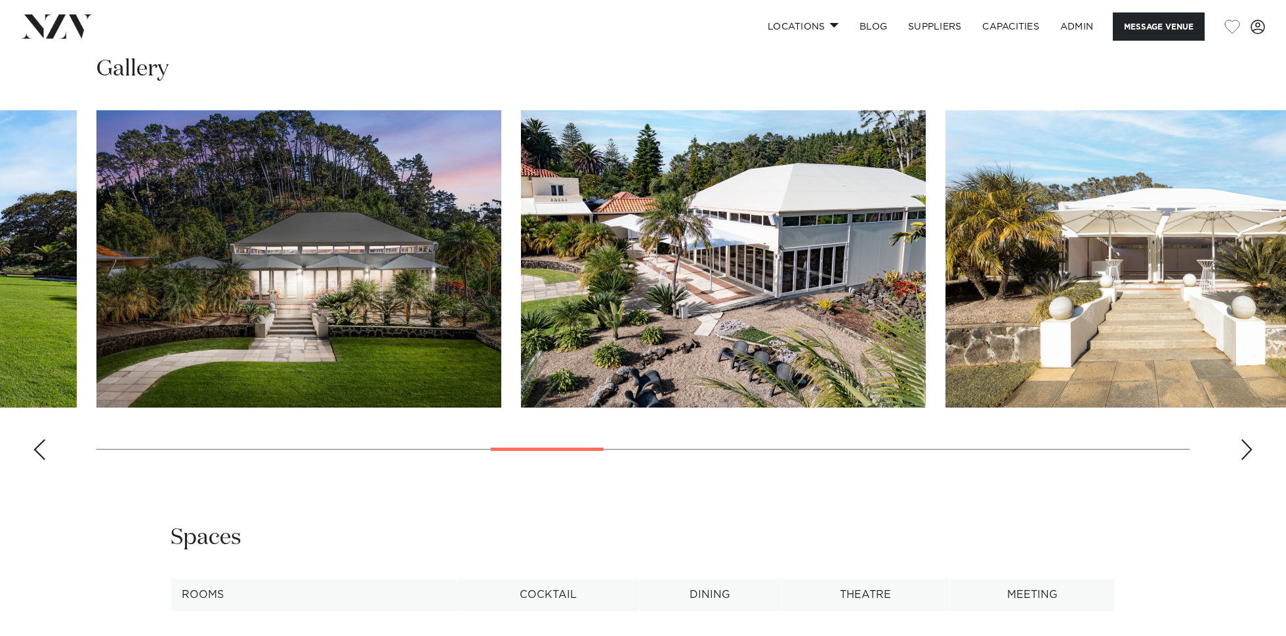
click at [1243, 453] on div "Next slide" at bounding box center [1246, 449] width 13 height 21
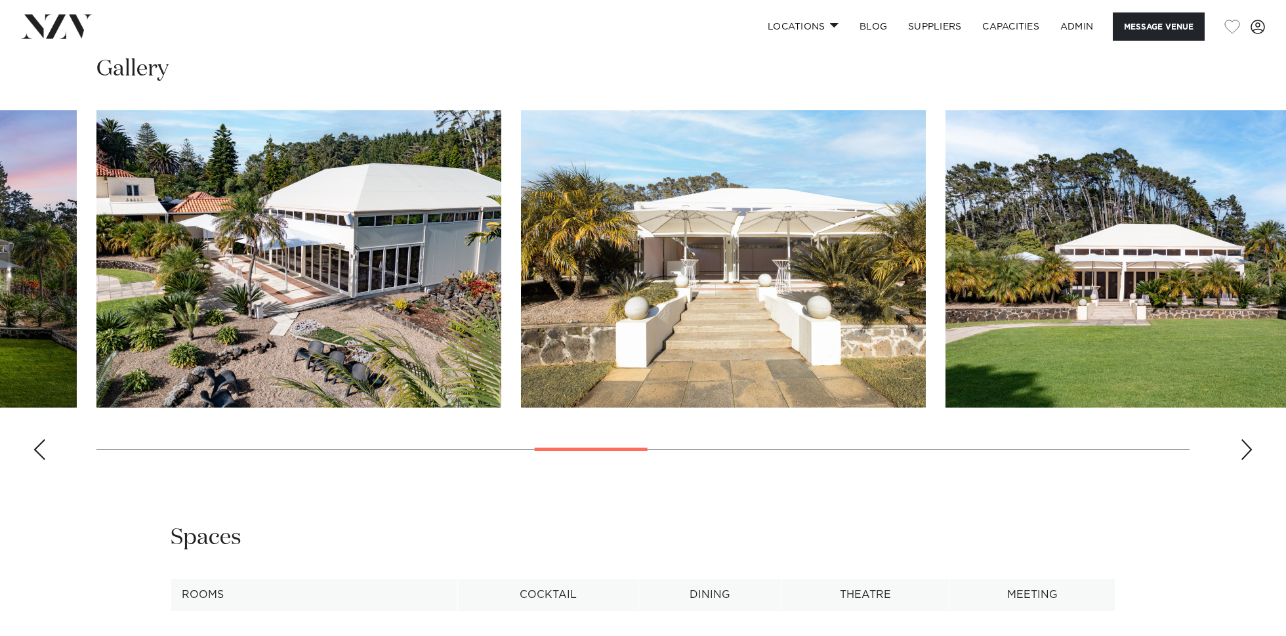
click at [1243, 453] on div "Next slide" at bounding box center [1246, 449] width 13 height 21
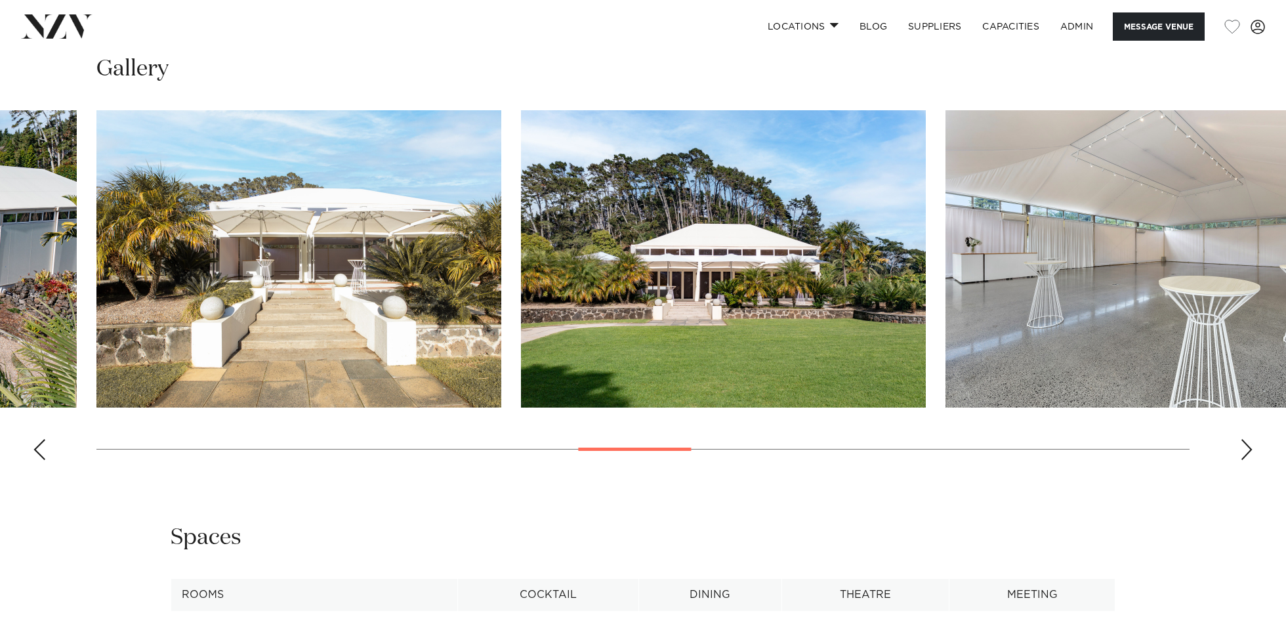
click at [1243, 453] on div "Next slide" at bounding box center [1246, 449] width 13 height 21
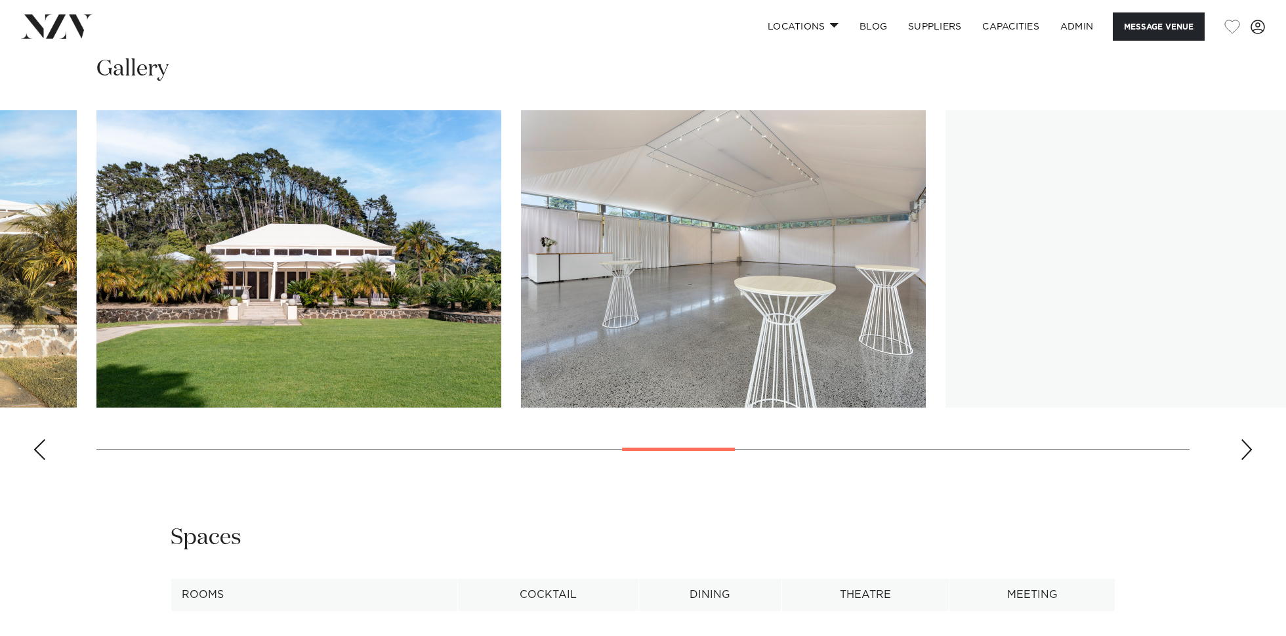
click at [1243, 453] on div "Next slide" at bounding box center [1246, 449] width 13 height 21
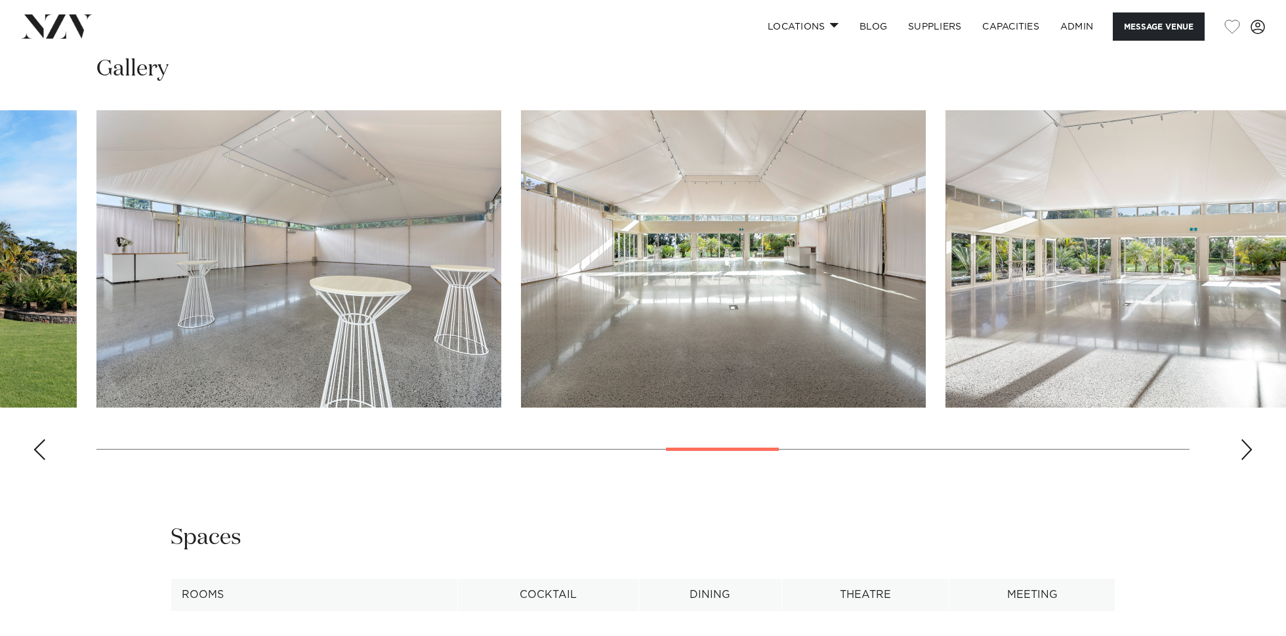
click at [1243, 453] on div "Next slide" at bounding box center [1246, 449] width 13 height 21
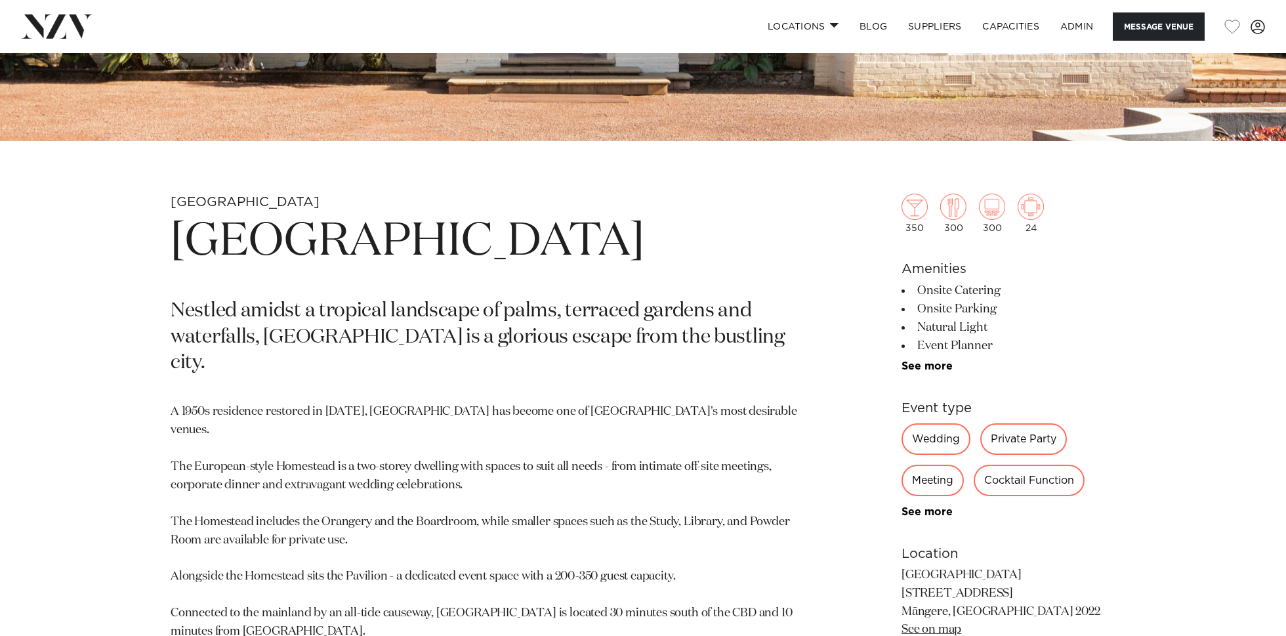
scroll to position [515, 0]
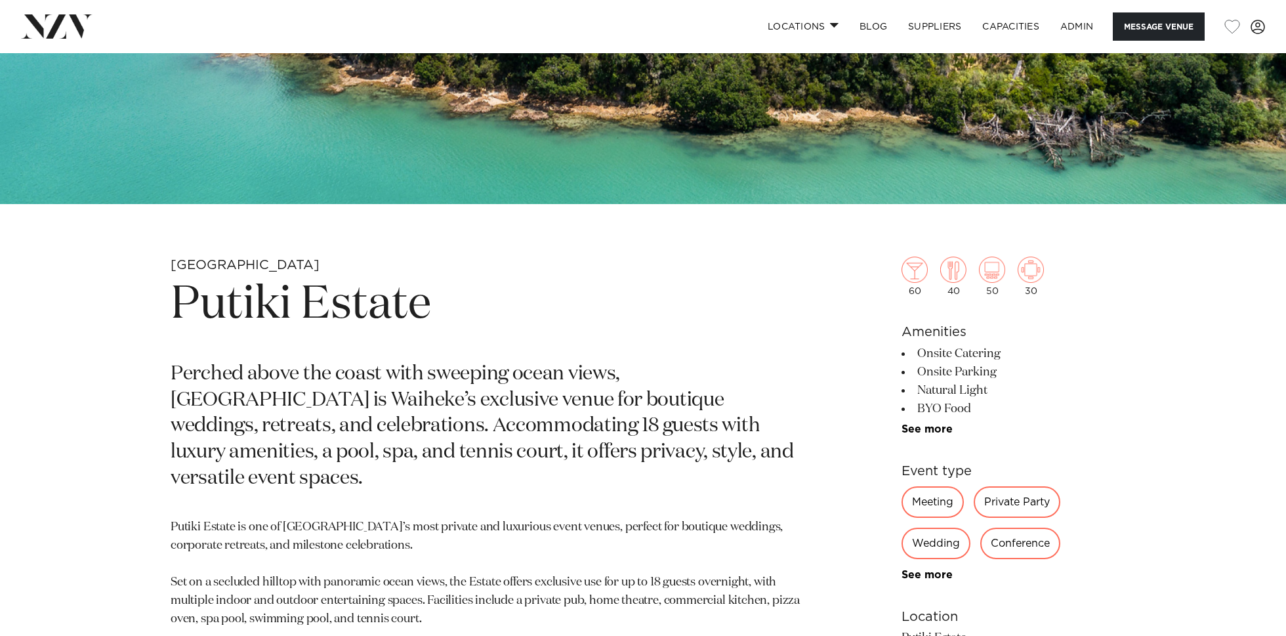
scroll to position [454, 0]
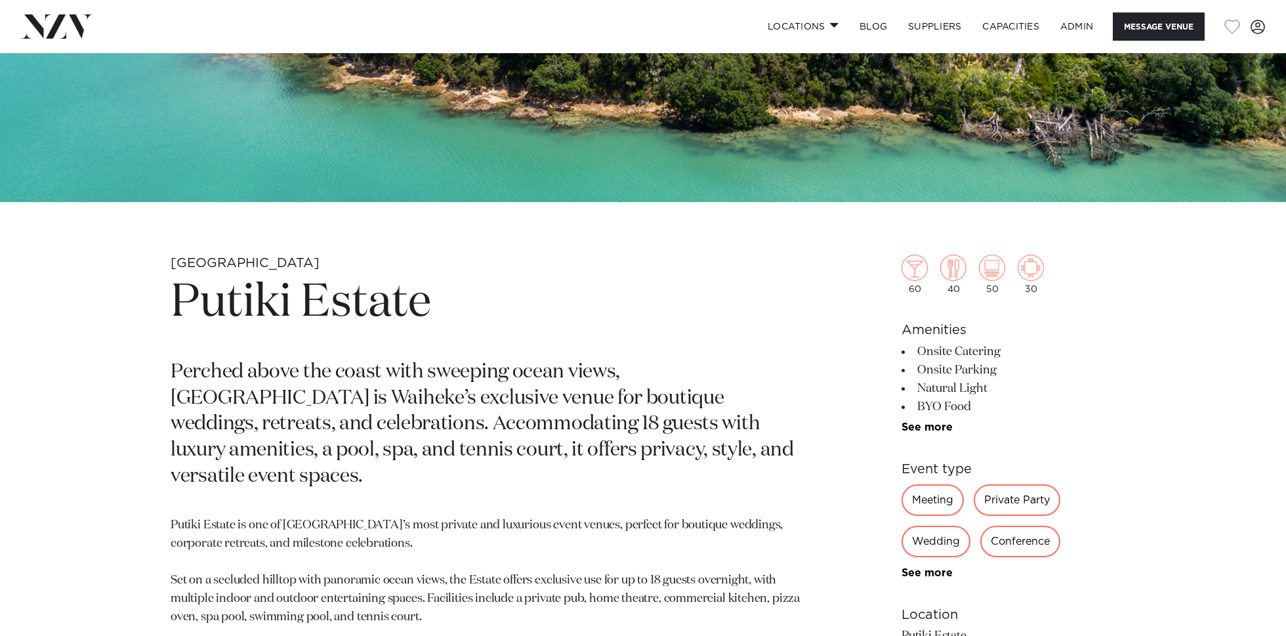
click at [286, 283] on h1 "Putiki Estate" at bounding box center [490, 303] width 638 height 60
click at [258, 318] on h1 "Putiki Estate" at bounding box center [490, 303] width 638 height 60
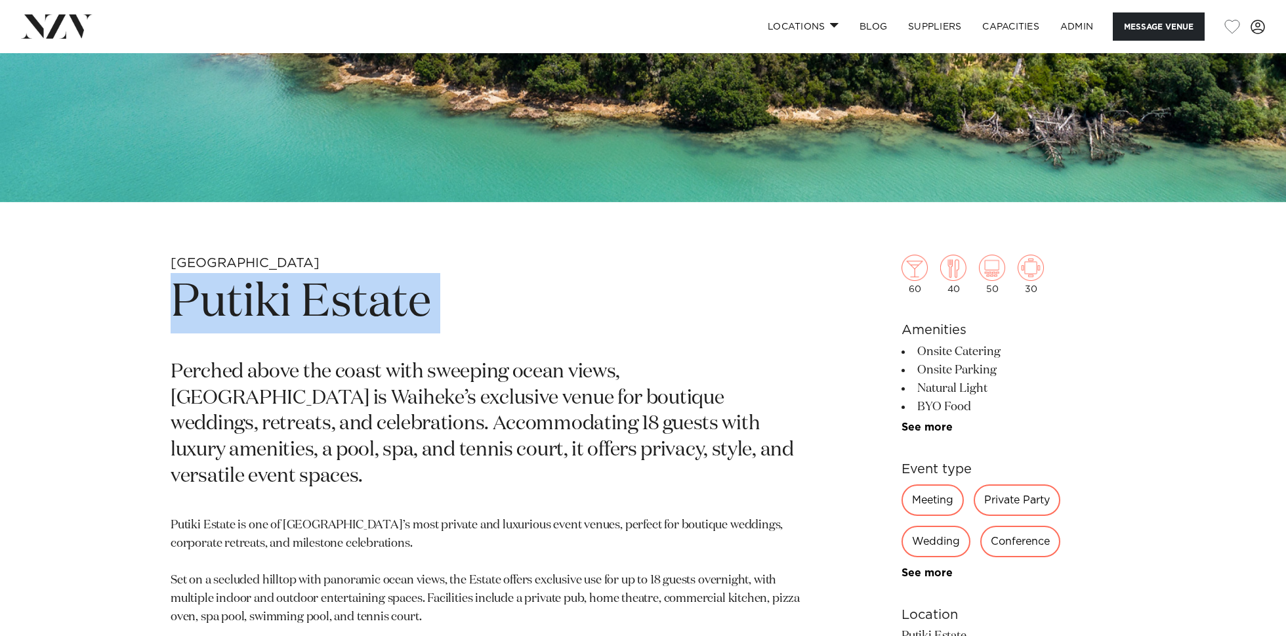
click at [258, 318] on h1 "Putiki Estate" at bounding box center [490, 303] width 638 height 60
copy section "Putiki Estate"
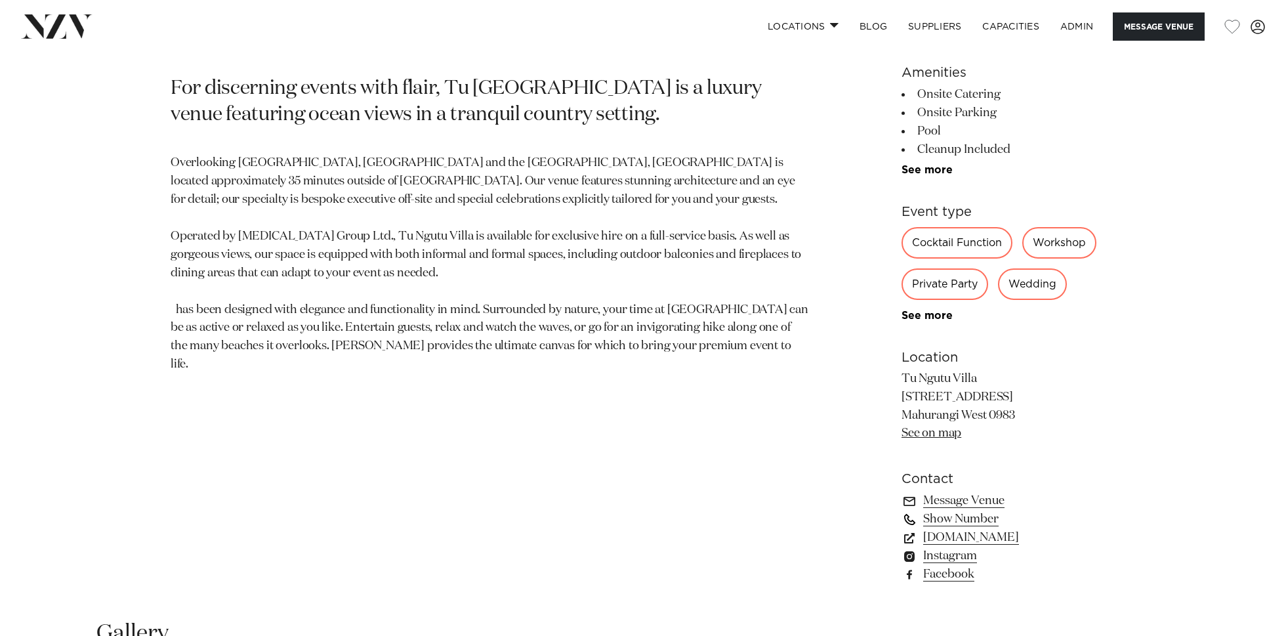
scroll to position [732, 0]
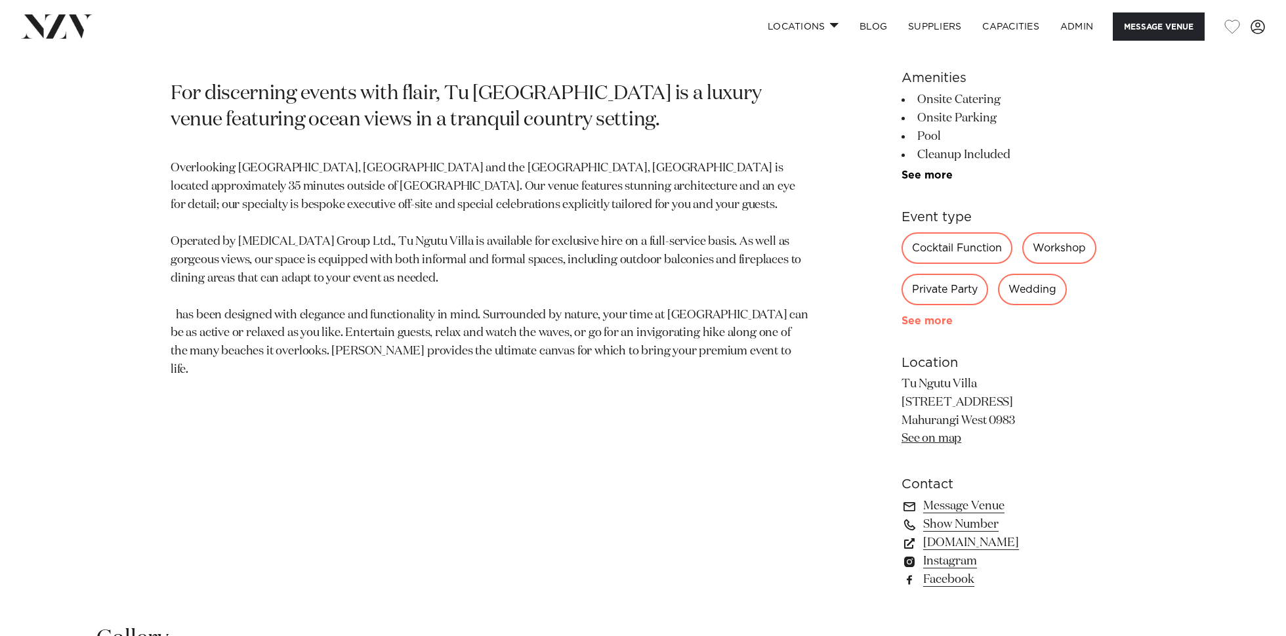
click at [932, 325] on link "See more" at bounding box center [953, 321] width 102 height 10
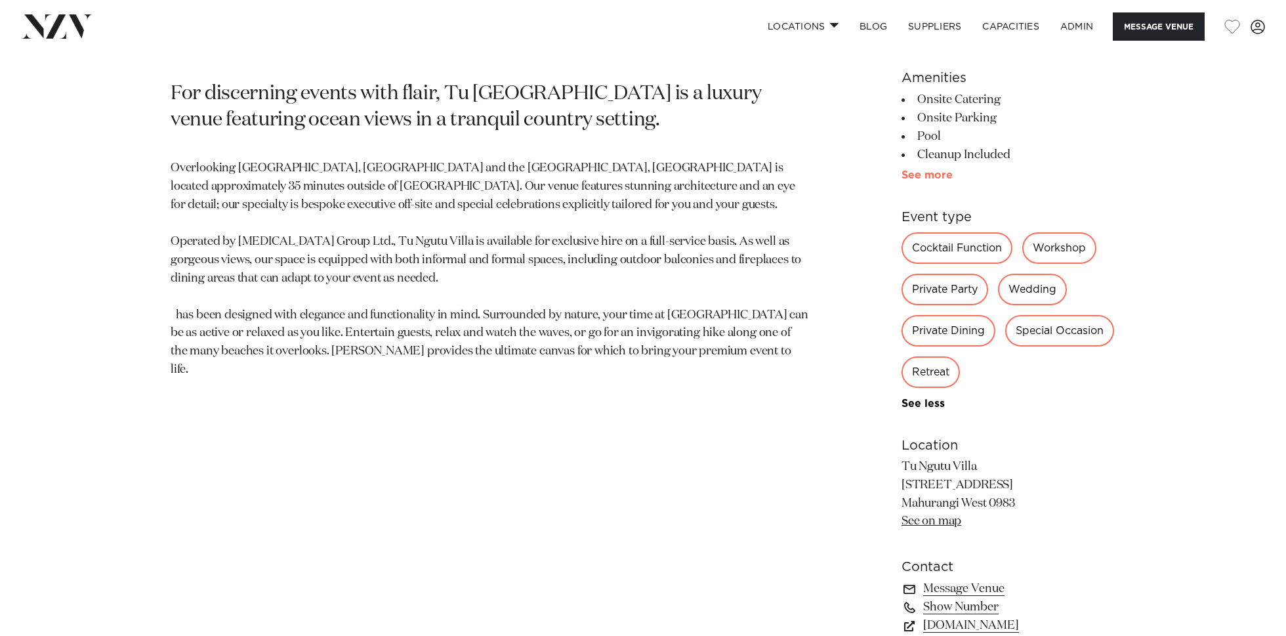
click at [928, 178] on link "See more" at bounding box center [953, 175] width 102 height 10
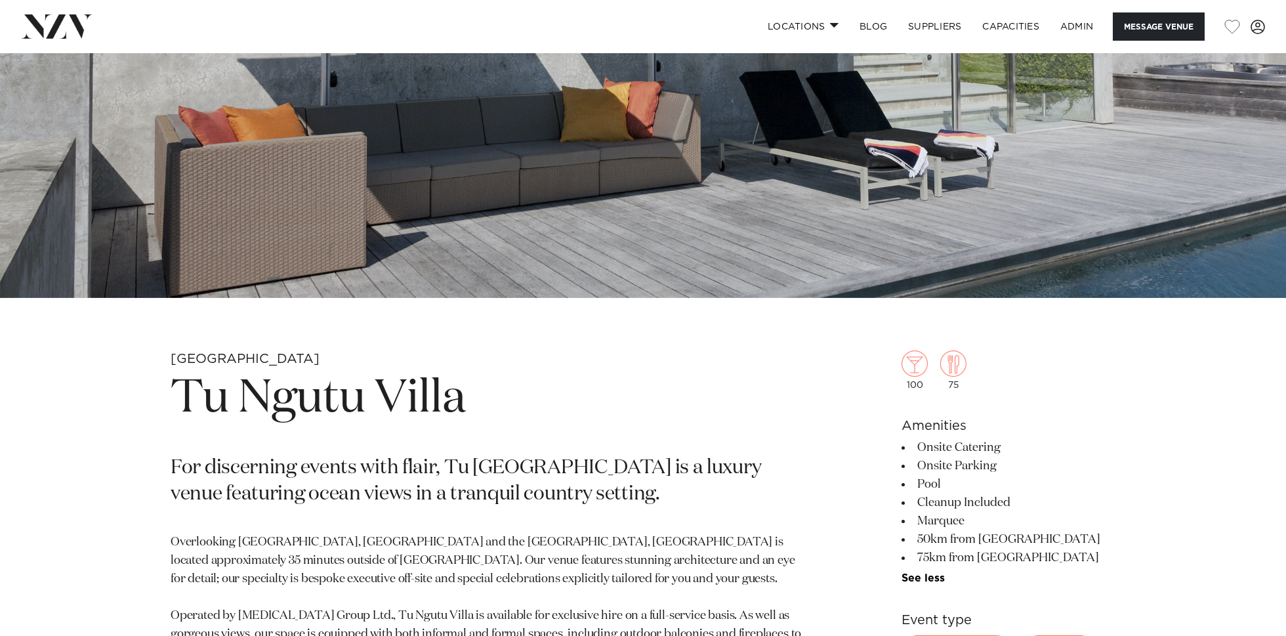
scroll to position [333, 0]
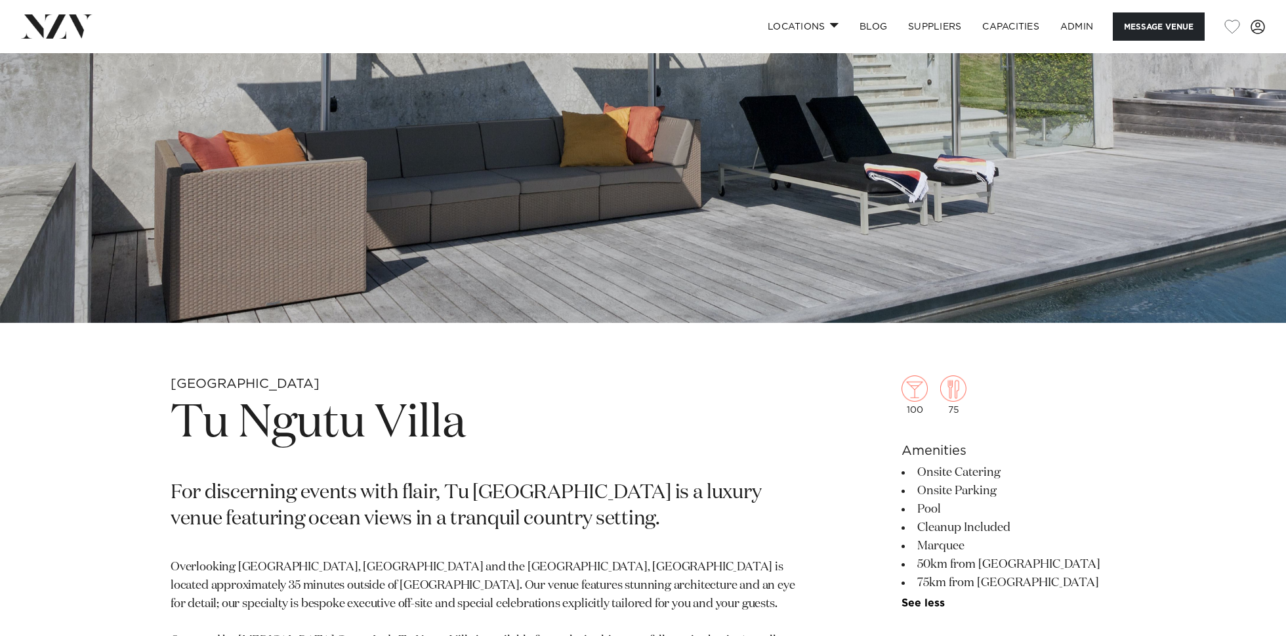
click at [387, 410] on h1 "Tu Ngutu Villa" at bounding box center [490, 424] width 638 height 60
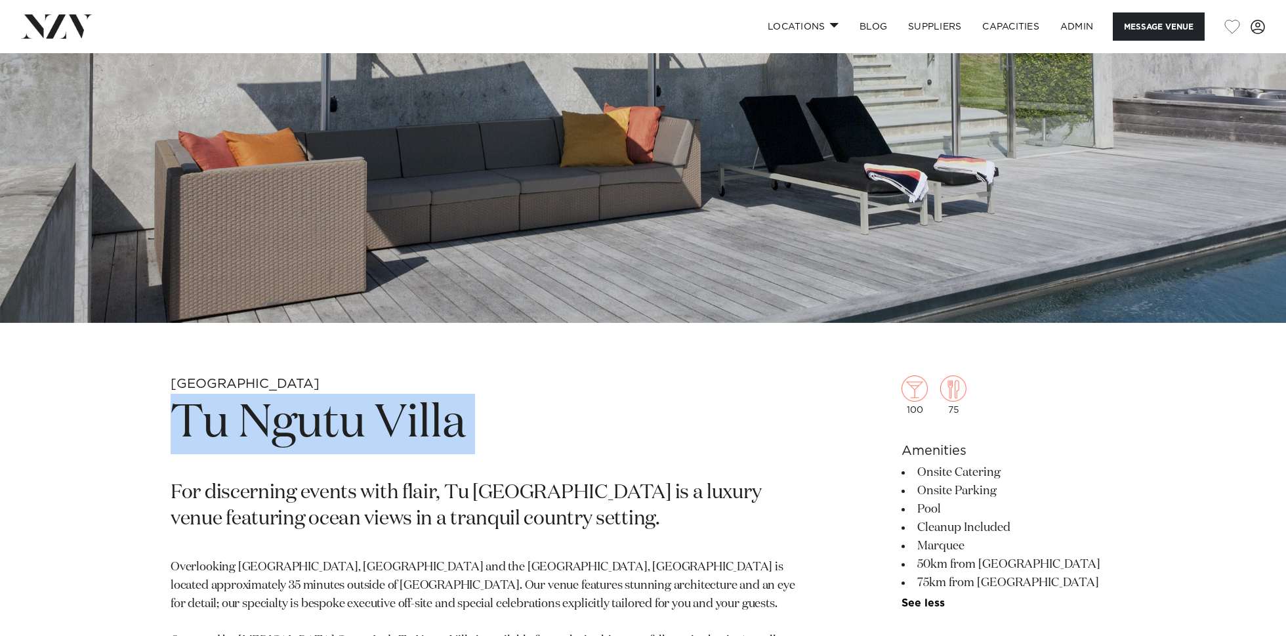
click at [387, 410] on h1 "Tu Ngutu Villa" at bounding box center [490, 424] width 638 height 60
copy section "Tu Ngutu Villa"
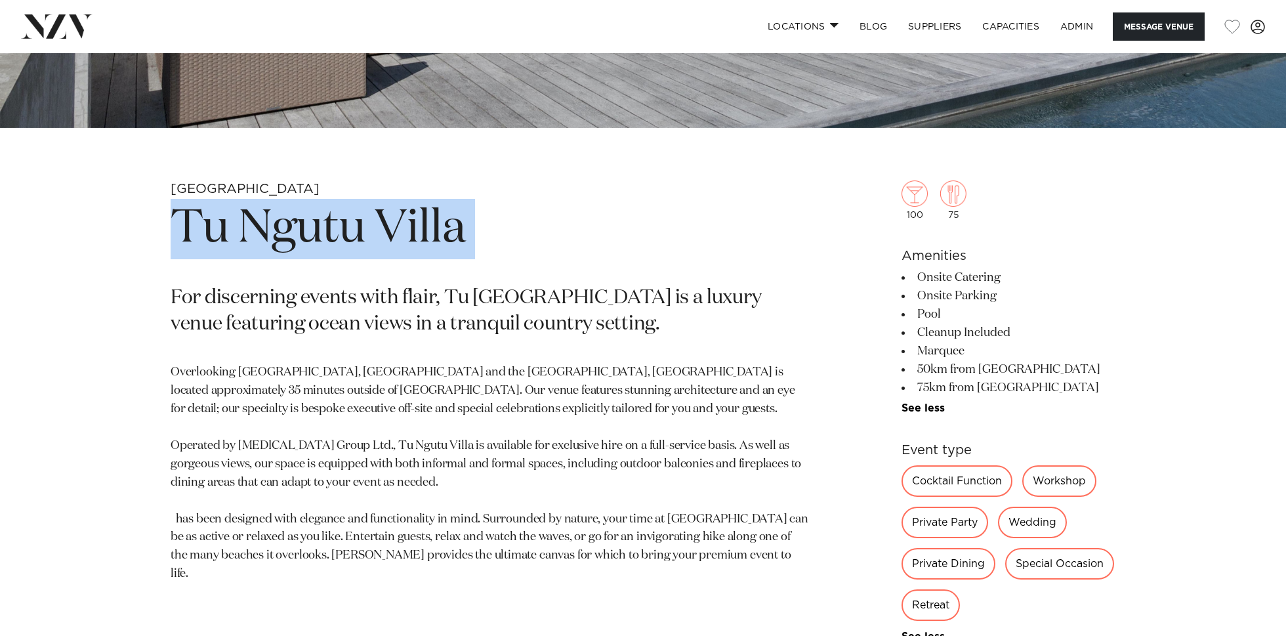
scroll to position [547, 0]
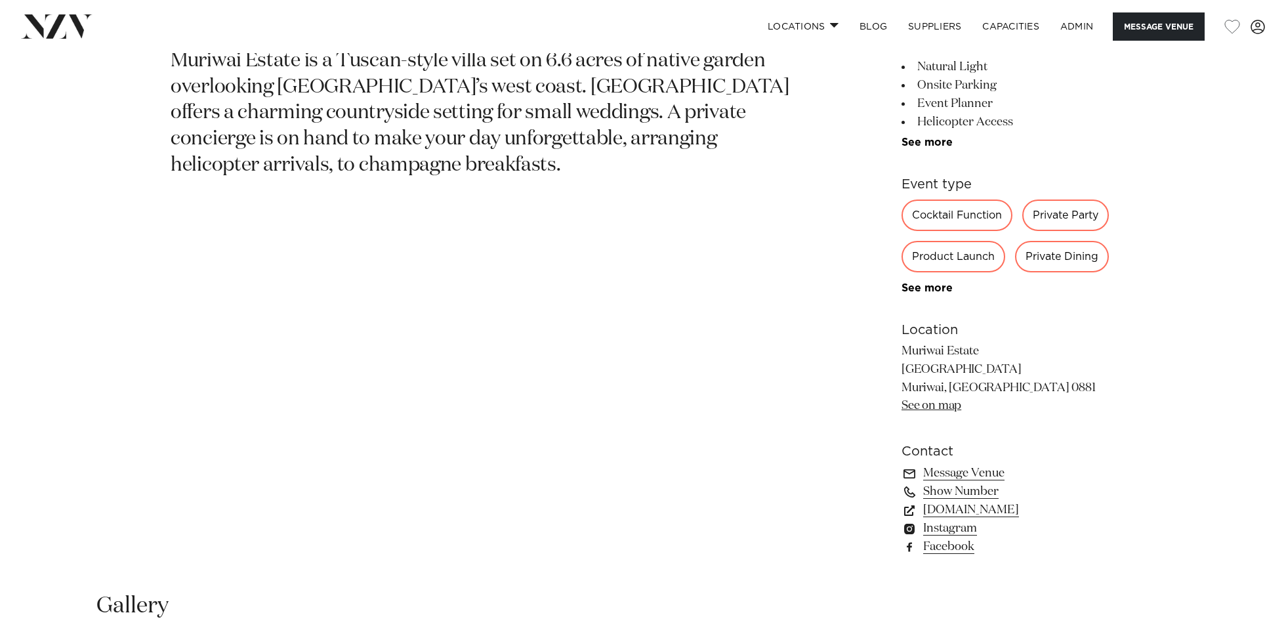
scroll to position [682, 0]
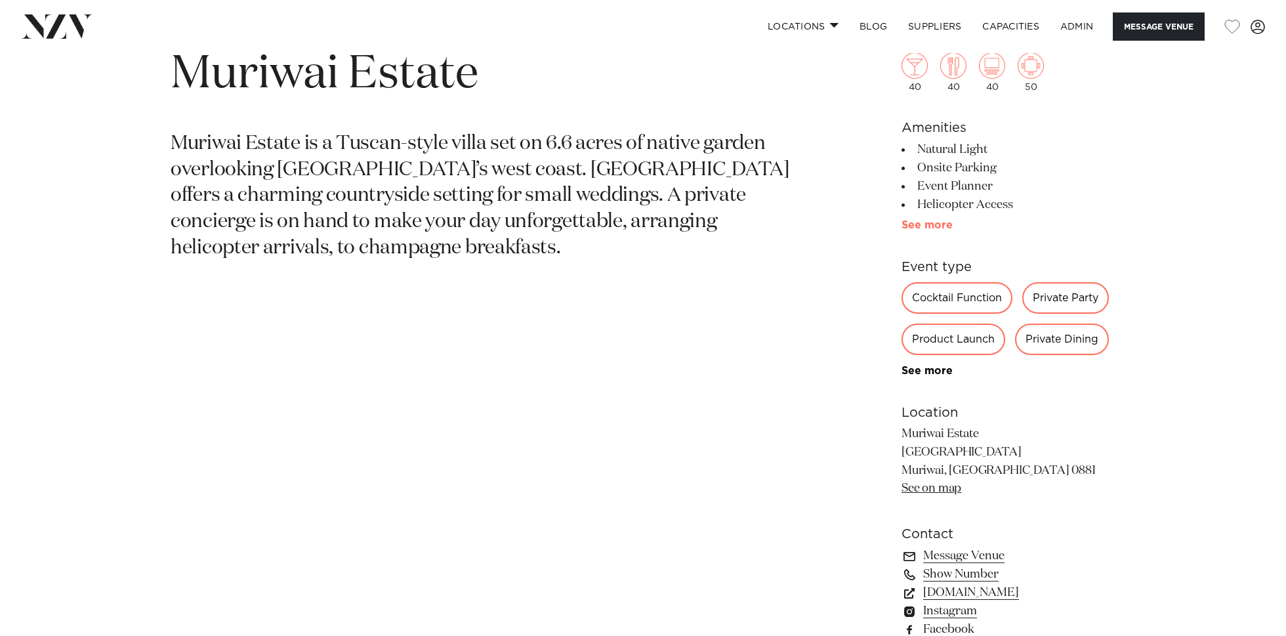
click at [922, 222] on link "See more" at bounding box center [953, 225] width 102 height 10
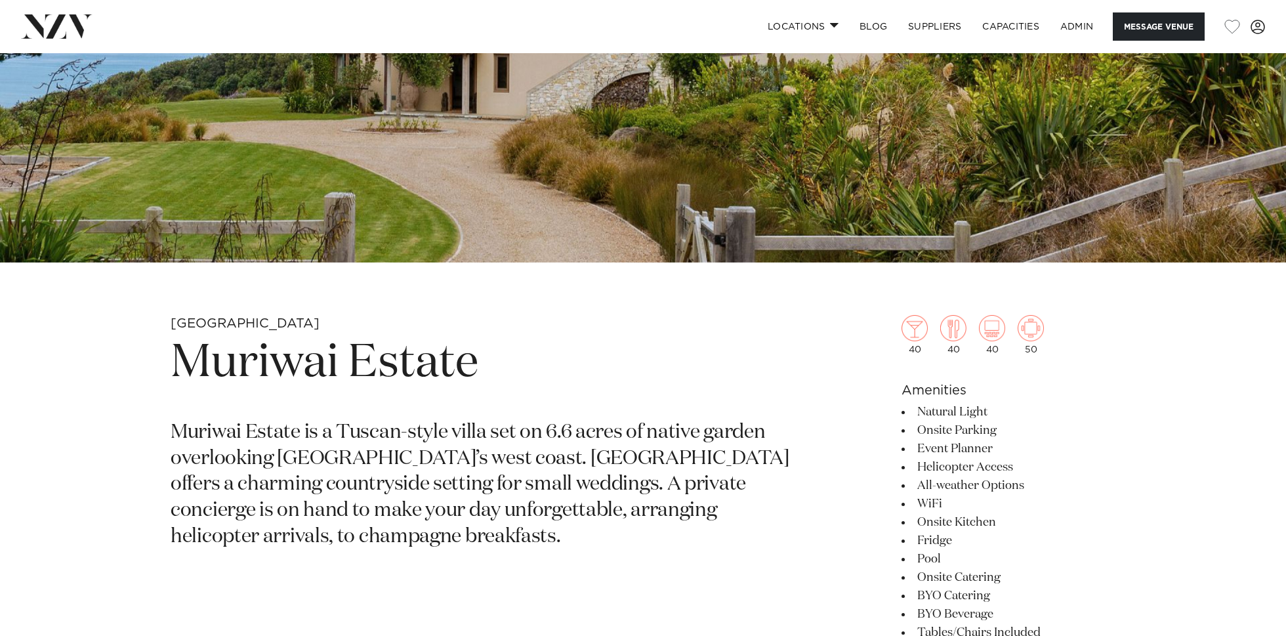
scroll to position [392, 0]
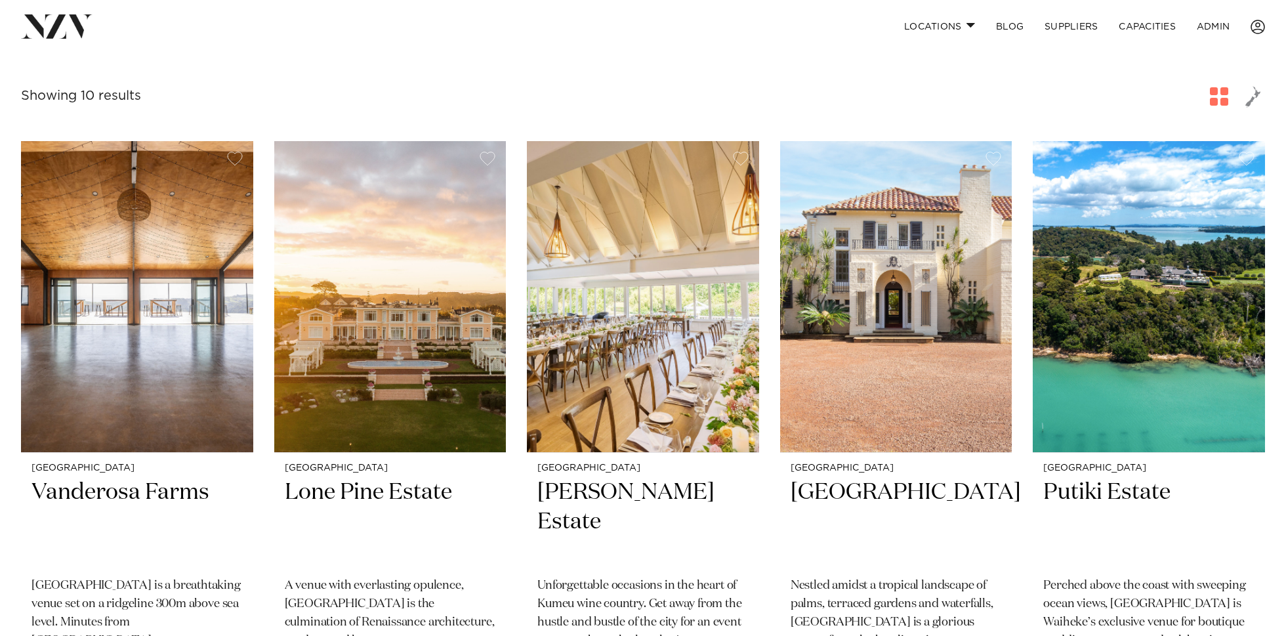
scroll to position [245, 0]
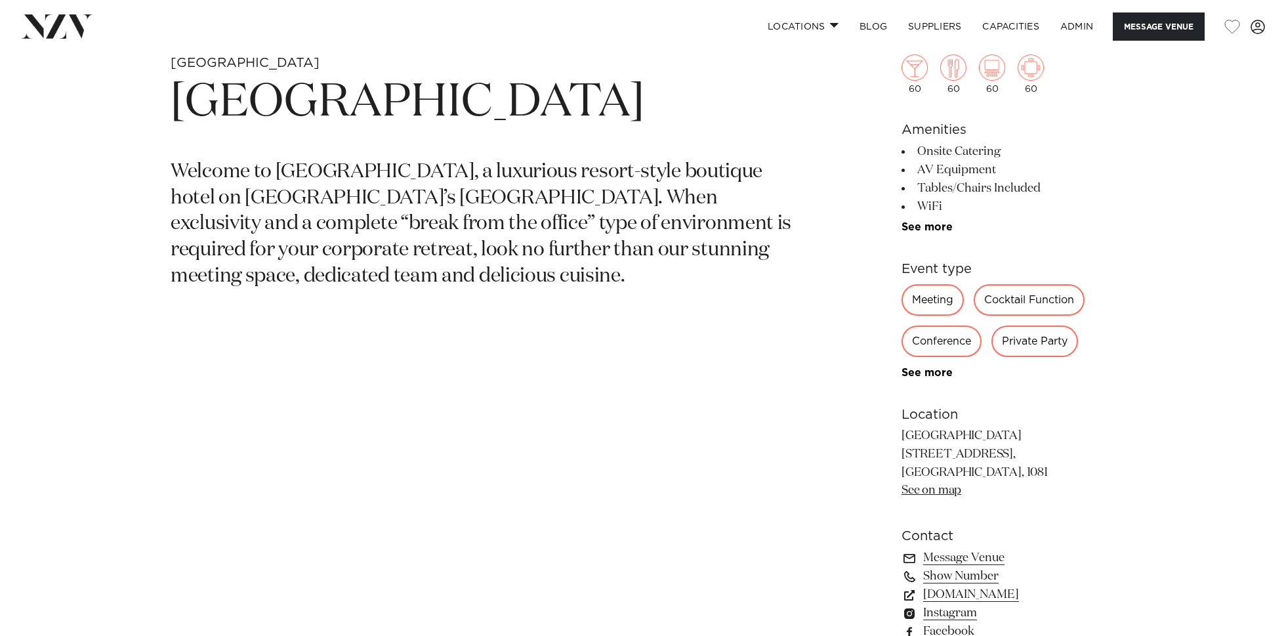
scroll to position [638, 0]
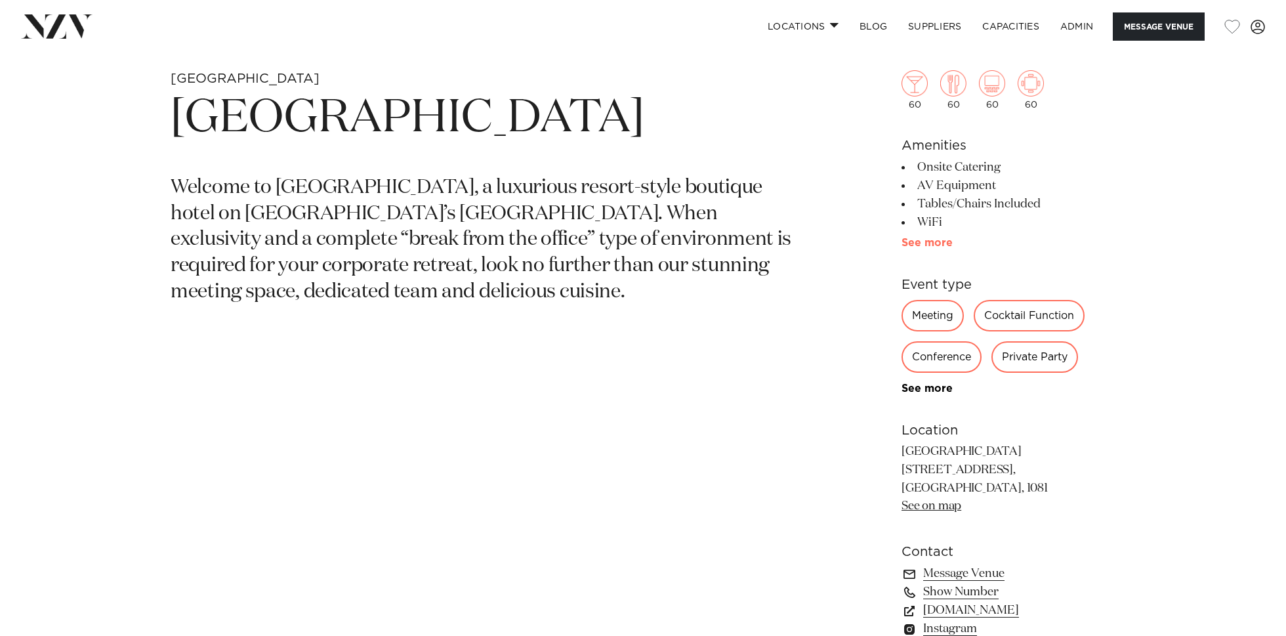
click at [917, 243] on link "See more" at bounding box center [953, 243] width 102 height 10
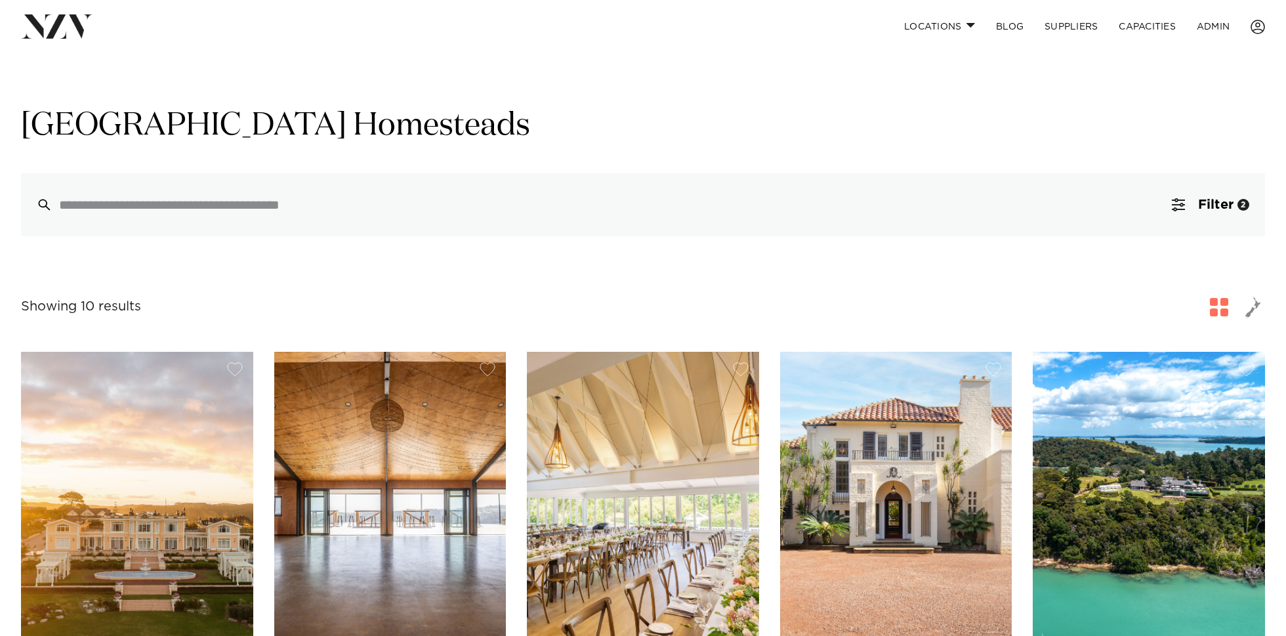
click at [43, 33] on img at bounding box center [57, 26] width 72 height 24
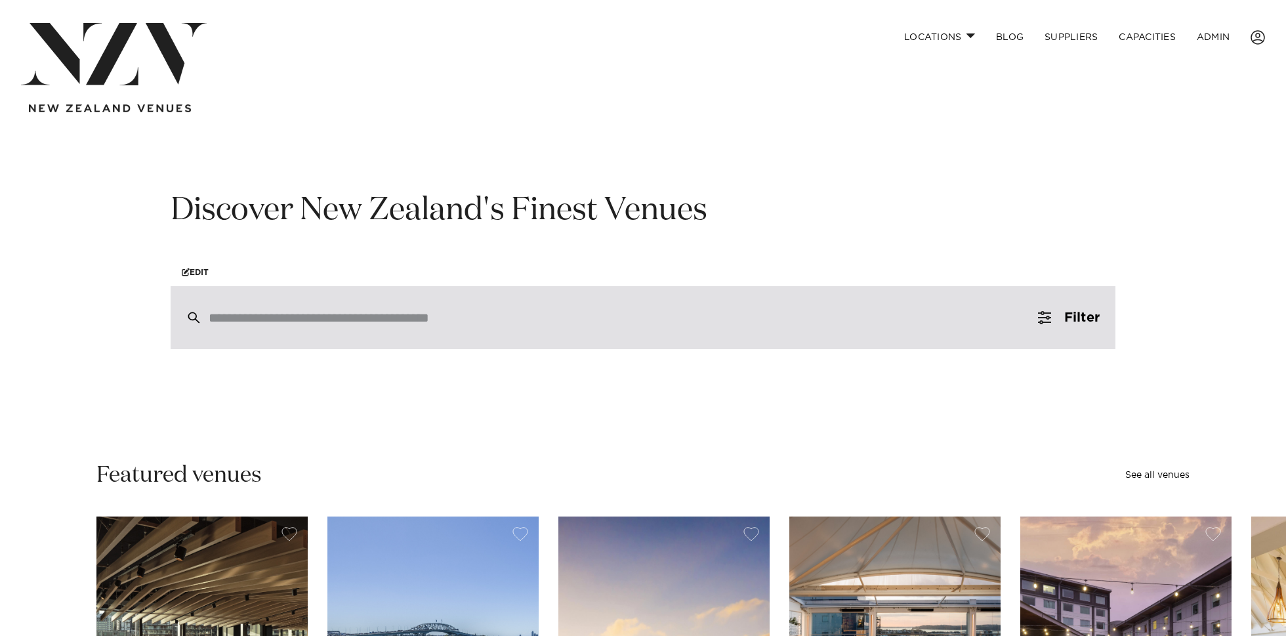
click at [262, 312] on input "search" at bounding box center [615, 317] width 813 height 14
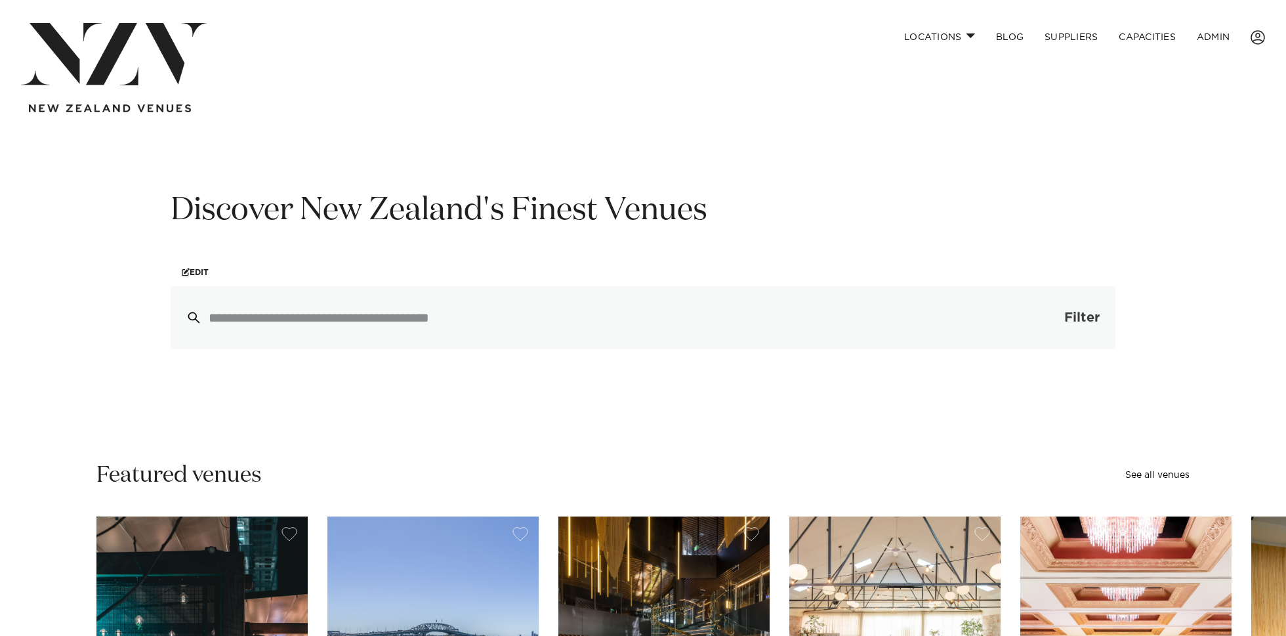
click at [1053, 322] on button "Filter 0" at bounding box center [1068, 317] width 93 height 63
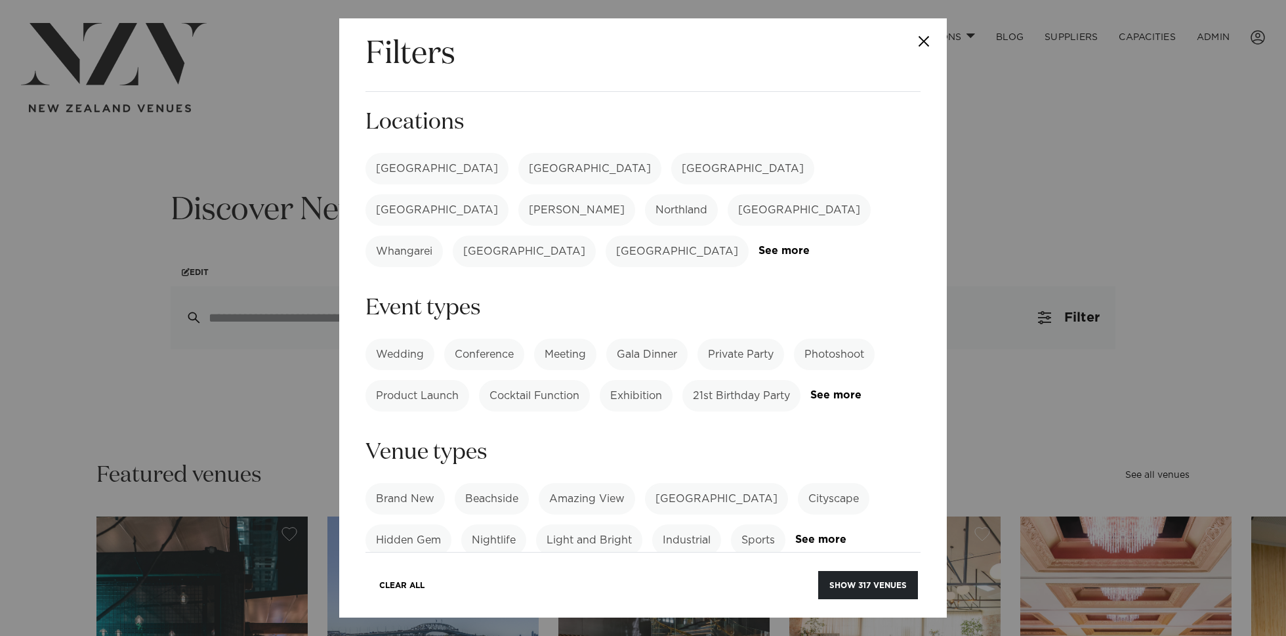
click at [402, 171] on label "[GEOGRAPHIC_DATA]" at bounding box center [436, 168] width 143 height 31
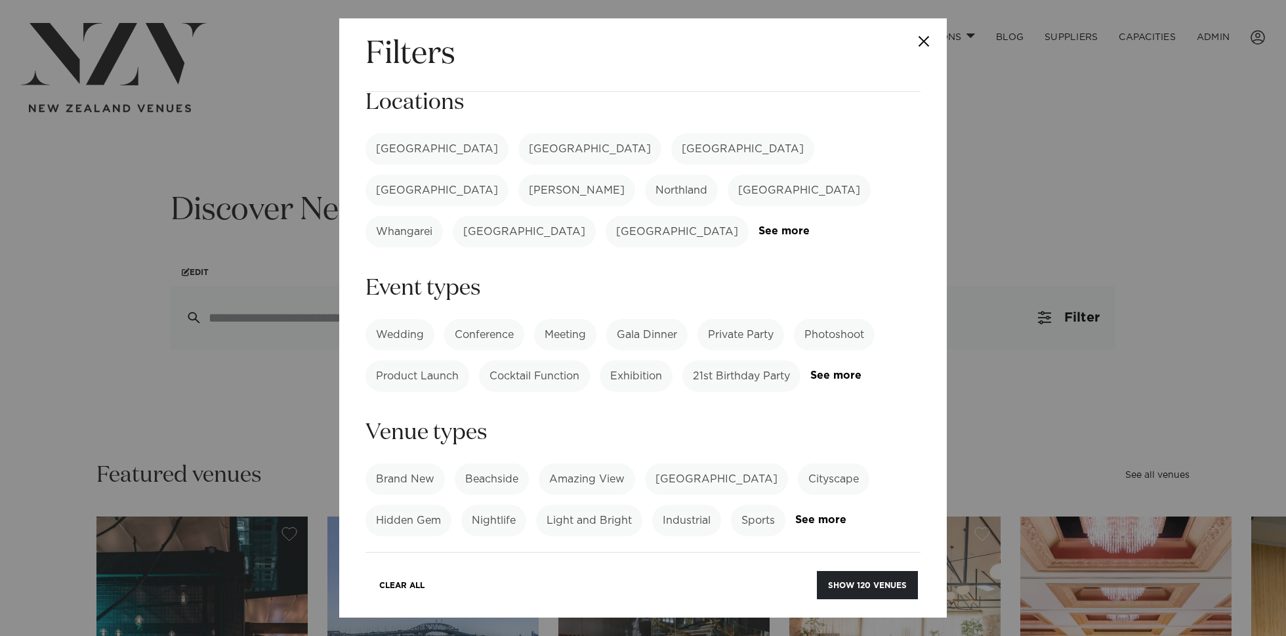
scroll to position [22, 0]
click at [841, 367] on link "See more" at bounding box center [861, 372] width 102 height 11
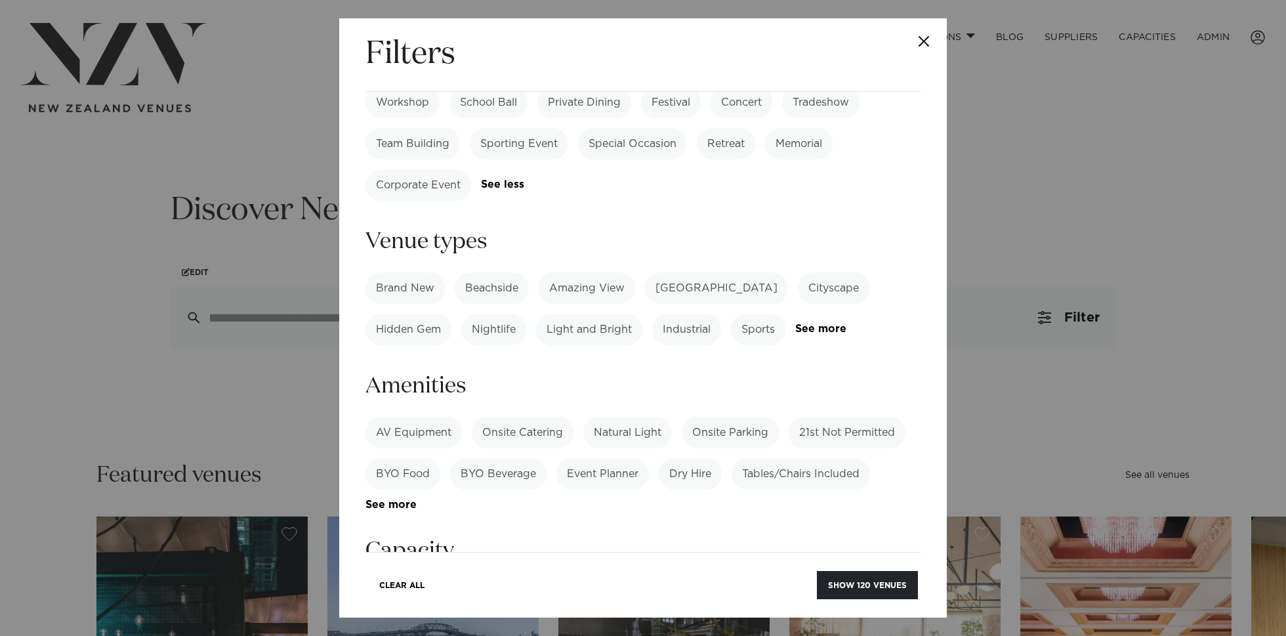
scroll to position [388, 0]
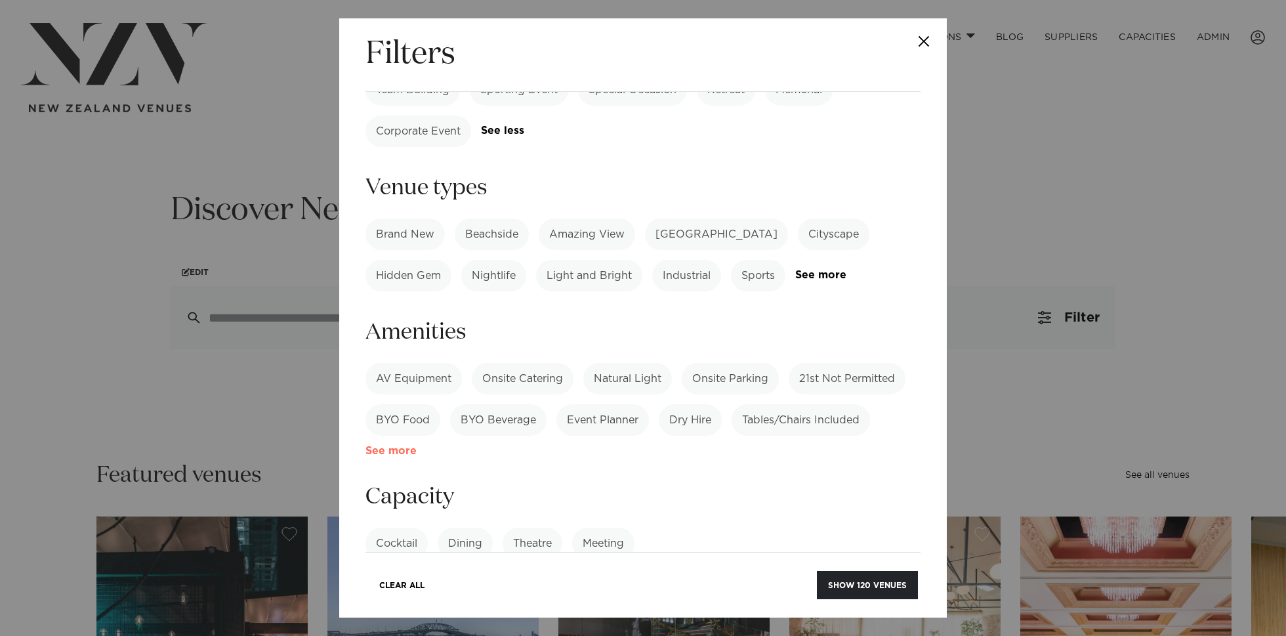
click at [383, 446] on link "See more" at bounding box center [416, 451] width 102 height 11
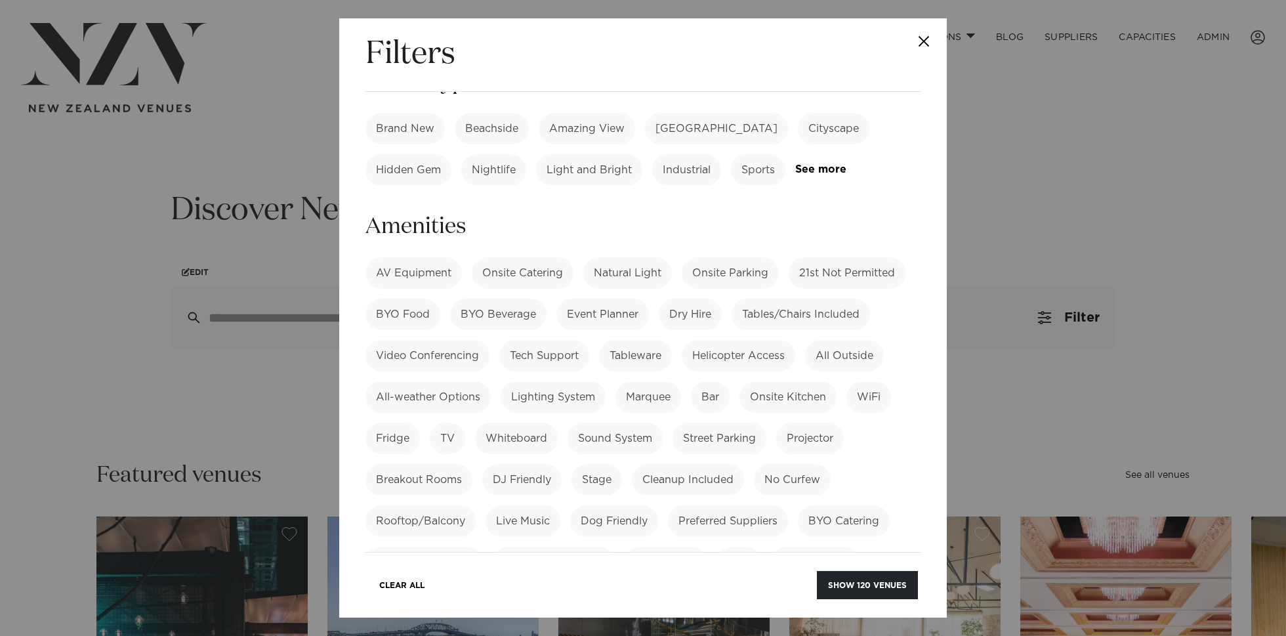
scroll to position [505, 0]
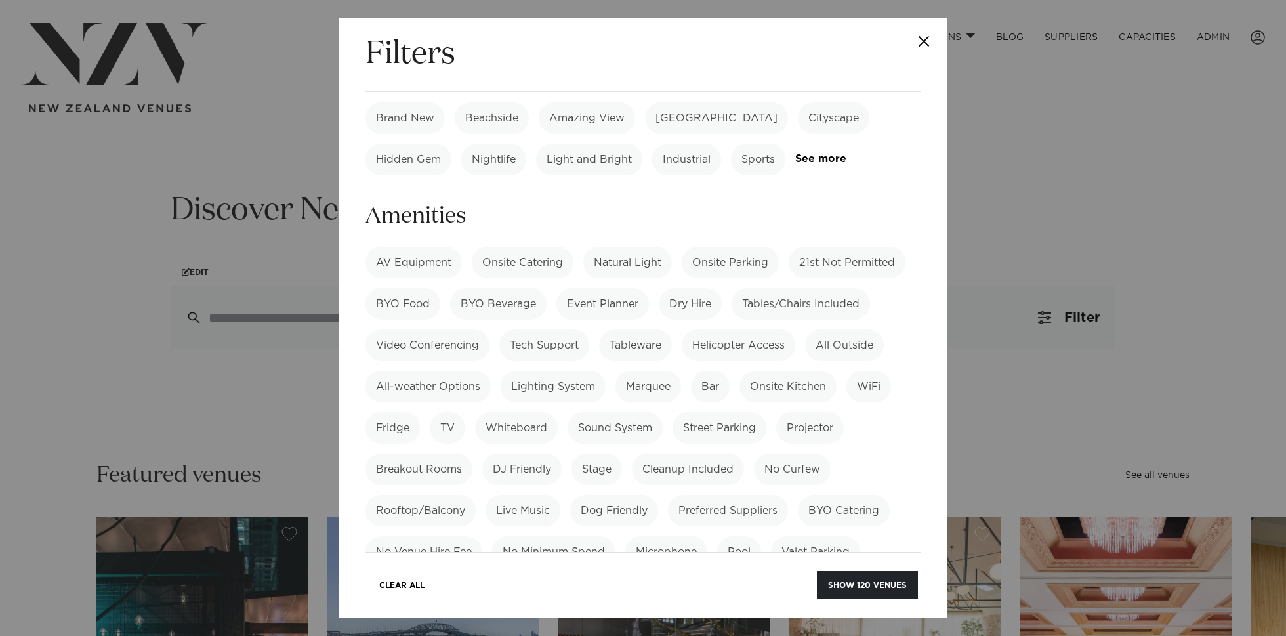
click at [835, 495] on label "BYO Catering" at bounding box center [844, 510] width 92 height 31
click at [745, 536] on label "Pool" at bounding box center [739, 551] width 44 height 31
click at [855, 589] on button "Show 2 venues" at bounding box center [872, 585] width 92 height 28
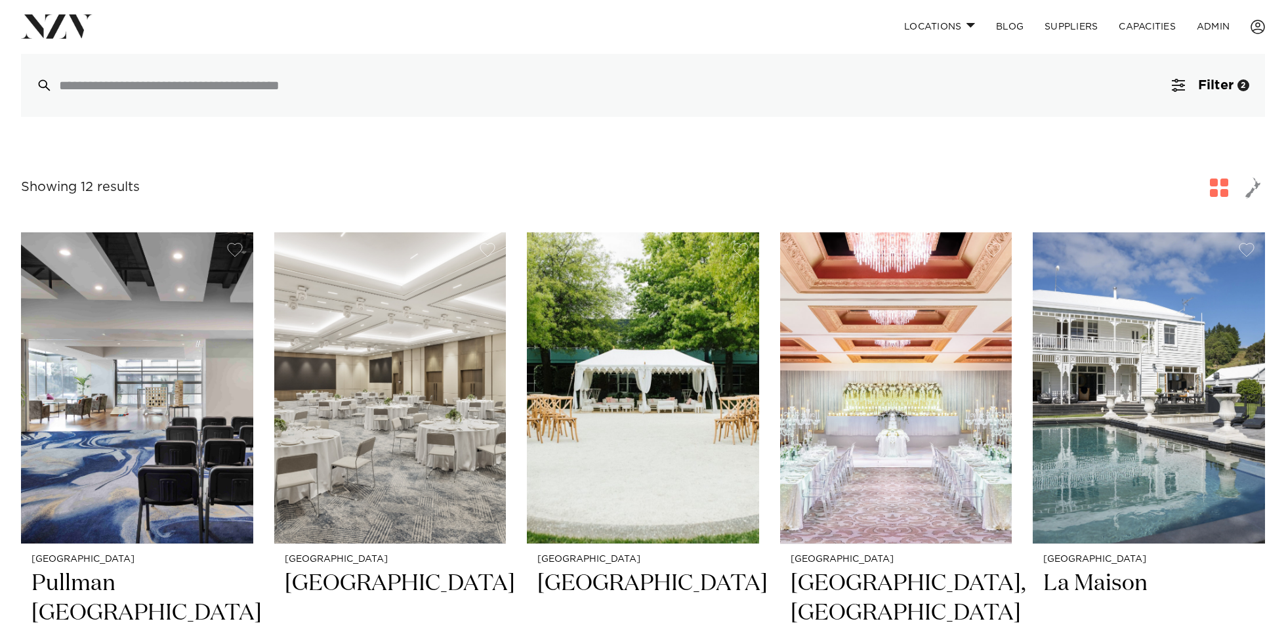
scroll to position [104, 0]
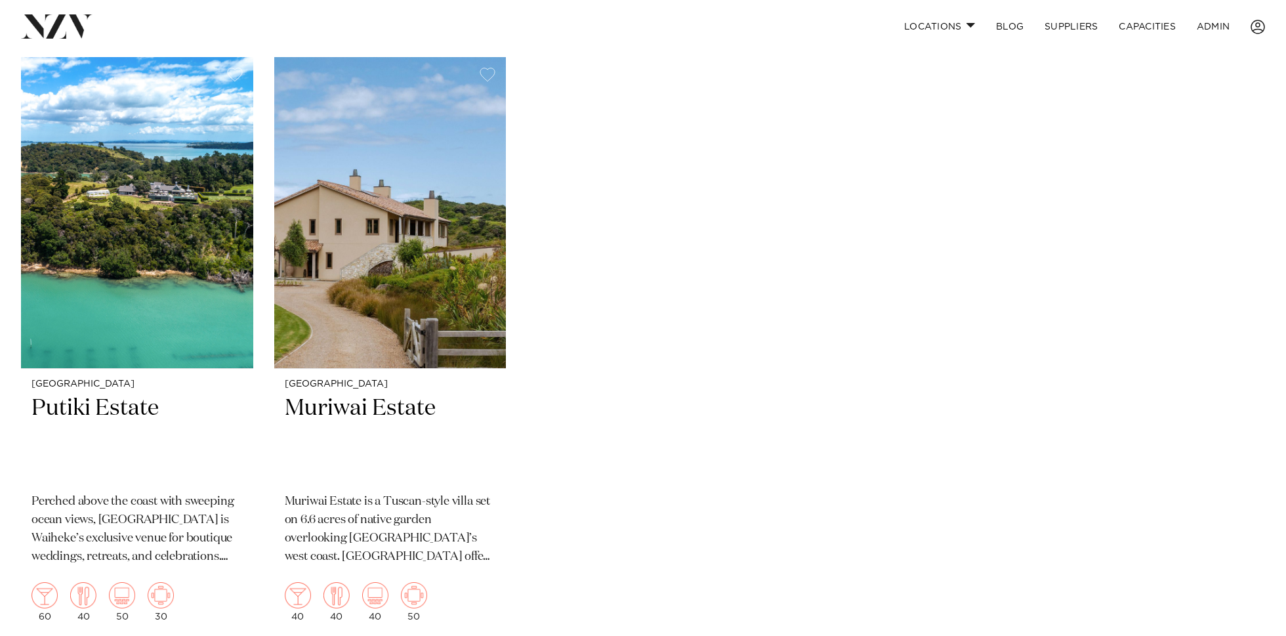
click at [51, 40] on div "Locations [GEOGRAPHIC_DATA] [GEOGRAPHIC_DATA] [GEOGRAPHIC_DATA] [GEOGRAPHIC_DAT…" at bounding box center [642, 26] width 1265 height 28
click at [46, 31] on img at bounding box center [57, 26] width 72 height 24
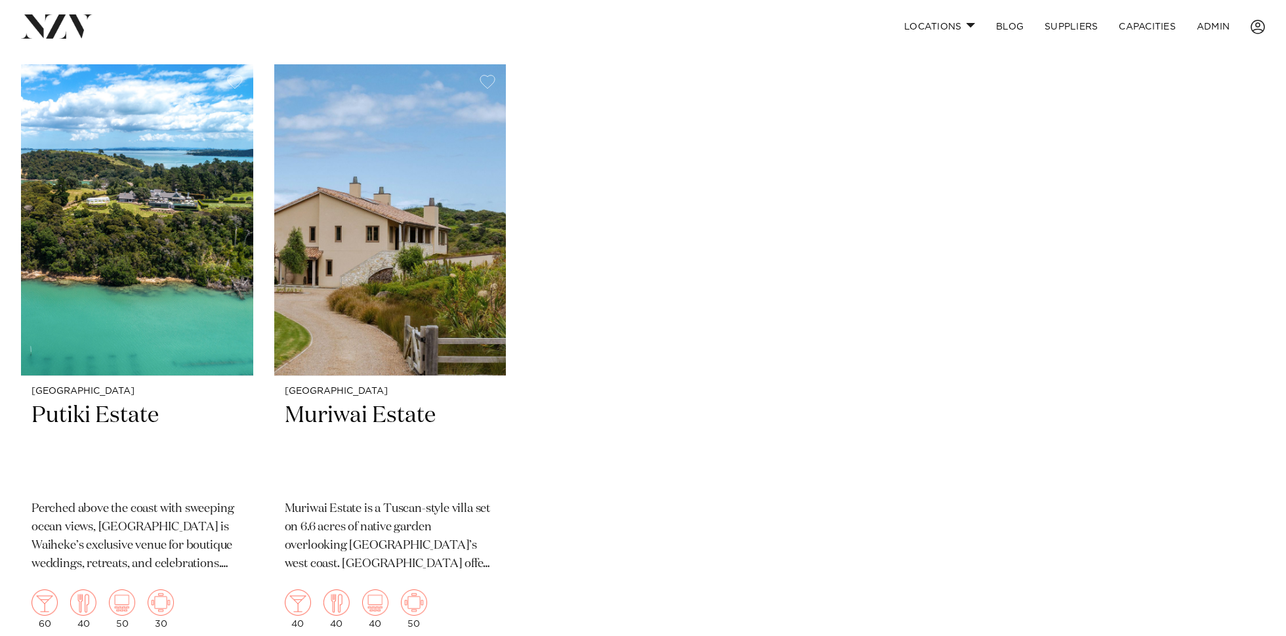
scroll to position [307, 0]
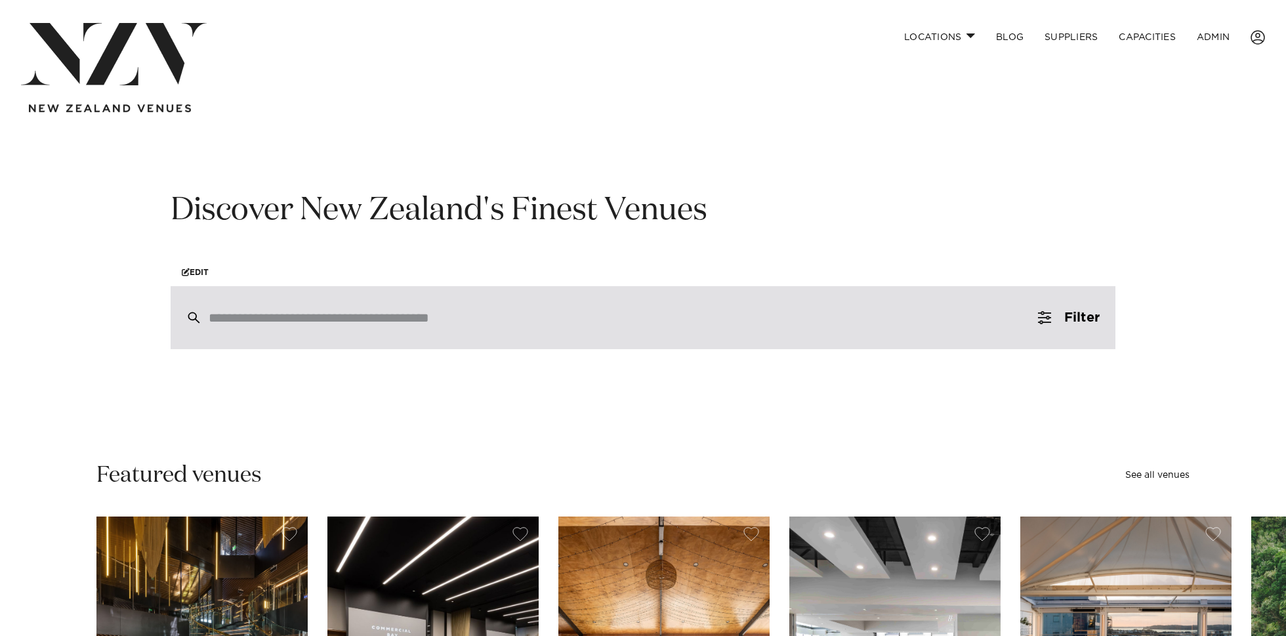
click at [476, 309] on div at bounding box center [643, 317] width 945 height 63
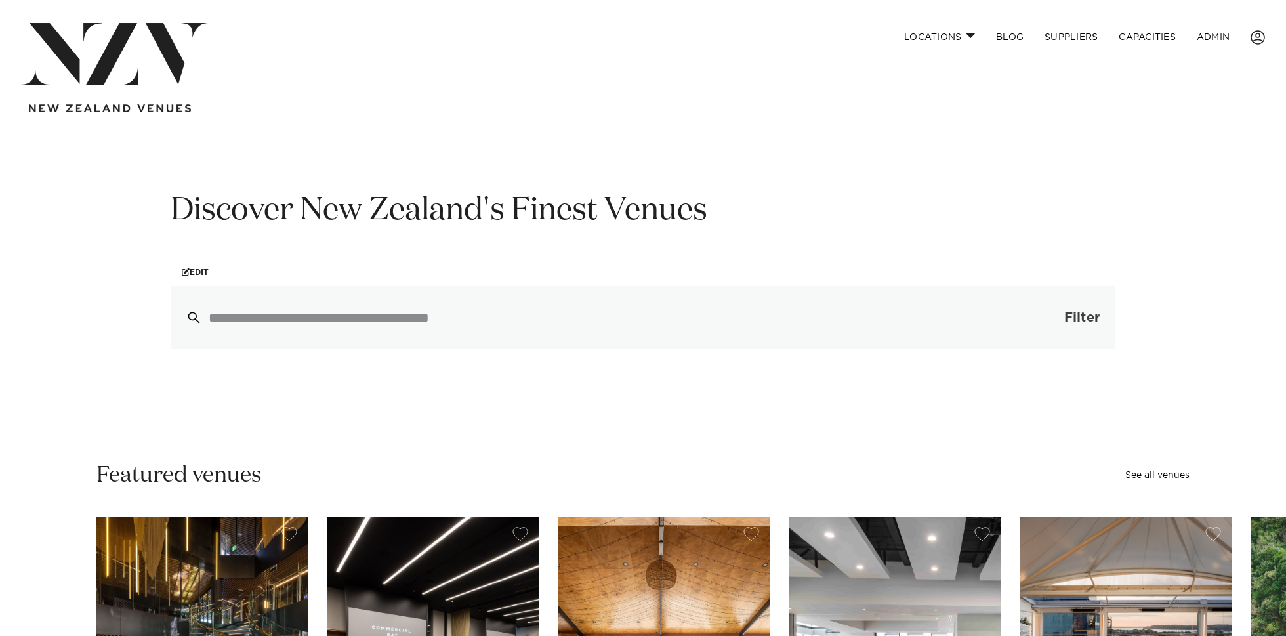
click at [1087, 318] on span "Filter" at bounding box center [1081, 317] width 35 height 13
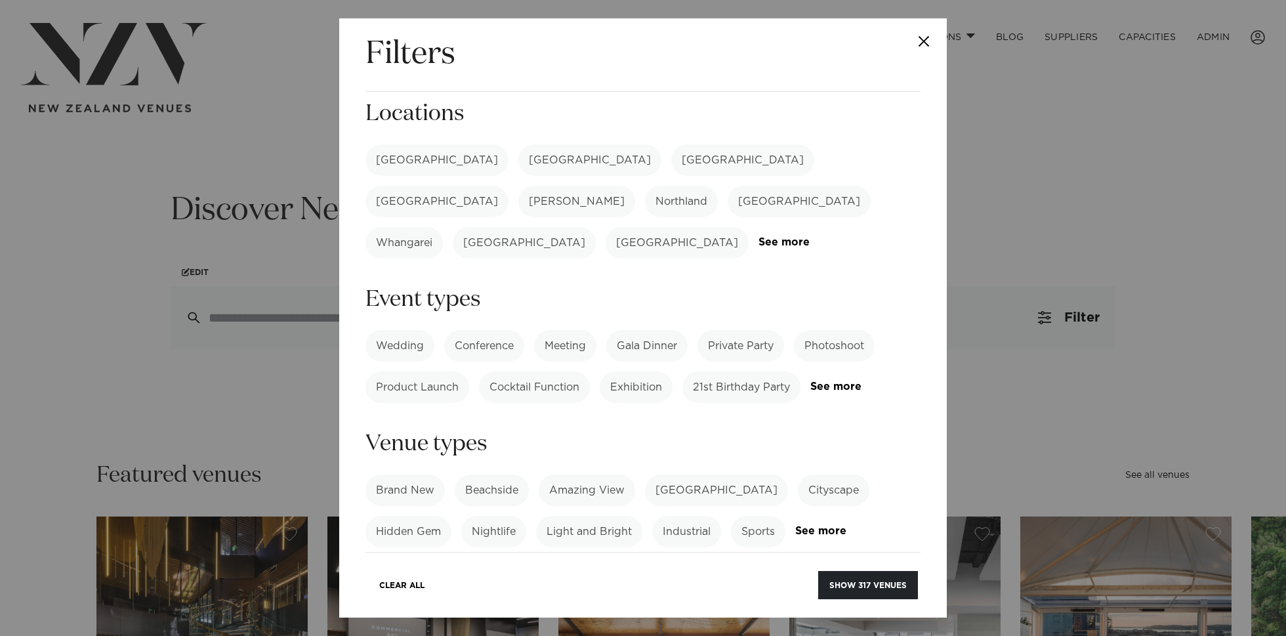
scroll to position [13, 0]
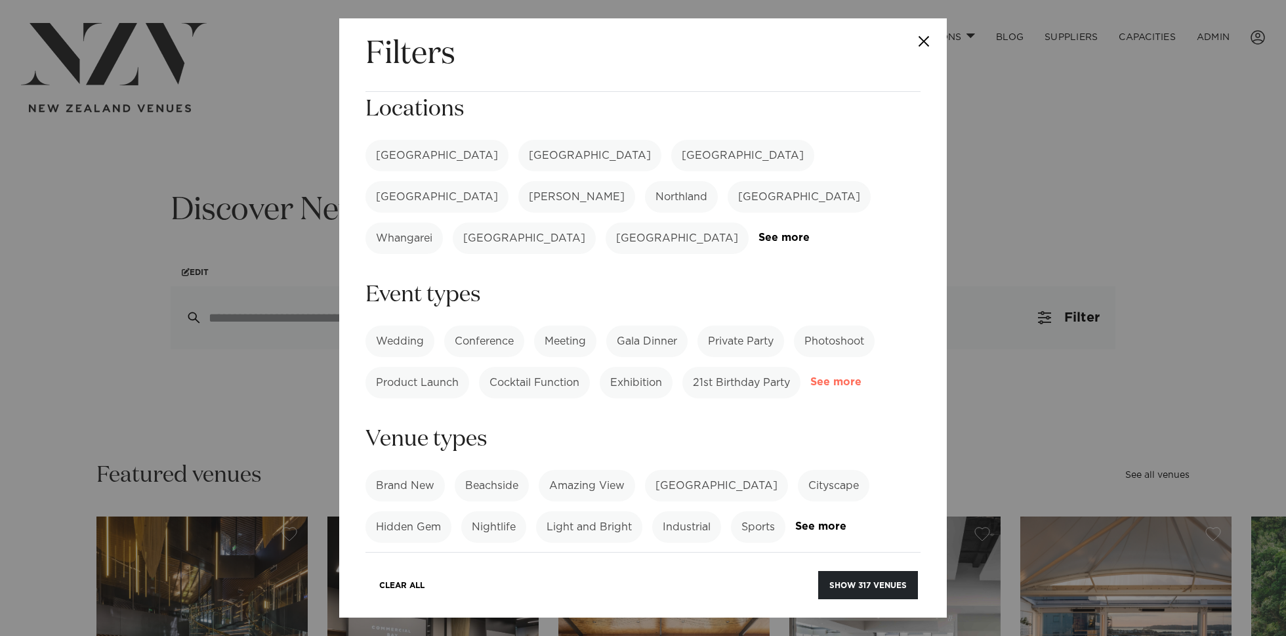
click at [840, 377] on link "See more" at bounding box center [861, 382] width 102 height 11
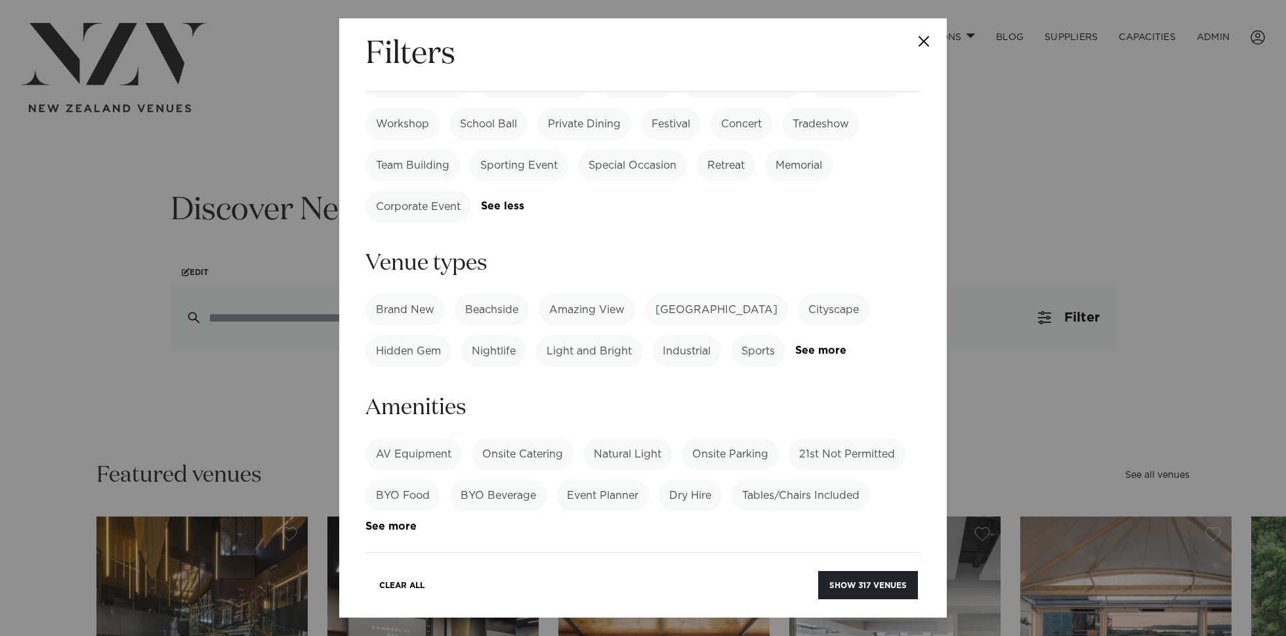
scroll to position [356, 0]
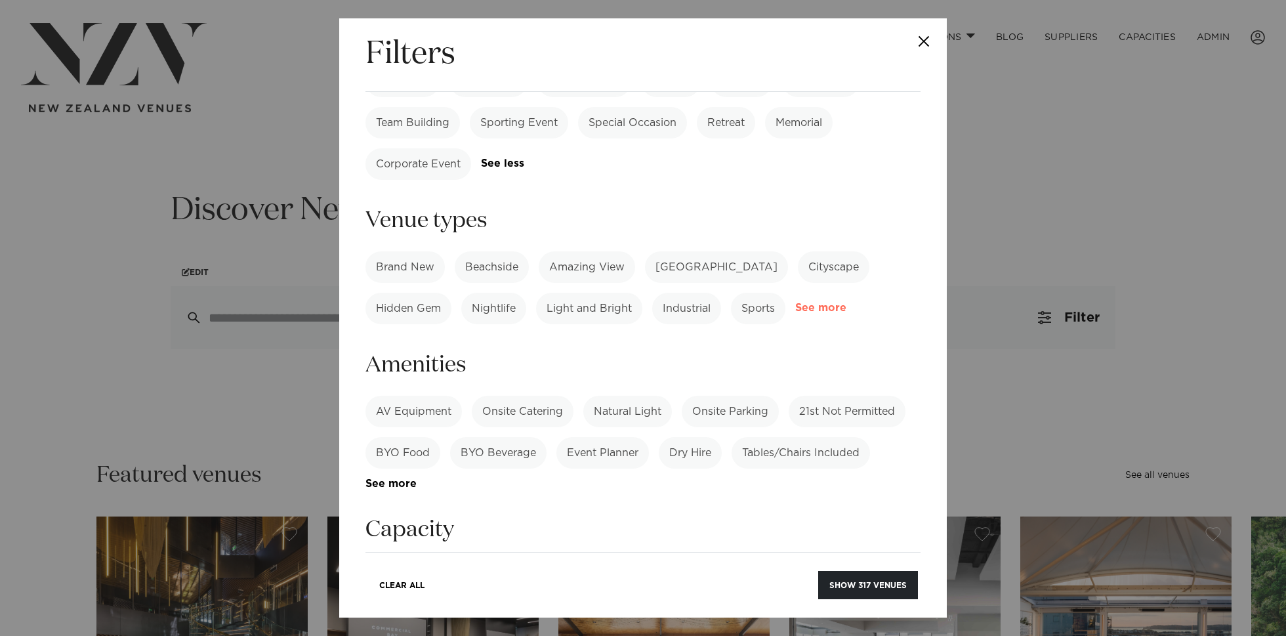
click at [823, 302] on link "See more" at bounding box center [846, 307] width 102 height 11
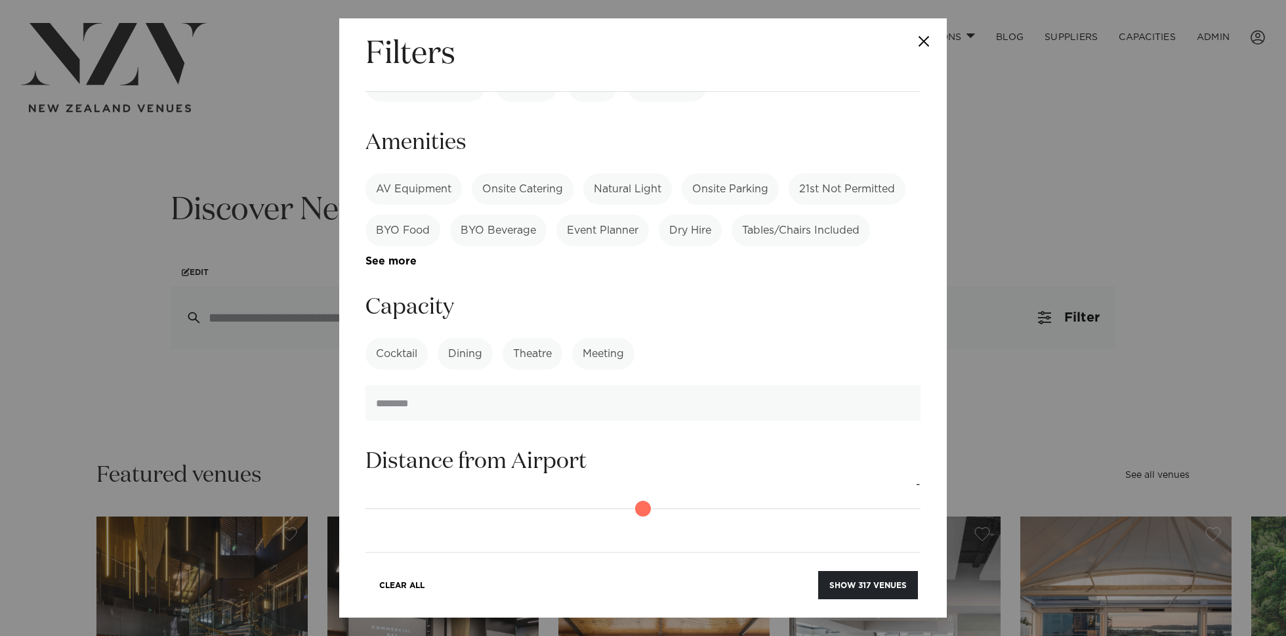
scroll to position [1154, 0]
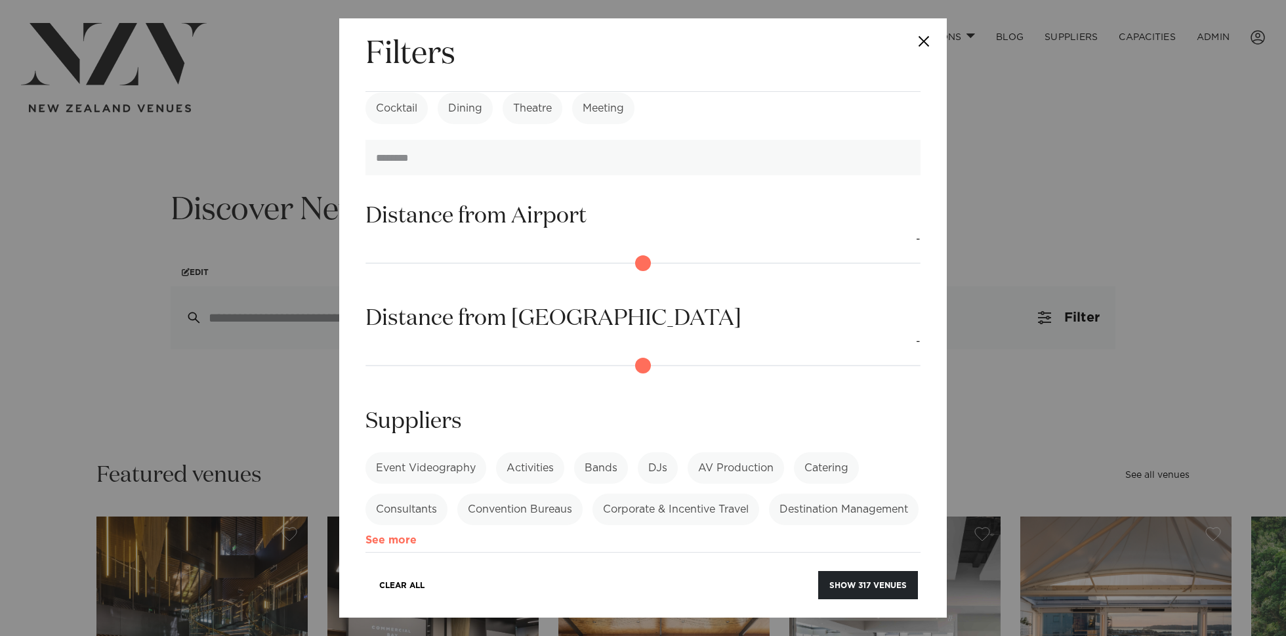
click at [468, 535] on link "See more" at bounding box center [416, 540] width 102 height 11
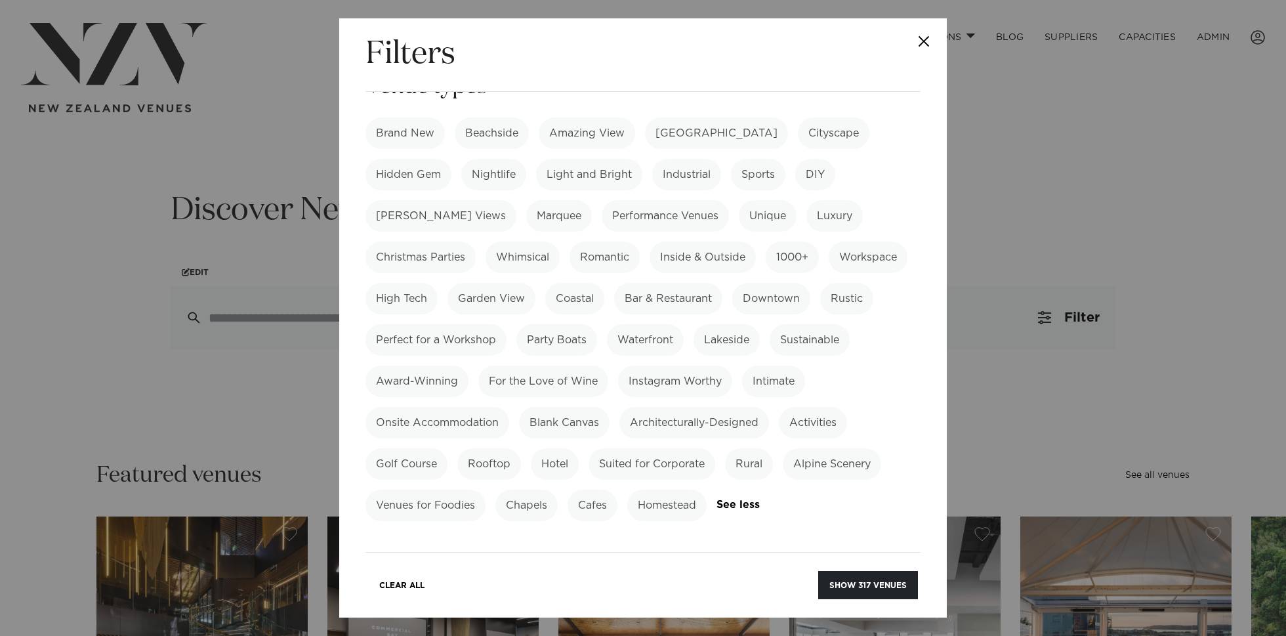
scroll to position [544, 0]
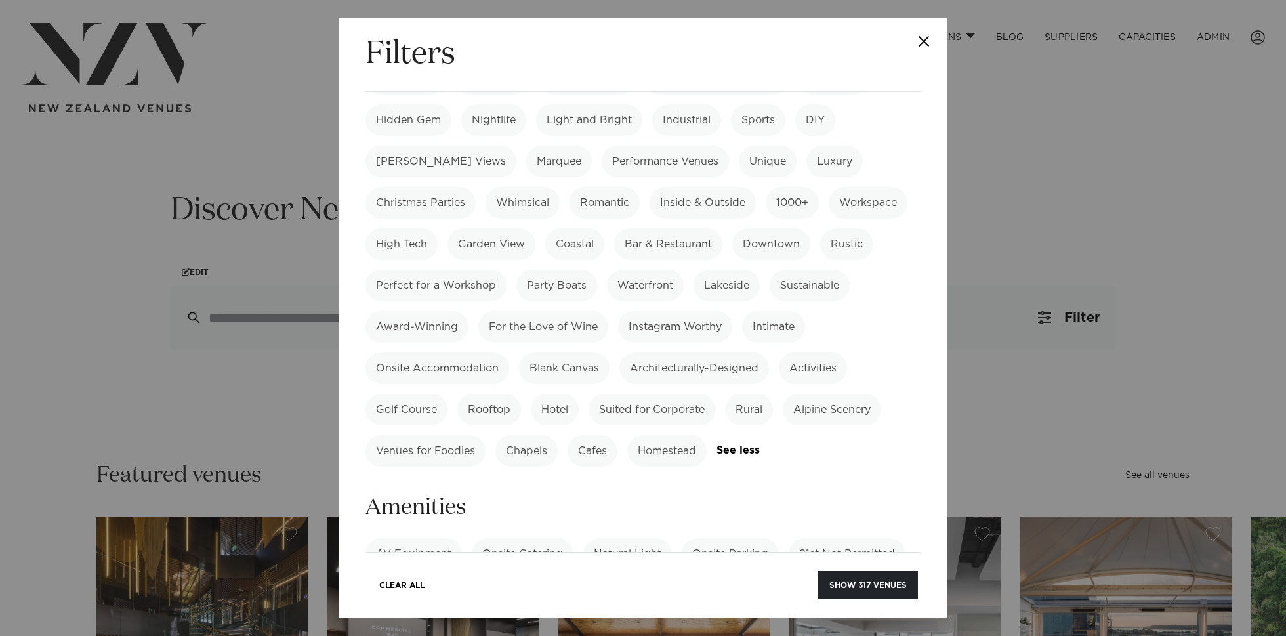
click at [262, 266] on div "Filters Search Type Venue Supplier See more Locations Auckland Wellington Chris…" at bounding box center [643, 318] width 1286 height 636
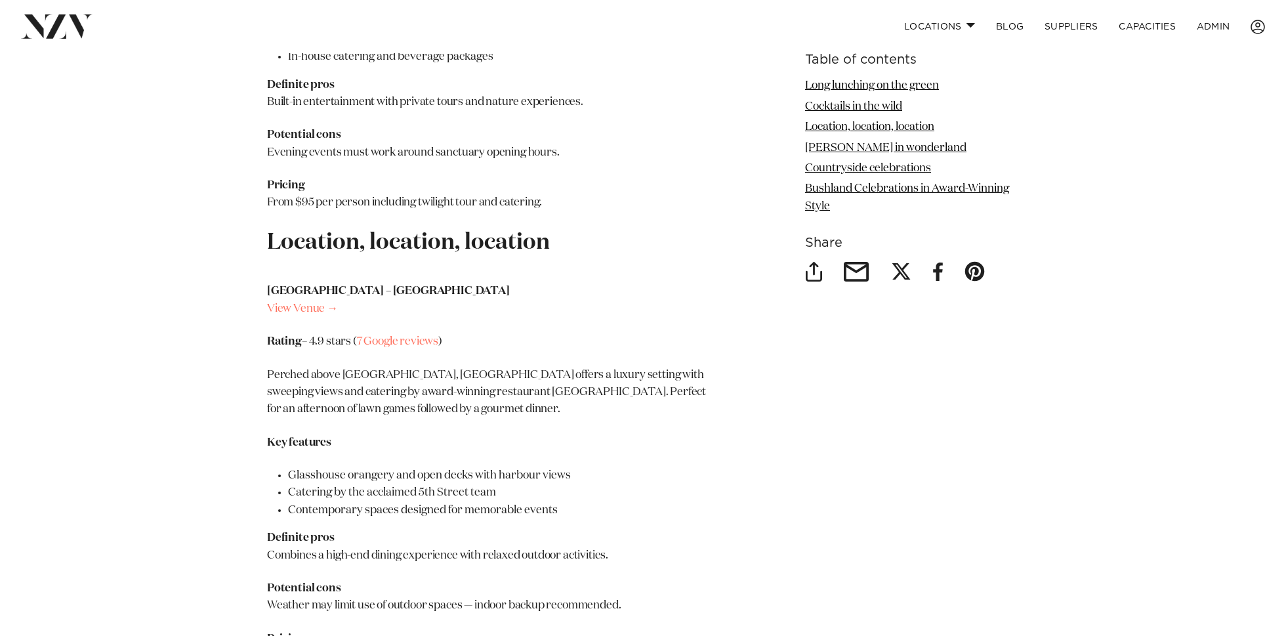
scroll to position [2104, 0]
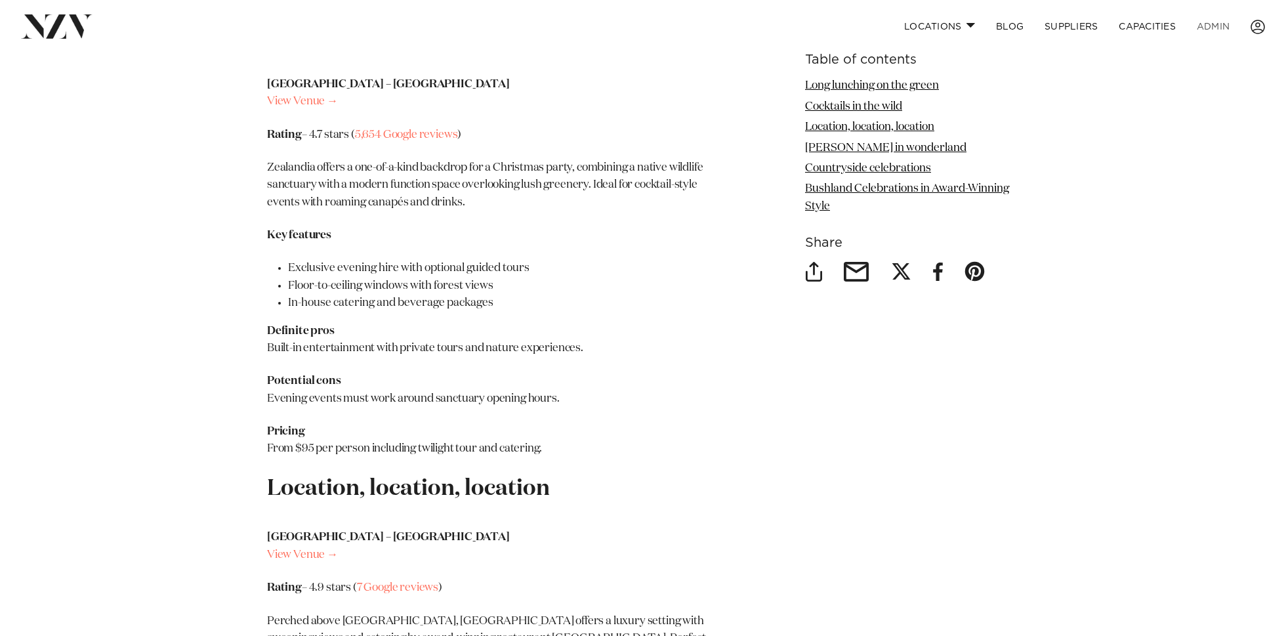
click at [1220, 26] on link "ADMIN" at bounding box center [1213, 26] width 54 height 28
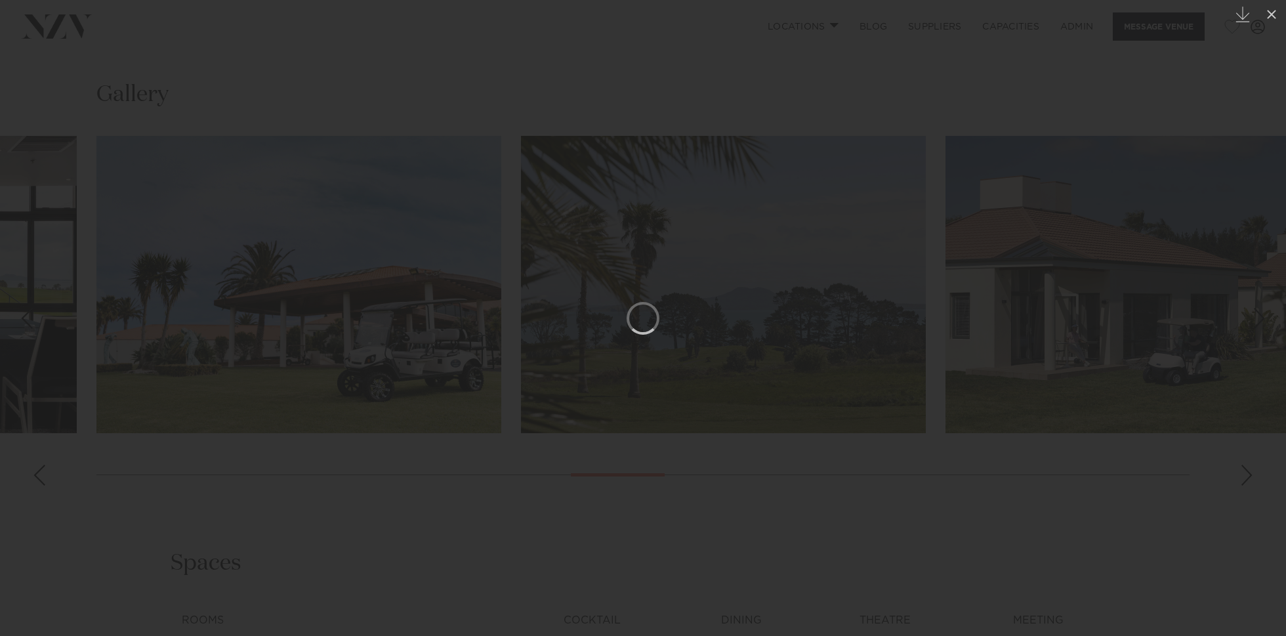
click at [257, 173] on div at bounding box center [643, 318] width 1286 height 636
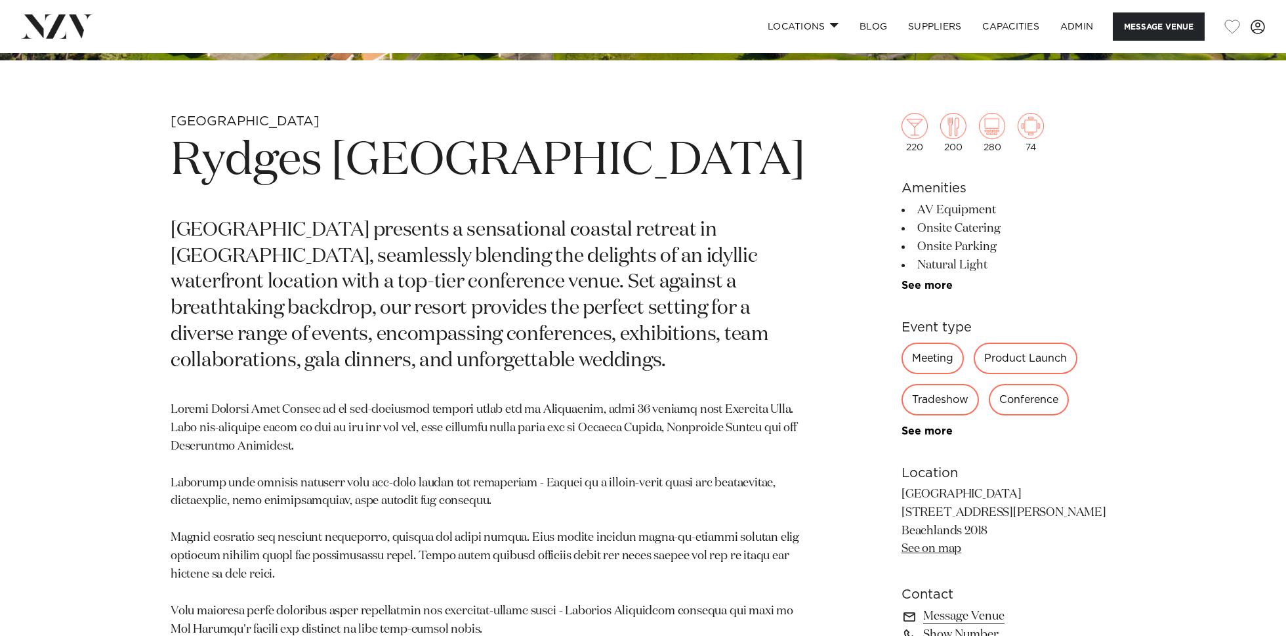
scroll to position [575, 0]
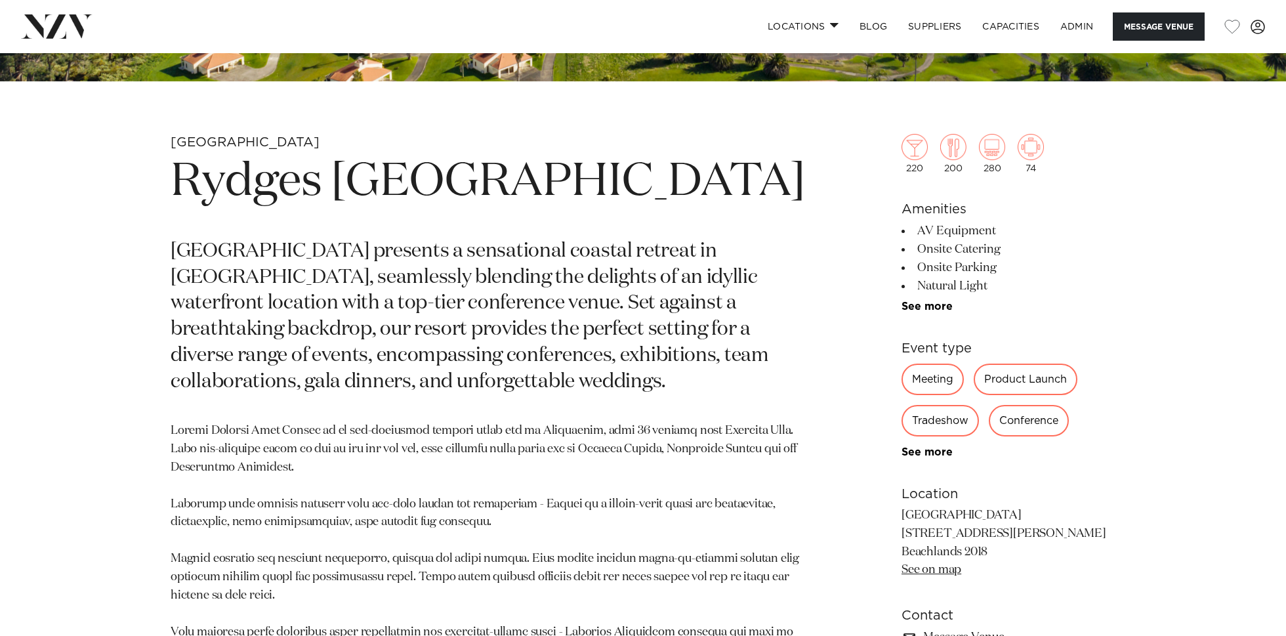
click at [343, 177] on h1 "Rydges [GEOGRAPHIC_DATA]" at bounding box center [490, 182] width 638 height 60
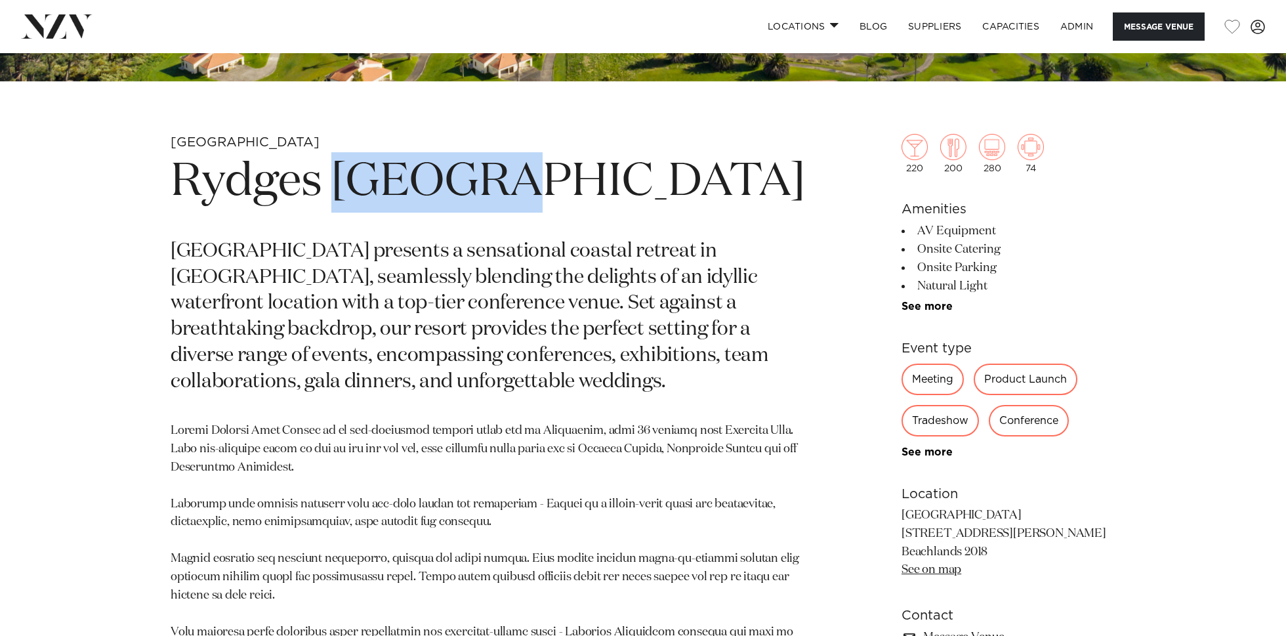
click at [343, 177] on h1 "Rydges [GEOGRAPHIC_DATA]" at bounding box center [490, 182] width 638 height 60
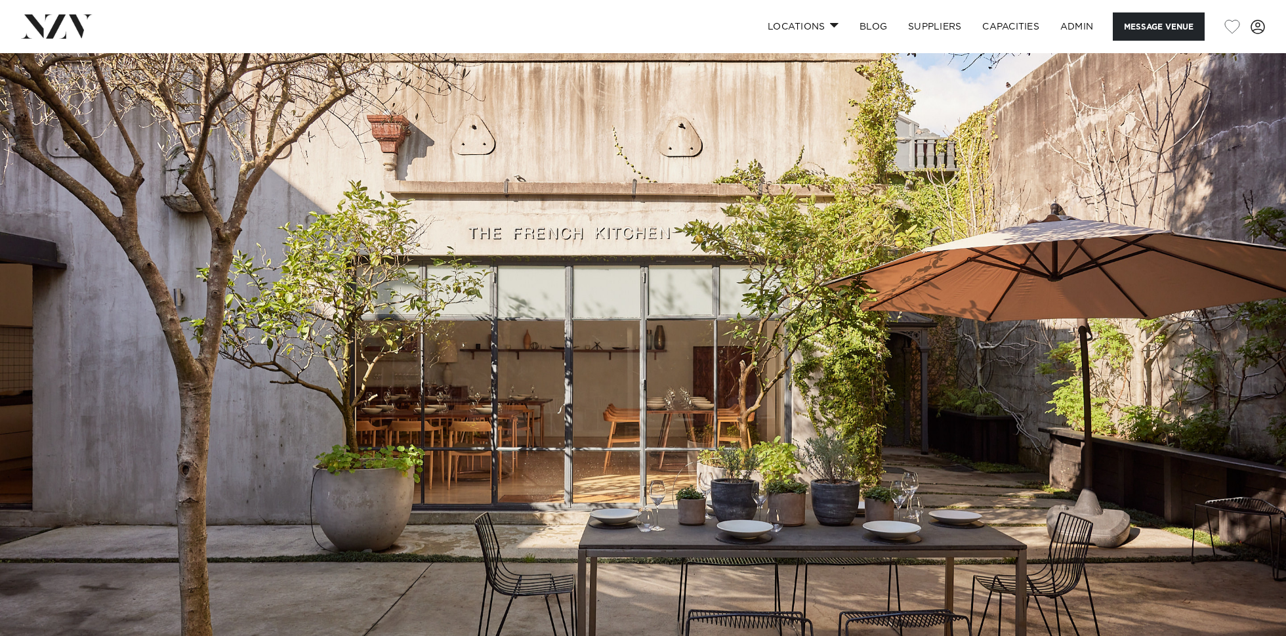
click at [343, 146] on img at bounding box center [643, 354] width 1286 height 603
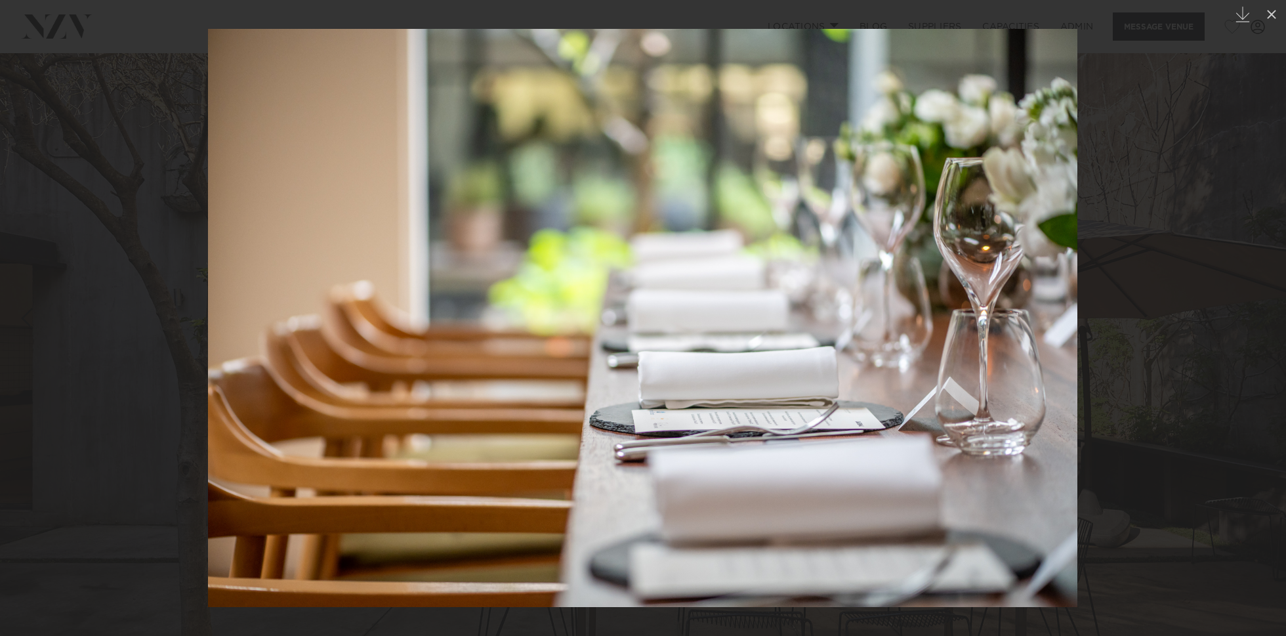
click at [87, 224] on div at bounding box center [643, 318] width 1286 height 636
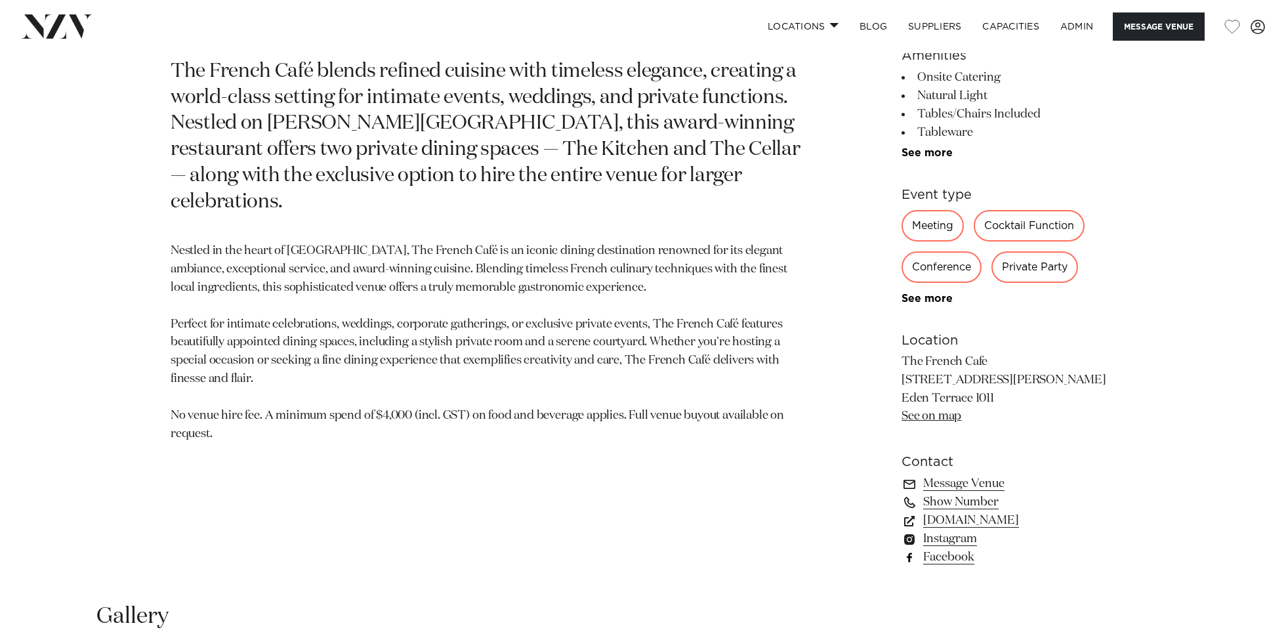
scroll to position [765, 0]
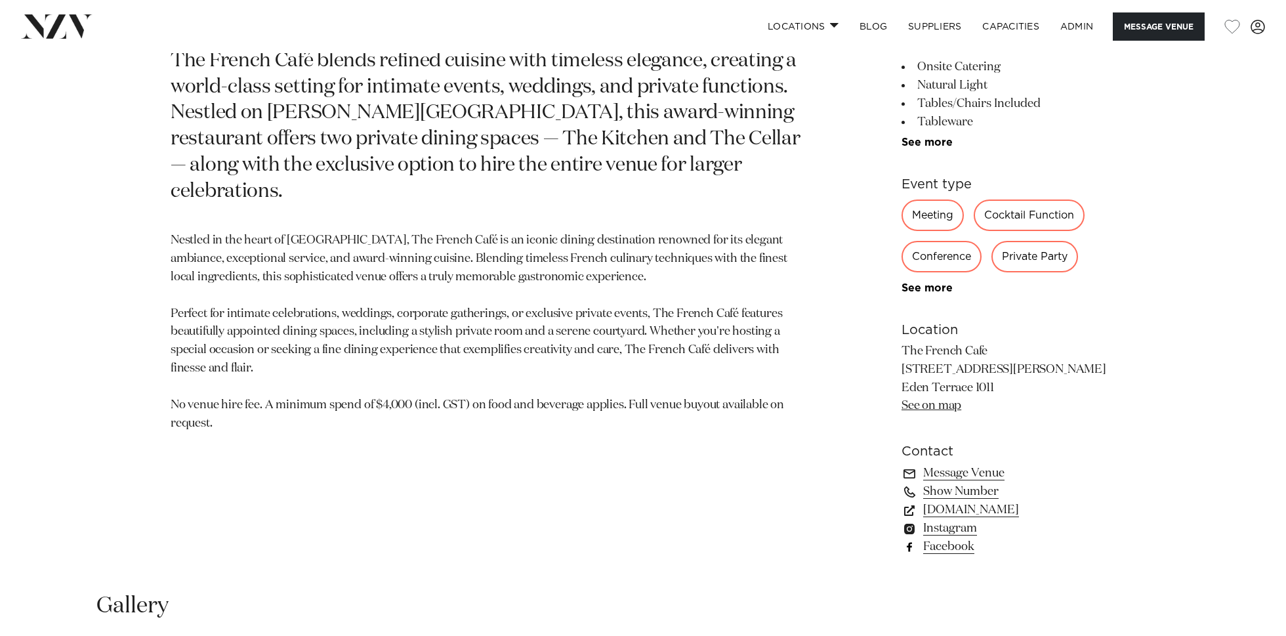
click at [940, 551] on link "Facebook" at bounding box center [1009, 546] width 214 height 18
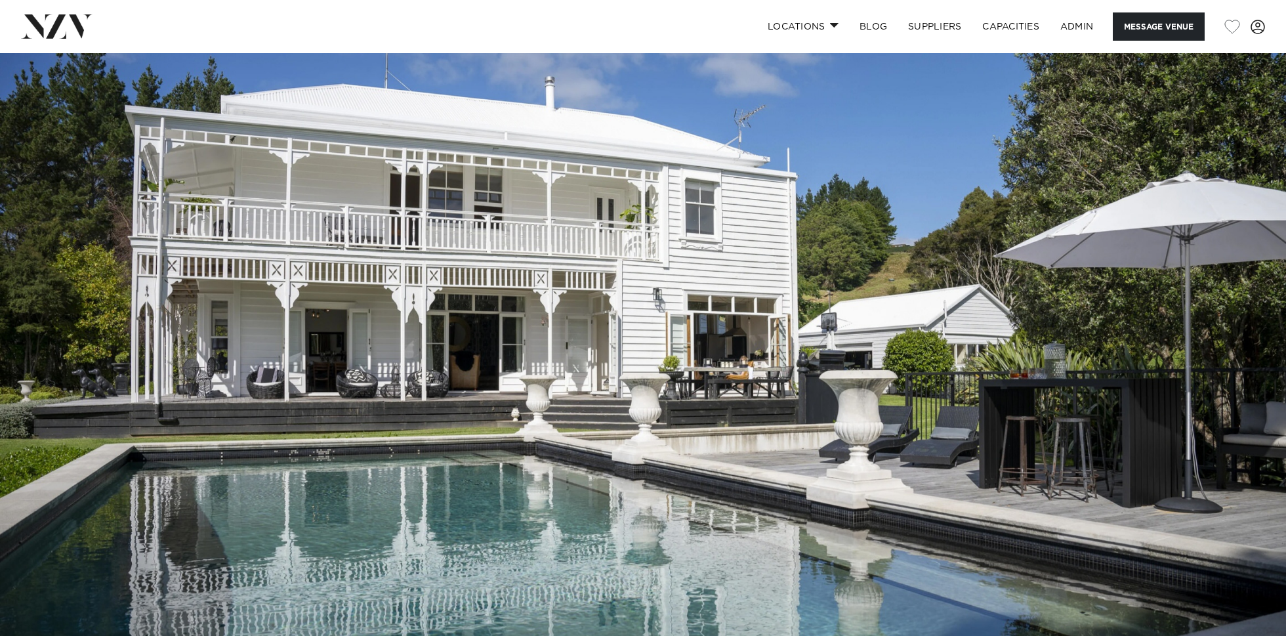
click at [844, 289] on img at bounding box center [643, 354] width 1286 height 603
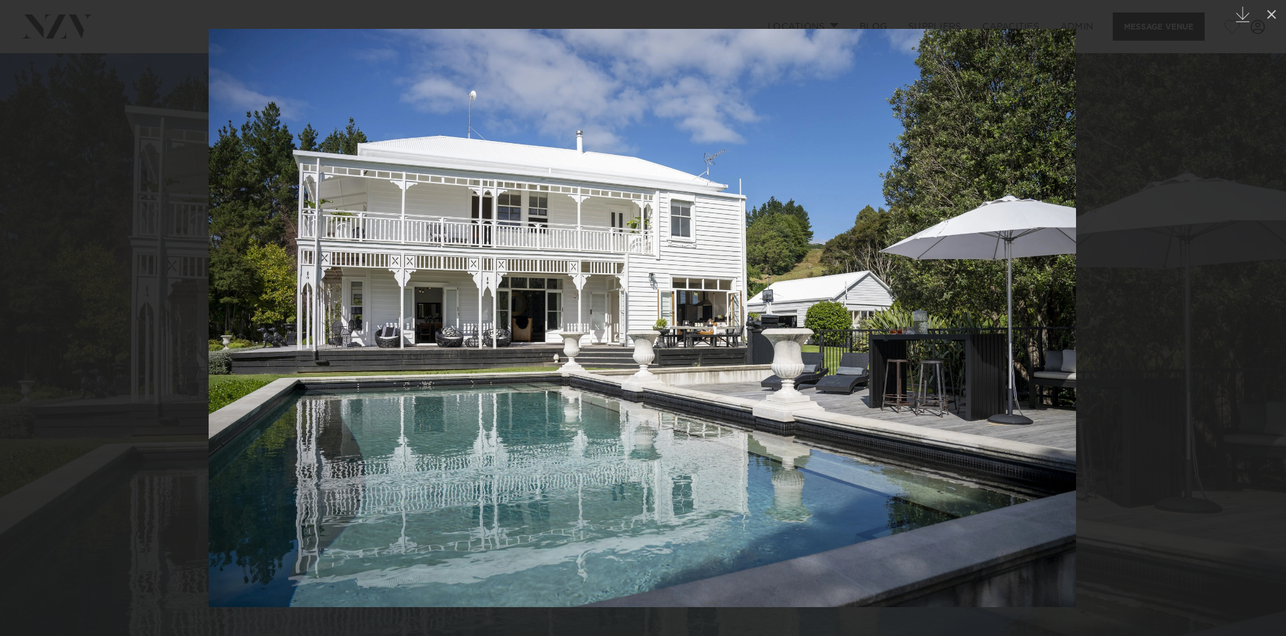
click at [140, 129] on div at bounding box center [643, 318] width 1286 height 636
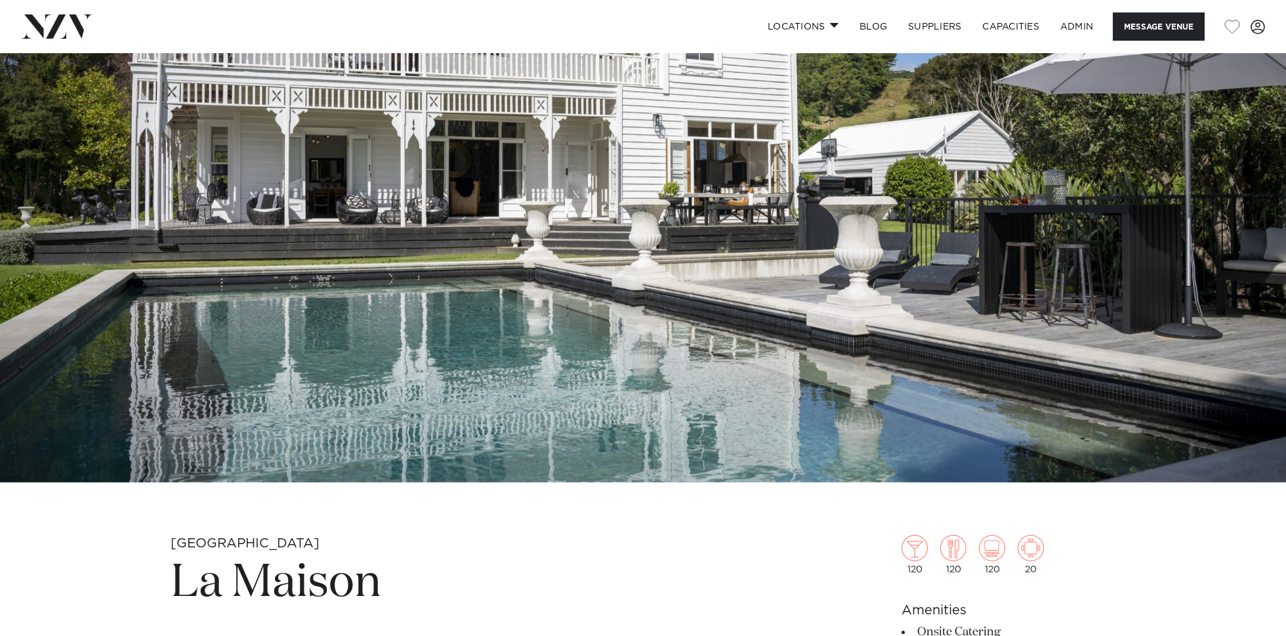
scroll to position [223, 0]
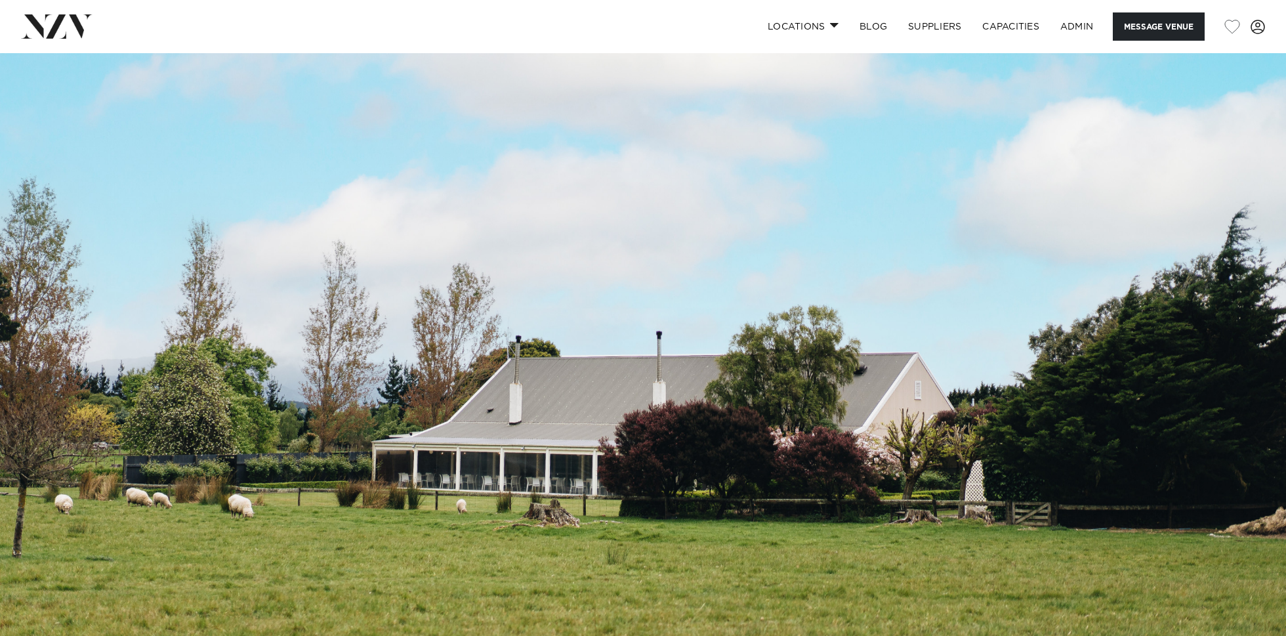
click at [556, 248] on img at bounding box center [643, 354] width 1286 height 603
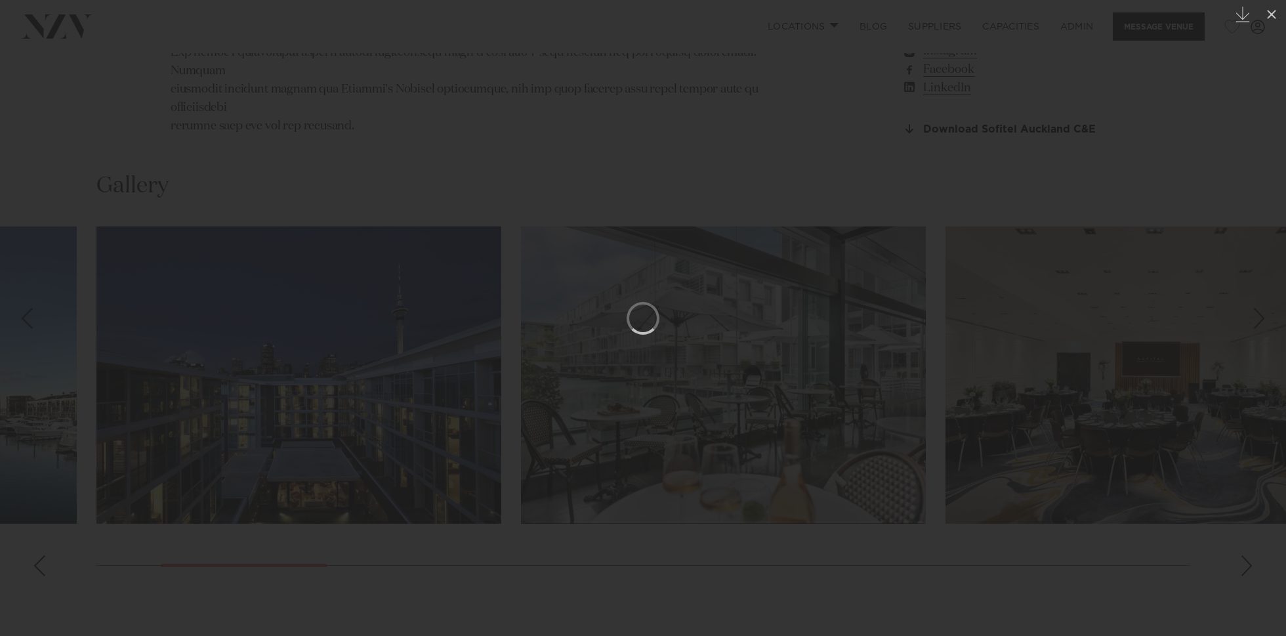
scroll to position [1318, 0]
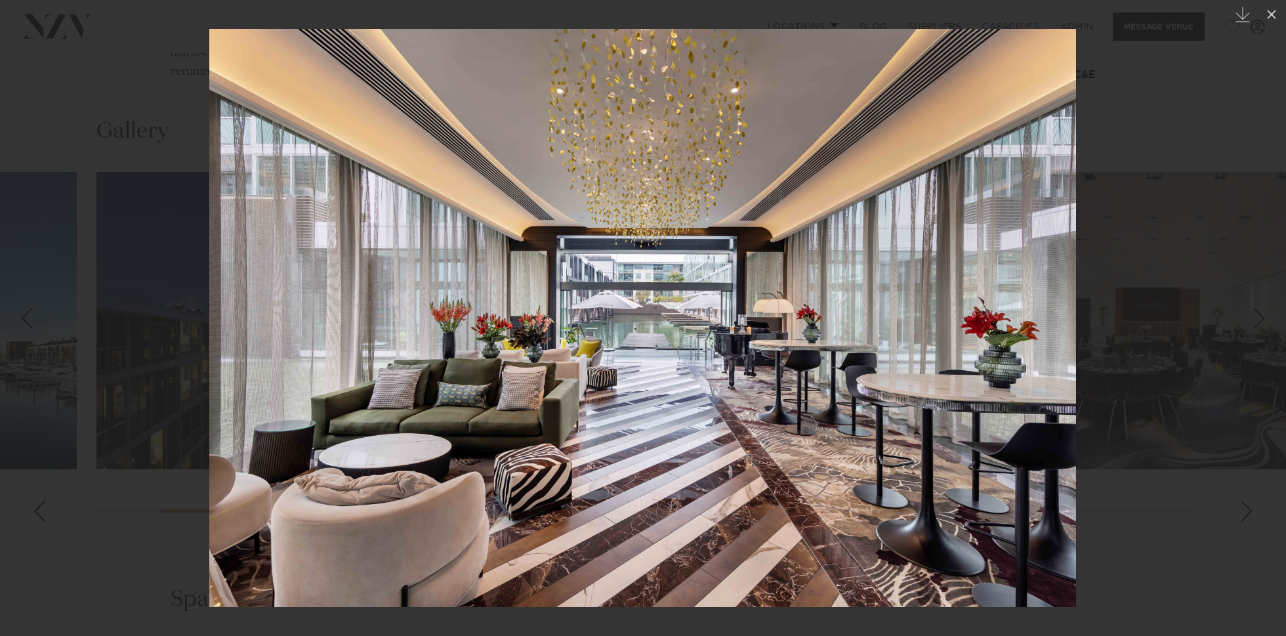
click at [64, 133] on div at bounding box center [643, 318] width 1286 height 636
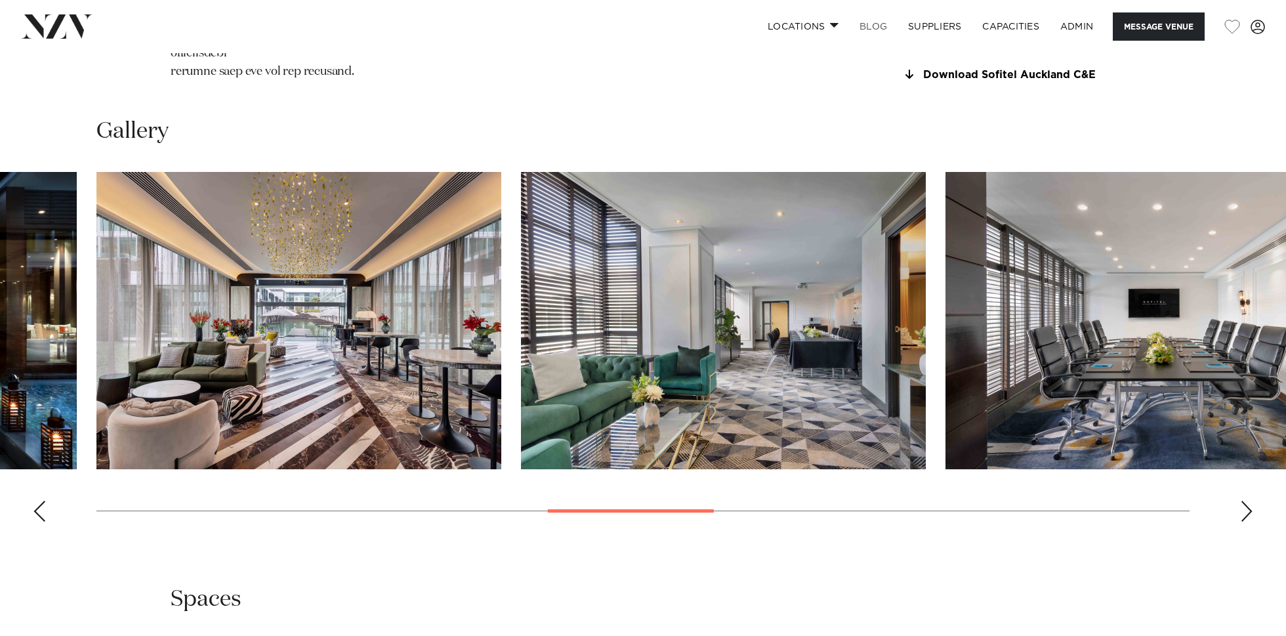
click at [871, 26] on link "BLOG" at bounding box center [873, 26] width 49 height 28
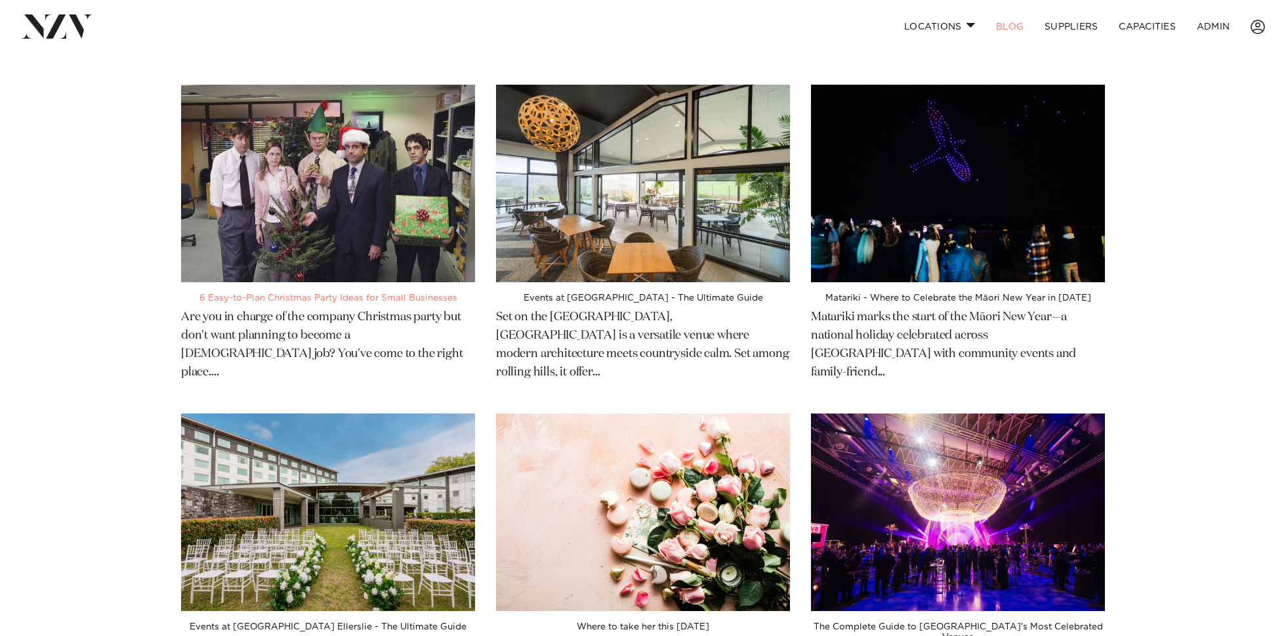
click at [375, 195] on img at bounding box center [328, 184] width 294 height 198
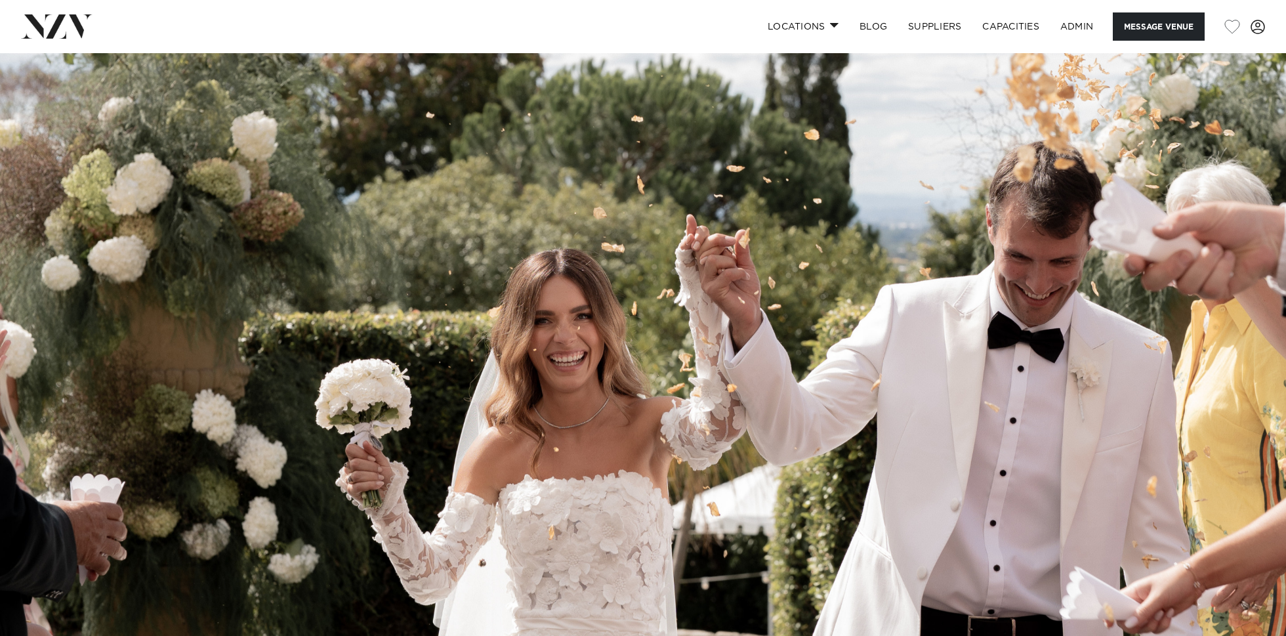
click at [899, 225] on img at bounding box center [643, 354] width 1286 height 603
